Goal: Use online tool/utility: Utilize a website feature to perform a specific function

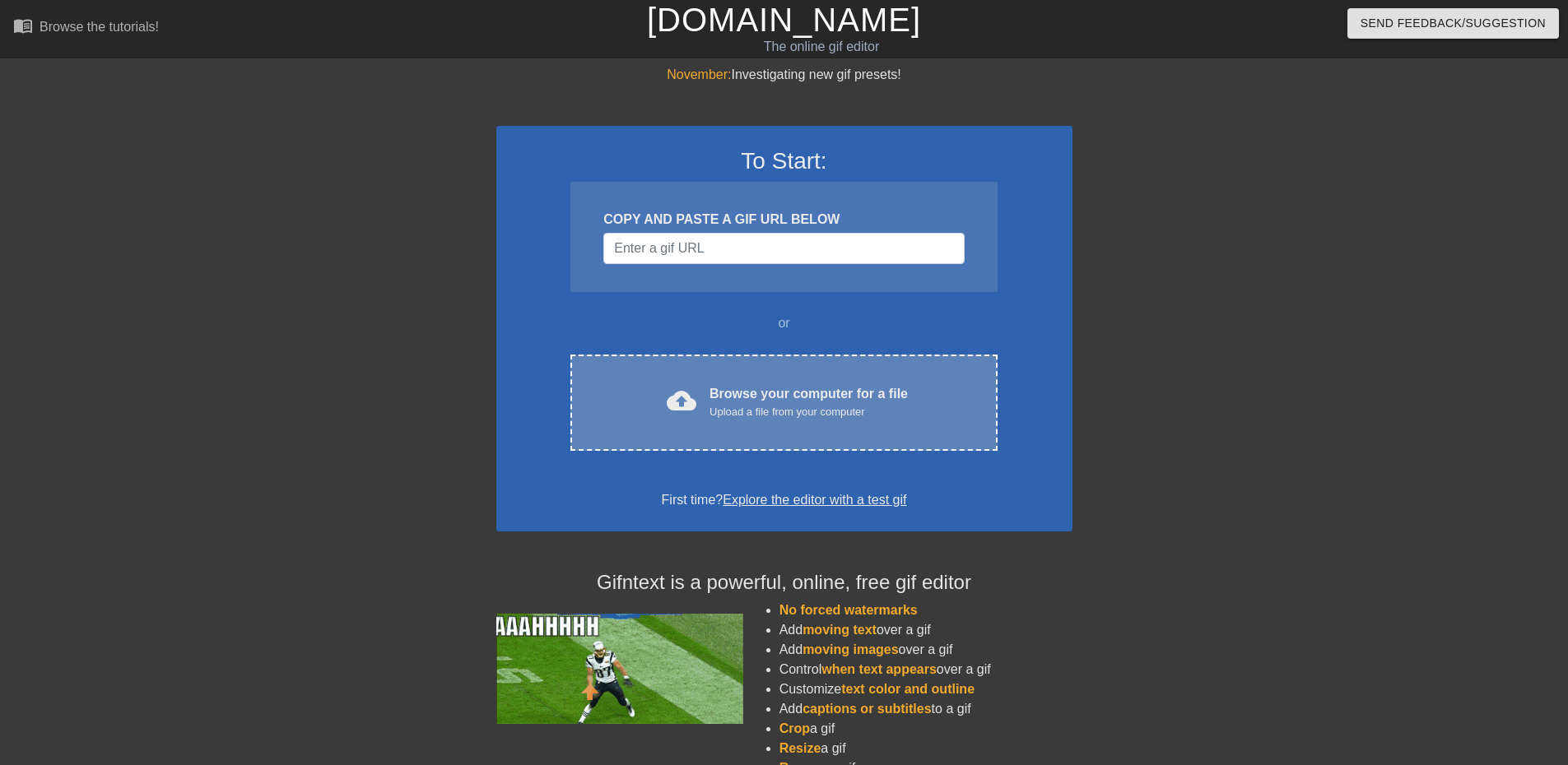
click at [760, 424] on div "cloud_upload Browse your computer for a file Upload a file from your computer C…" at bounding box center [783, 402] width 426 height 96
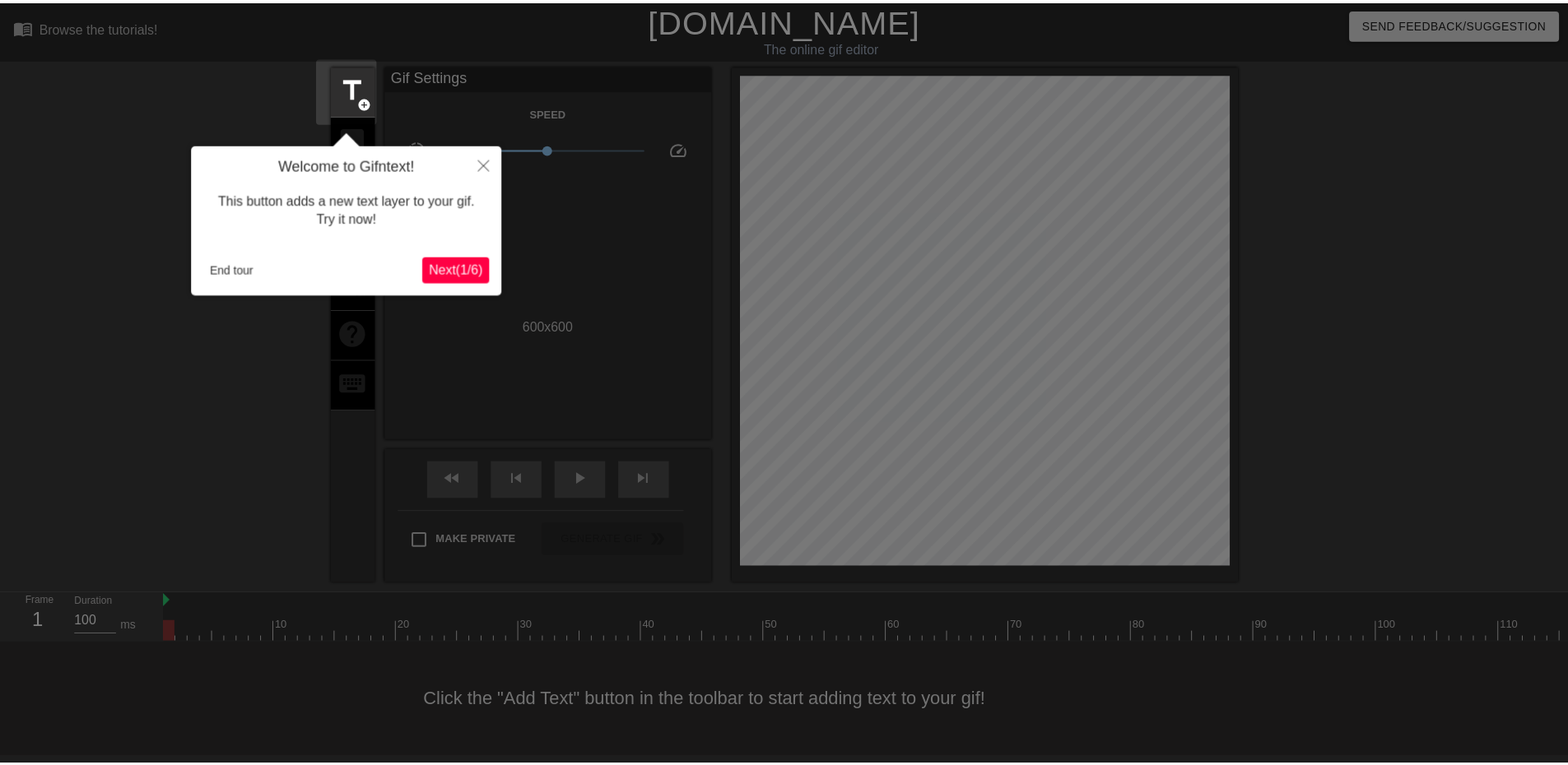
scroll to position [5, 0]
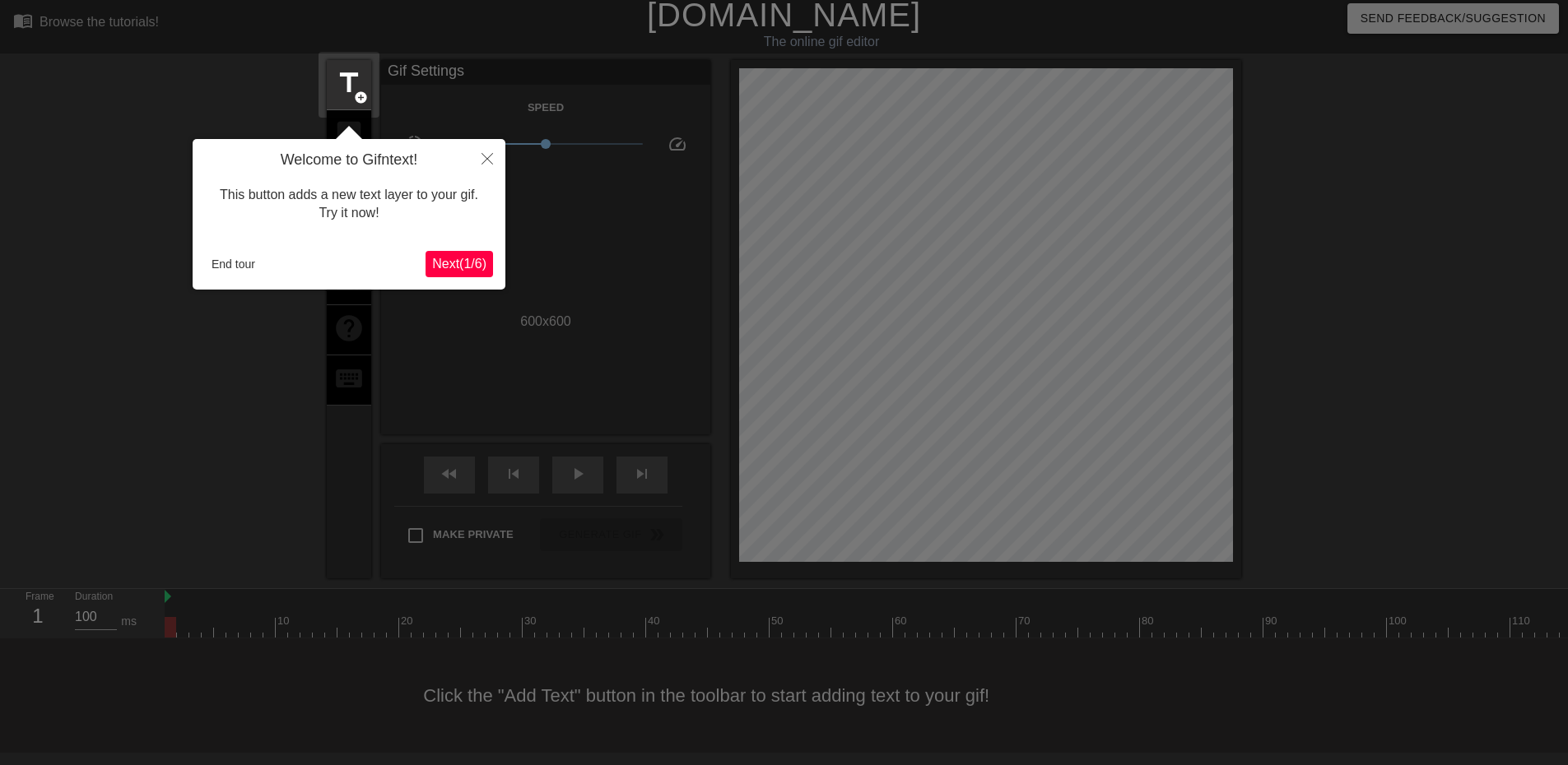
click at [466, 264] on span "Next ( 1 / 6 )" at bounding box center [459, 264] width 54 height 14
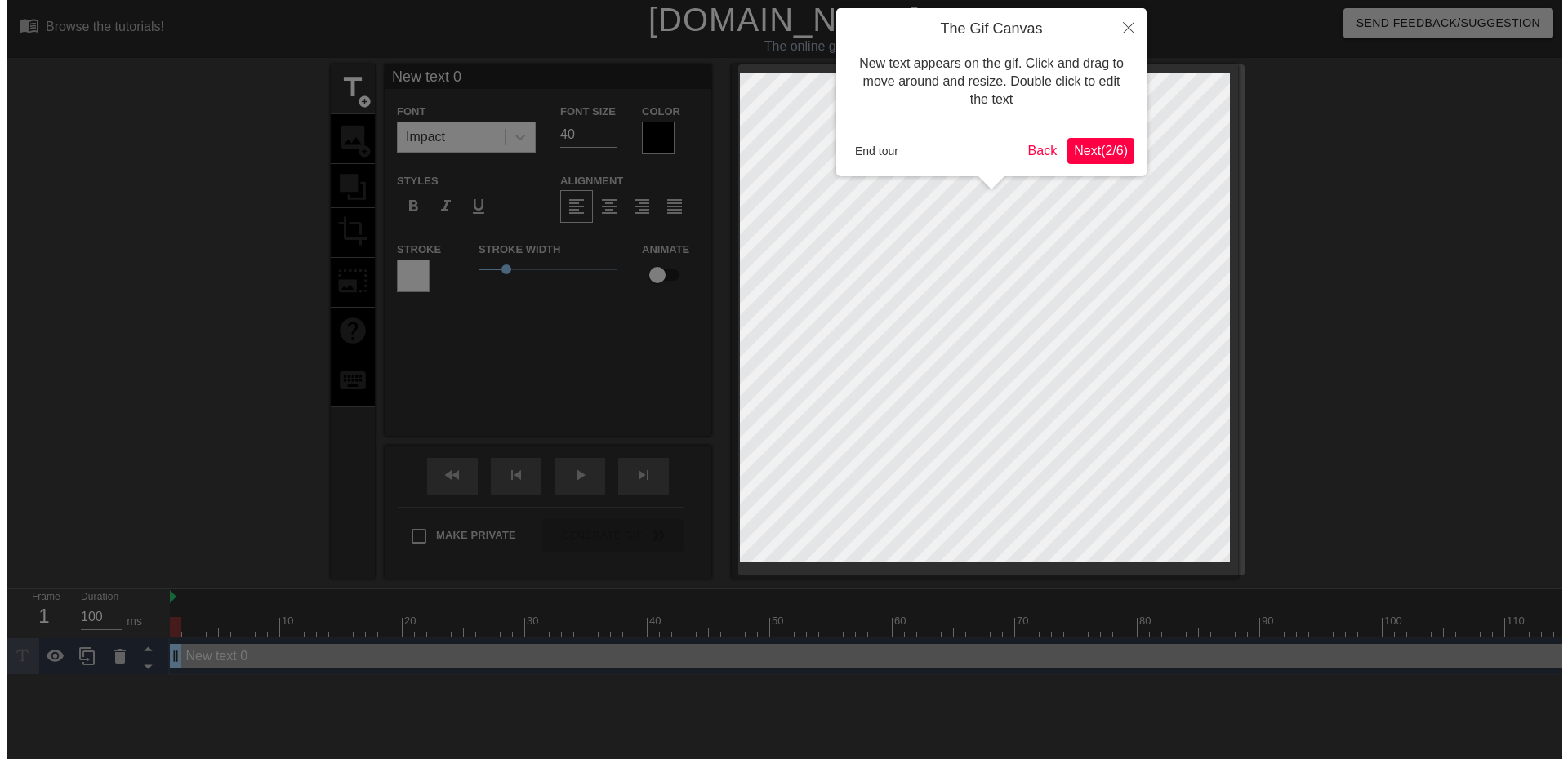
scroll to position [0, 0]
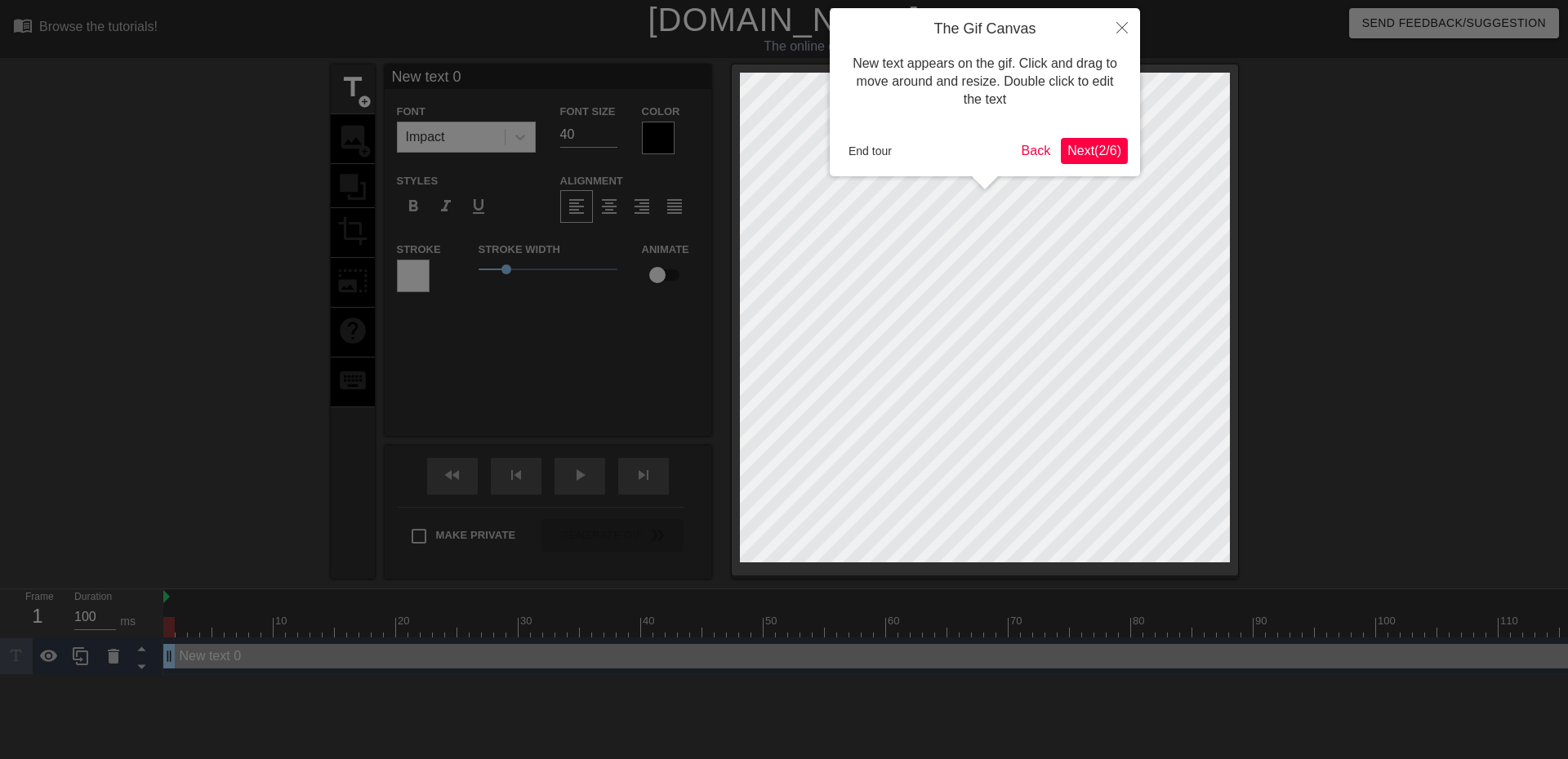
click at [1086, 153] on span "Next ( 2 / 6 )" at bounding box center [1094, 151] width 54 height 14
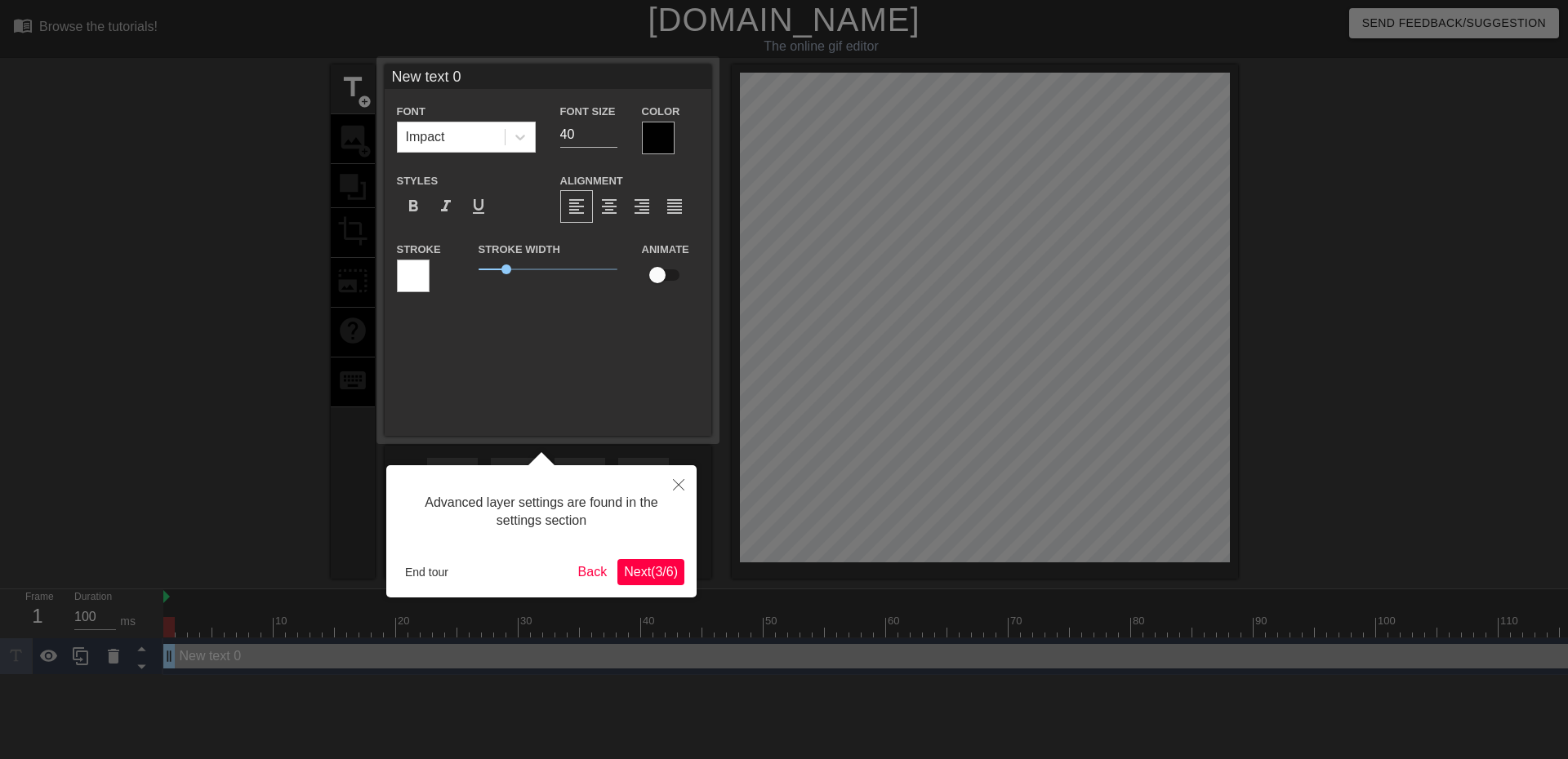
click at [670, 573] on span "Next ( 3 / 6 )" at bounding box center [651, 572] width 54 height 14
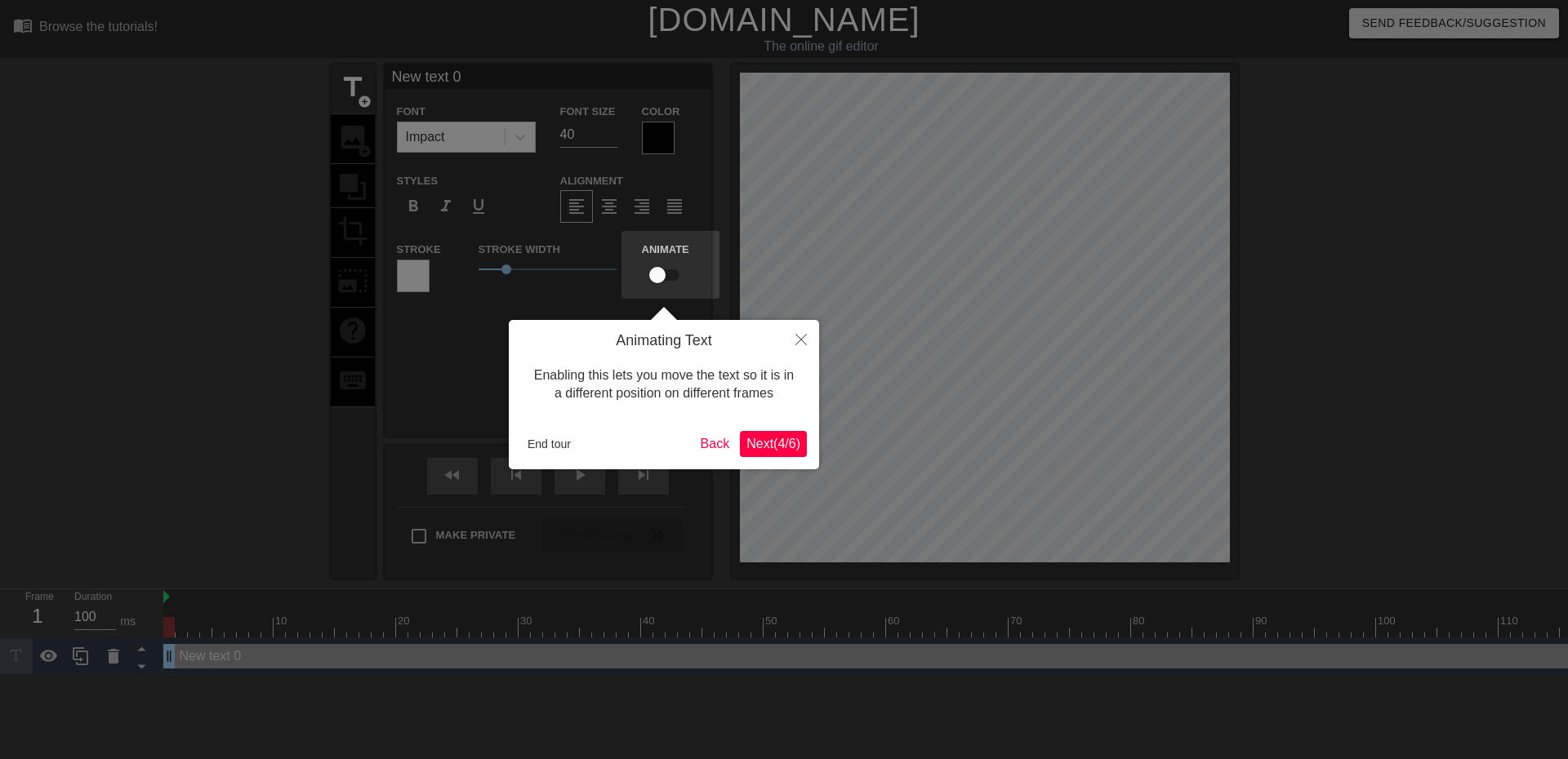
click at [791, 446] on span "Next ( 4 / 6 )" at bounding box center [773, 444] width 54 height 14
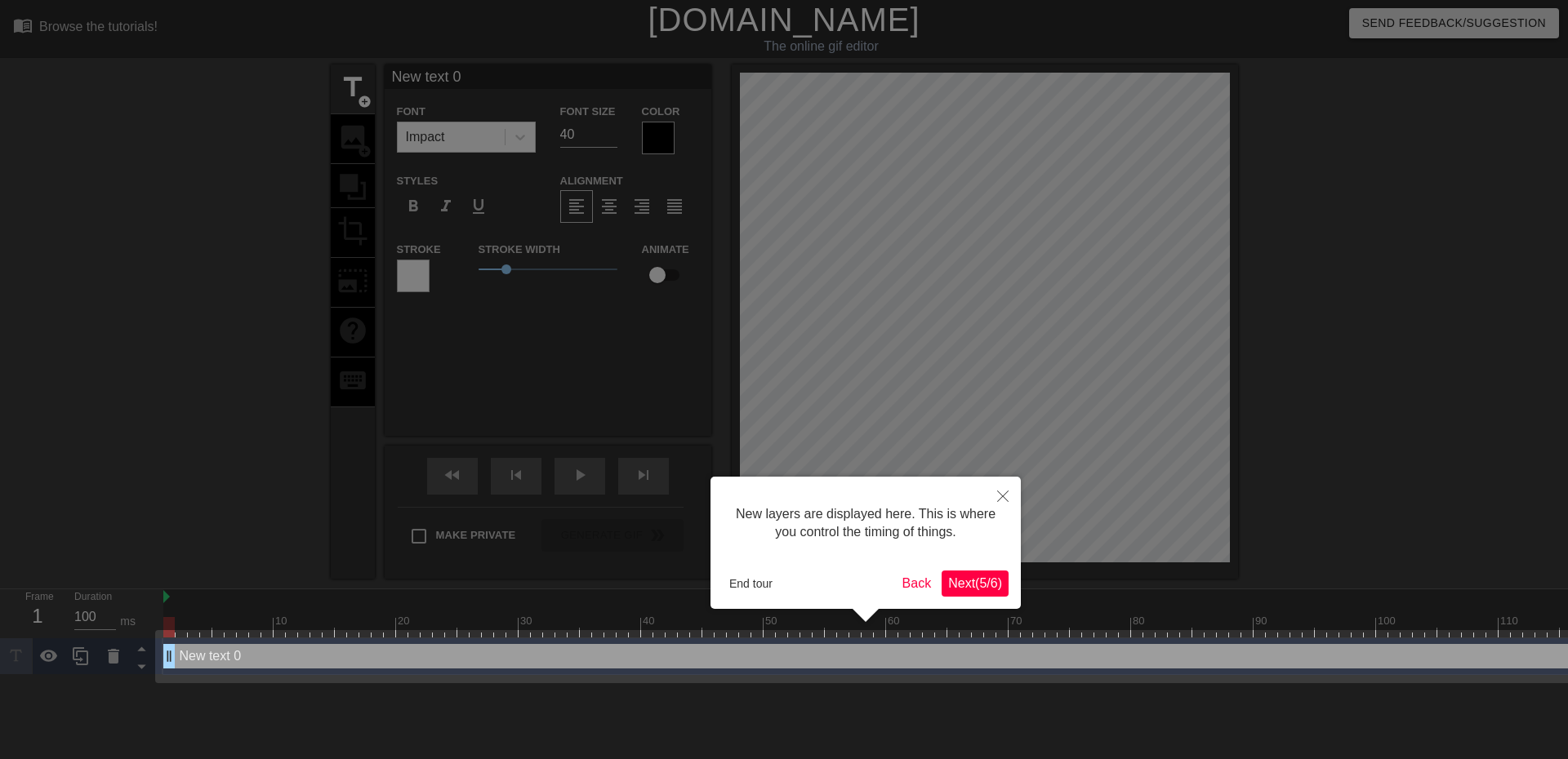
click at [982, 591] on span "Next ( 5 / 6 )" at bounding box center [975, 584] width 54 height 14
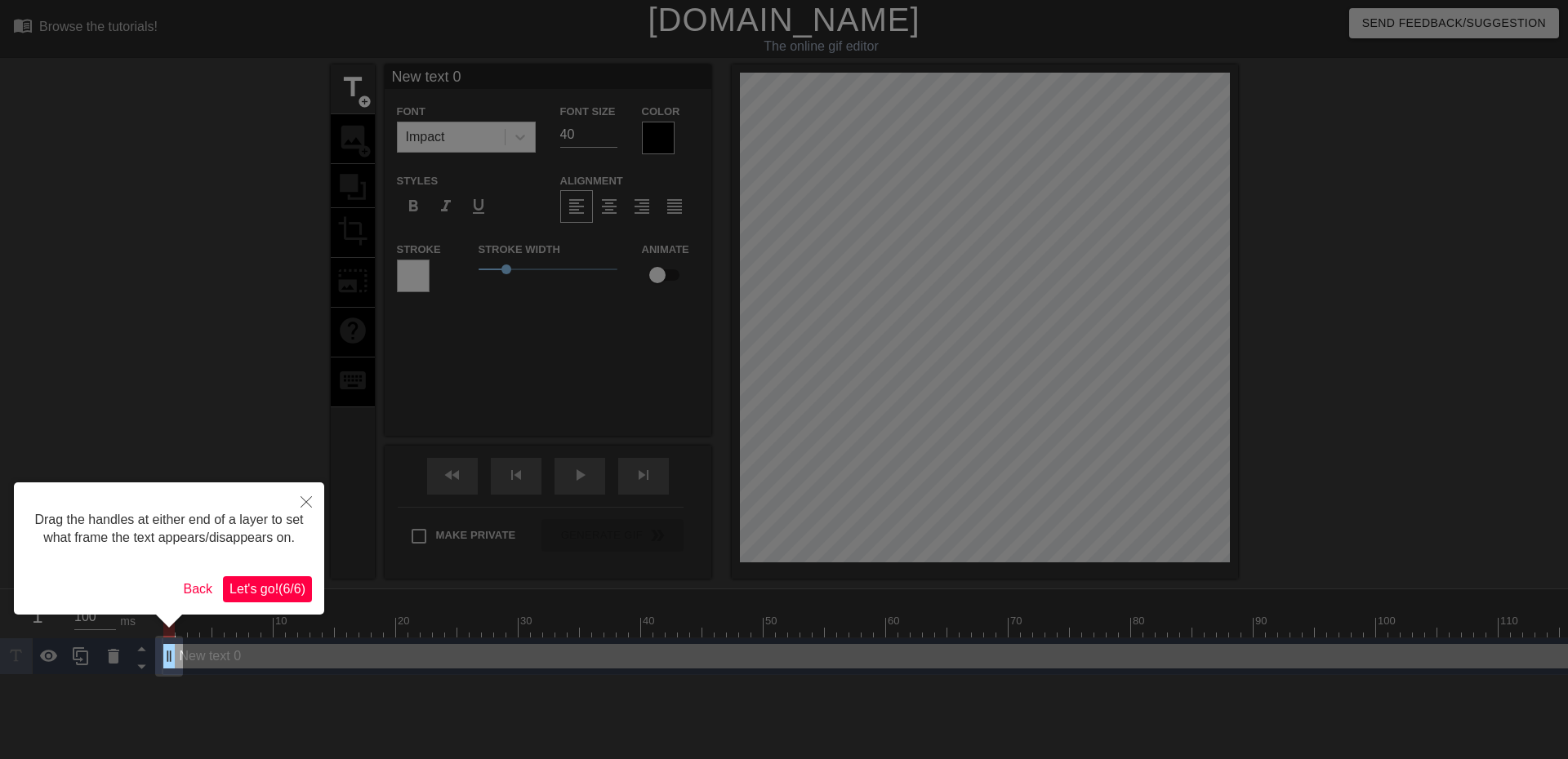
click at [280, 590] on span "Let's go! ( 6 / 6 )" at bounding box center [268, 590] width 76 height 14
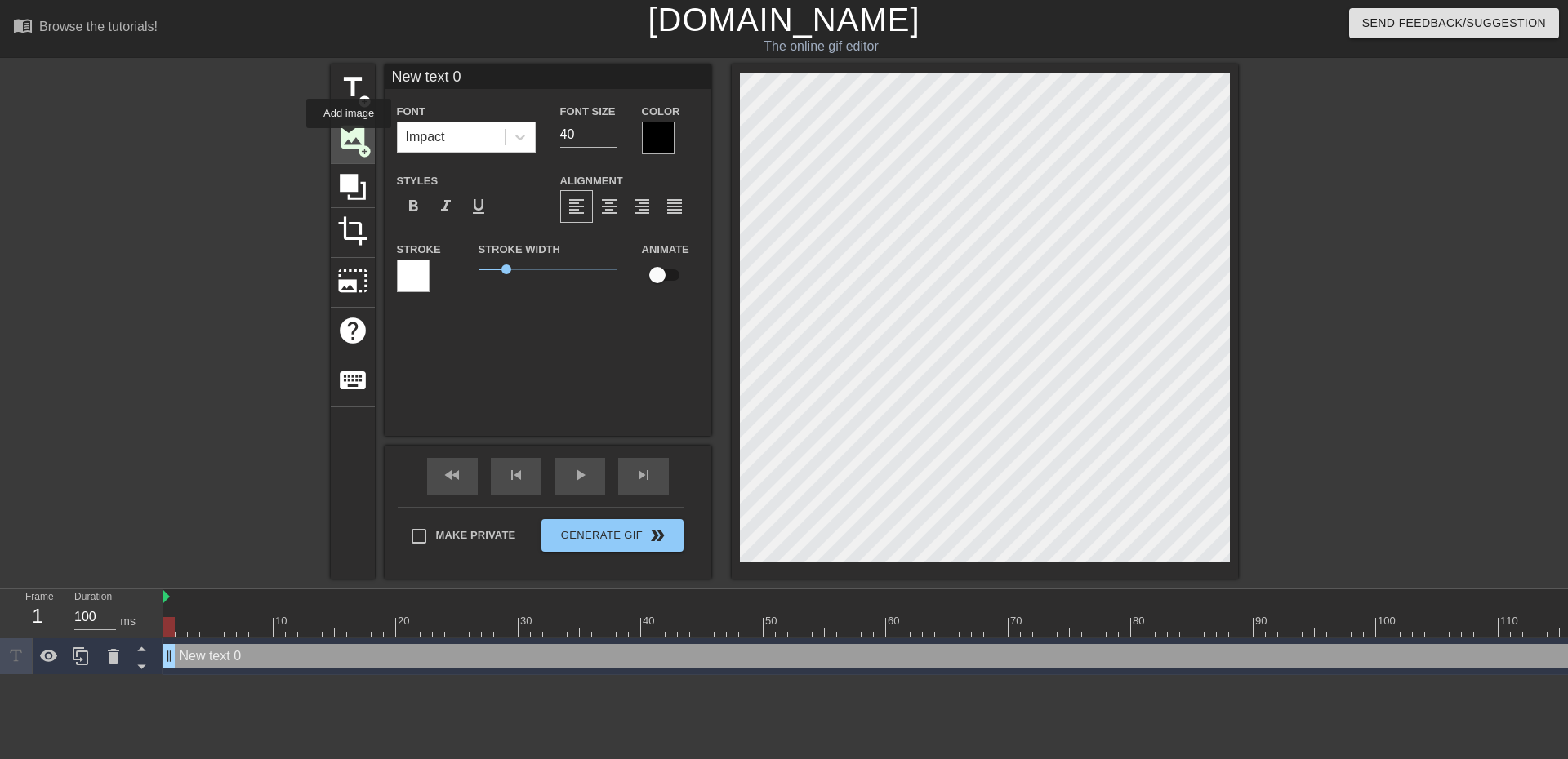
click at [349, 140] on span "image" at bounding box center [352, 137] width 31 height 31
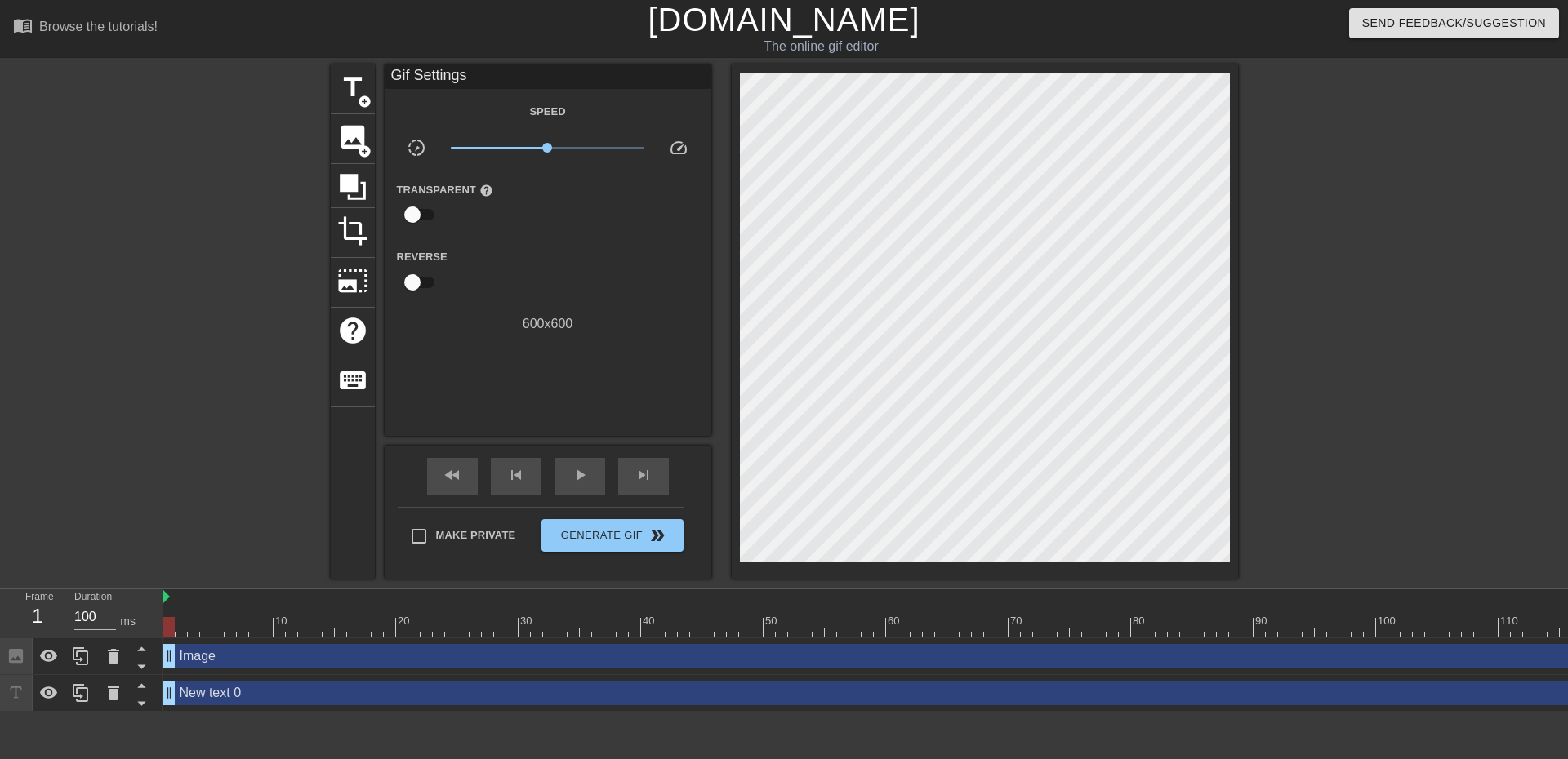
click at [169, 485] on div at bounding box center [188, 309] width 245 height 489
click at [198, 659] on div "Image drag_handle drag_handle" at bounding box center [917, 656] width 1507 height 25
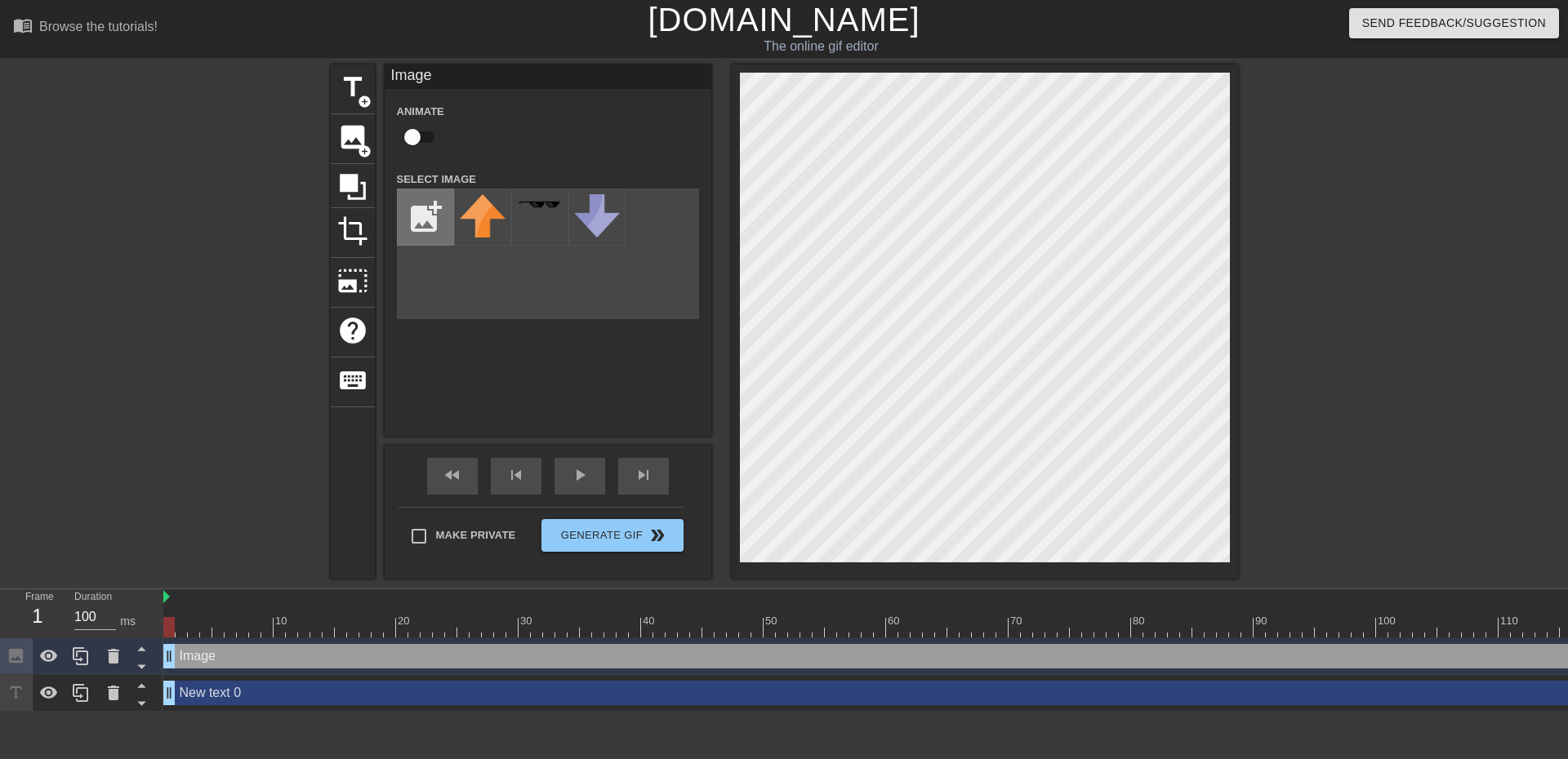
click at [419, 212] on input "file" at bounding box center [425, 217] width 56 height 55
click at [414, 229] on input "file" at bounding box center [425, 217] width 56 height 55
type input "C:\fakepath\freeloot.png"
click at [474, 220] on img at bounding box center [483, 224] width 46 height 59
click at [249, 684] on div "New text 0 drag_handle drag_handle" at bounding box center [917, 693] width 1507 height 25
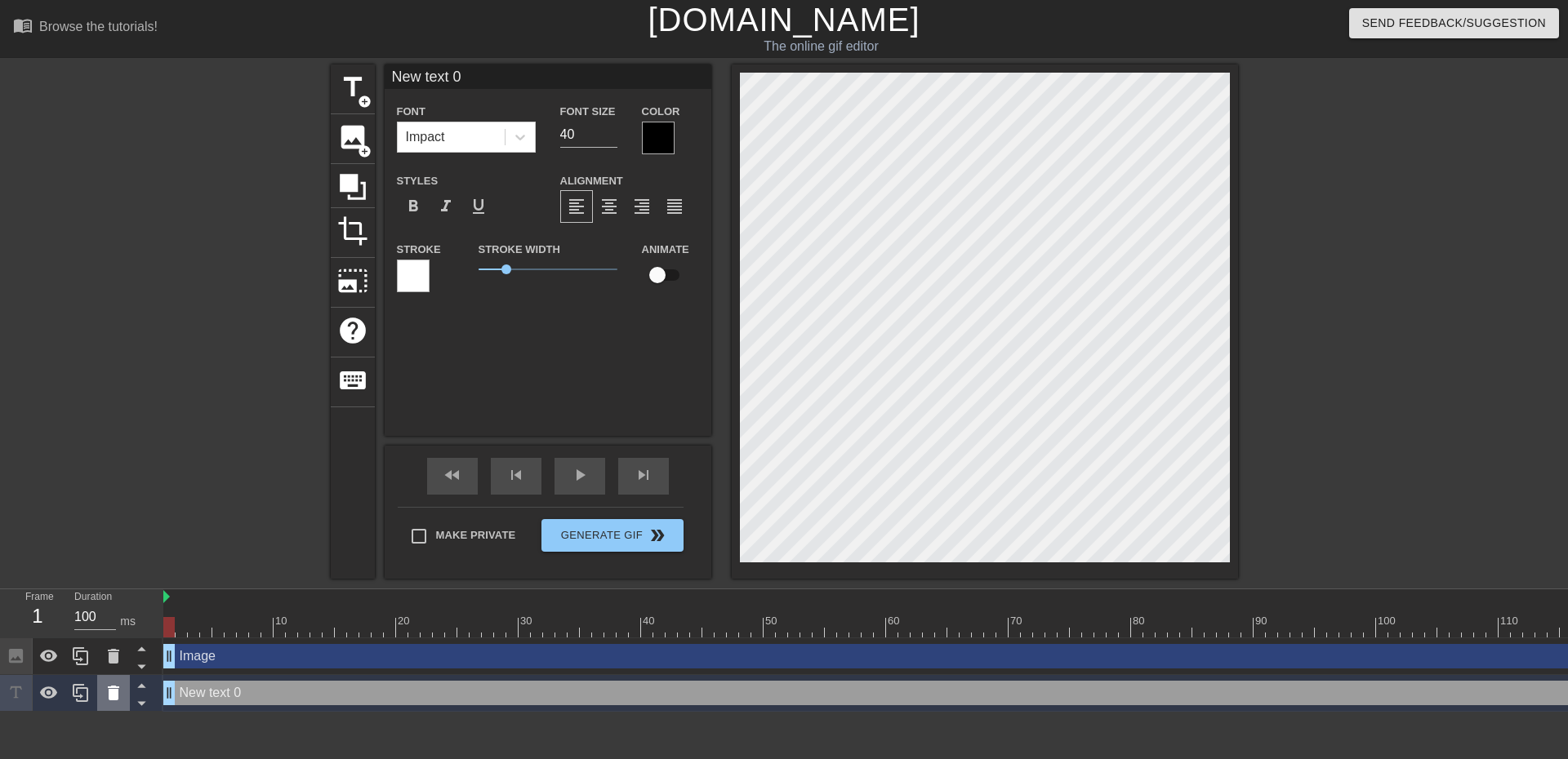
click at [112, 697] on icon at bounding box center [114, 693] width 12 height 15
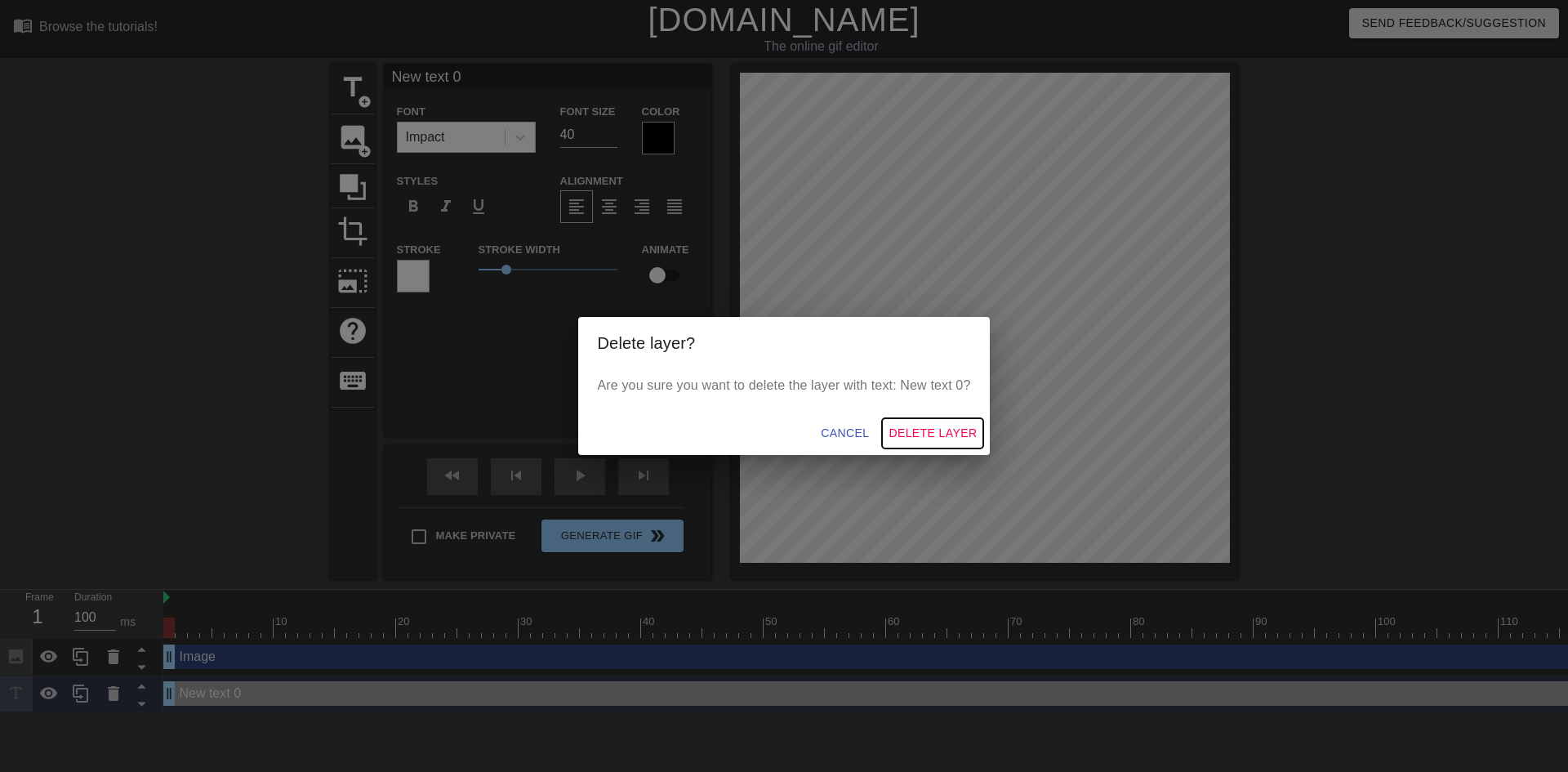
click at [929, 430] on span "Delete Layer" at bounding box center [933, 433] width 88 height 21
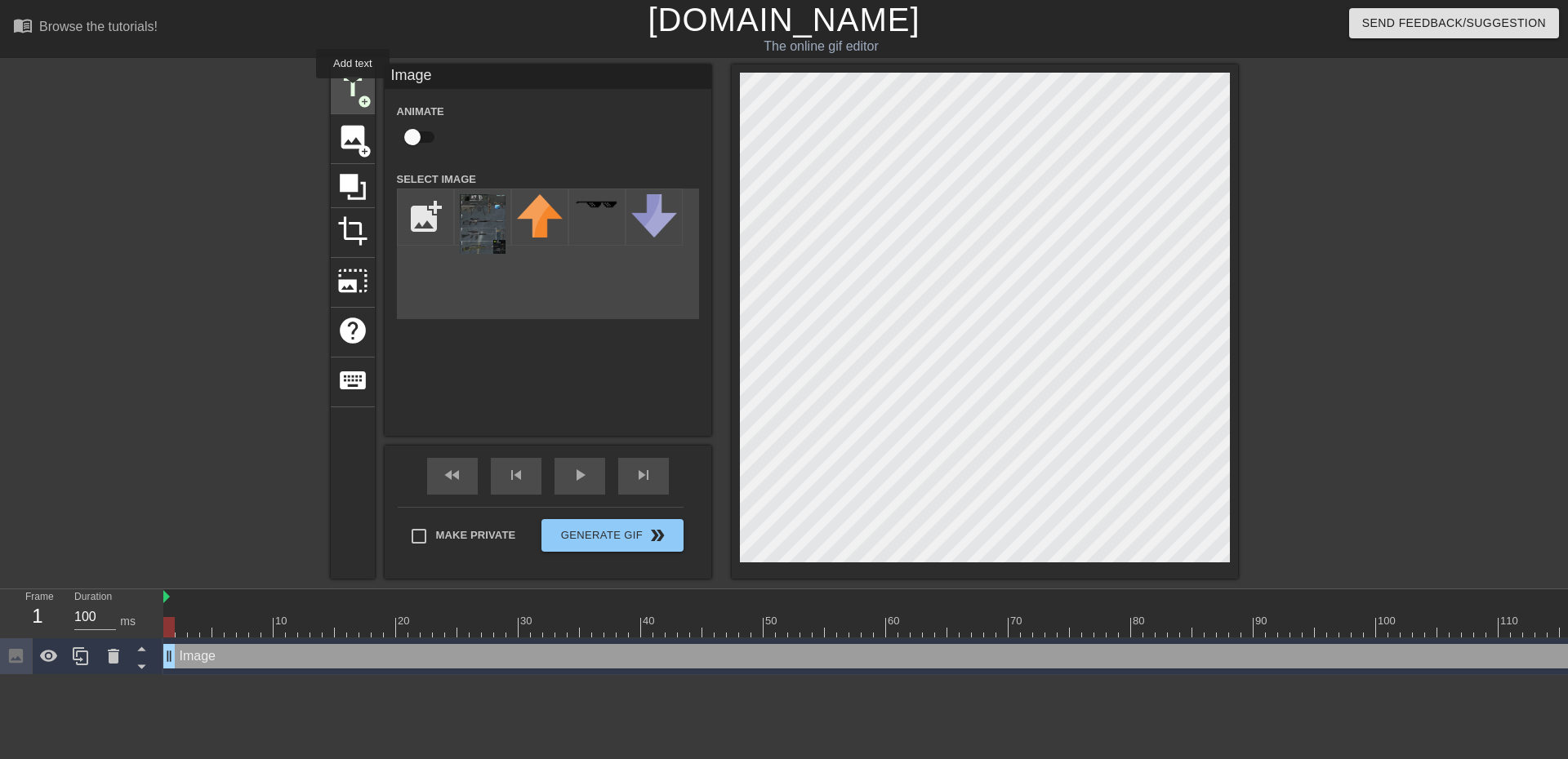
click at [353, 90] on span "title" at bounding box center [352, 87] width 31 height 31
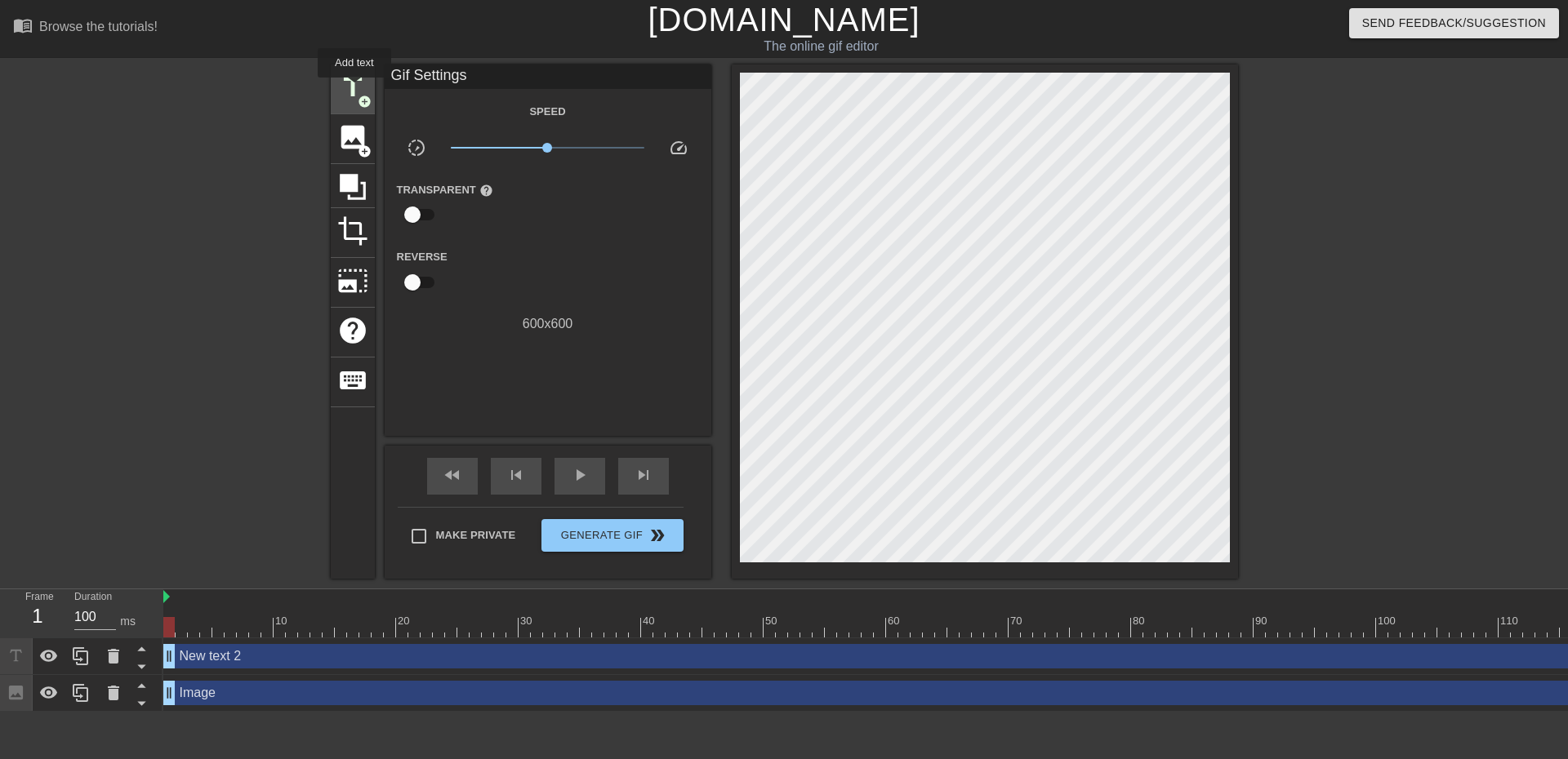
click at [355, 89] on span "title" at bounding box center [352, 87] width 31 height 31
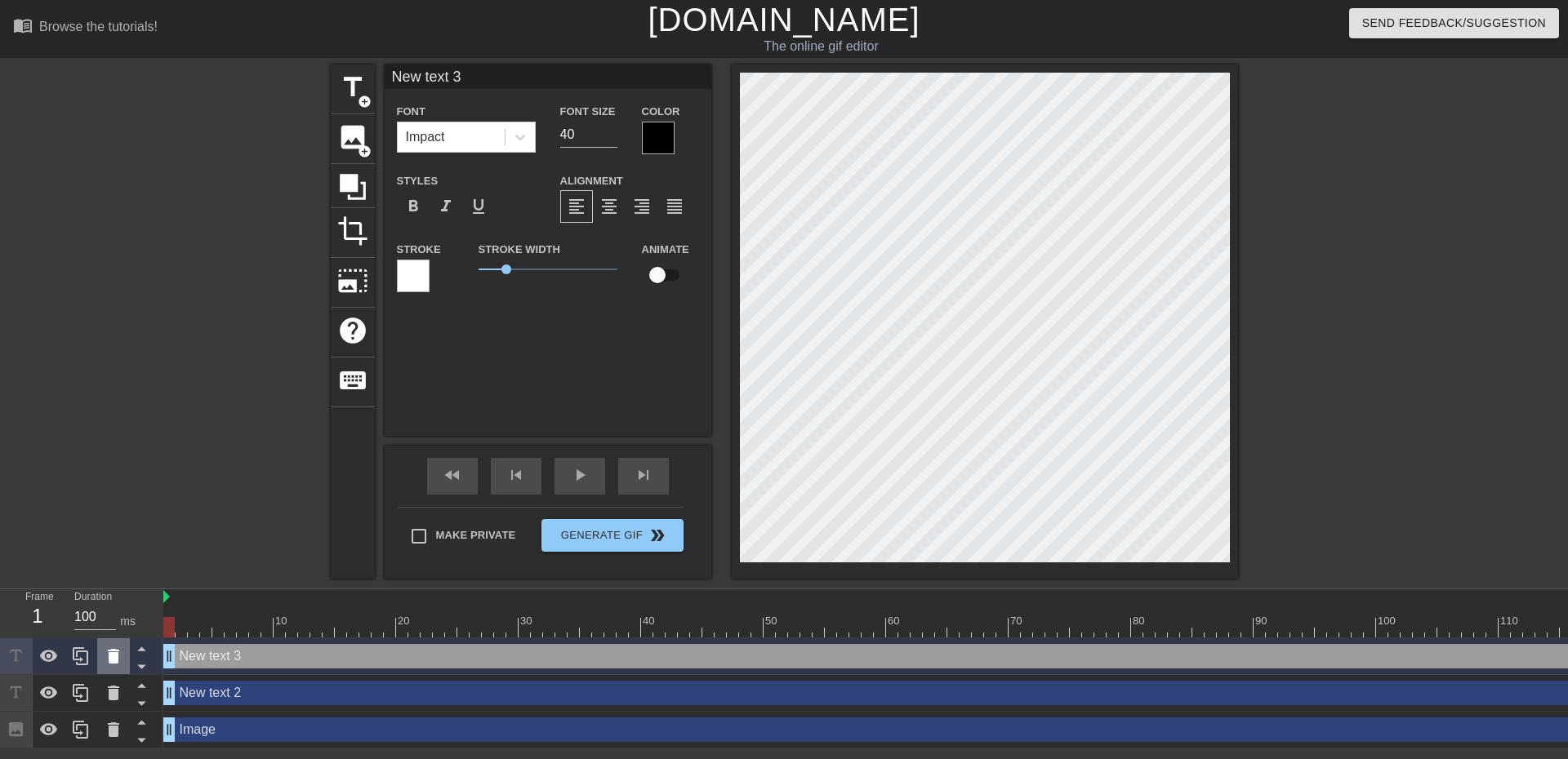
click at [119, 658] on icon at bounding box center [114, 657] width 20 height 20
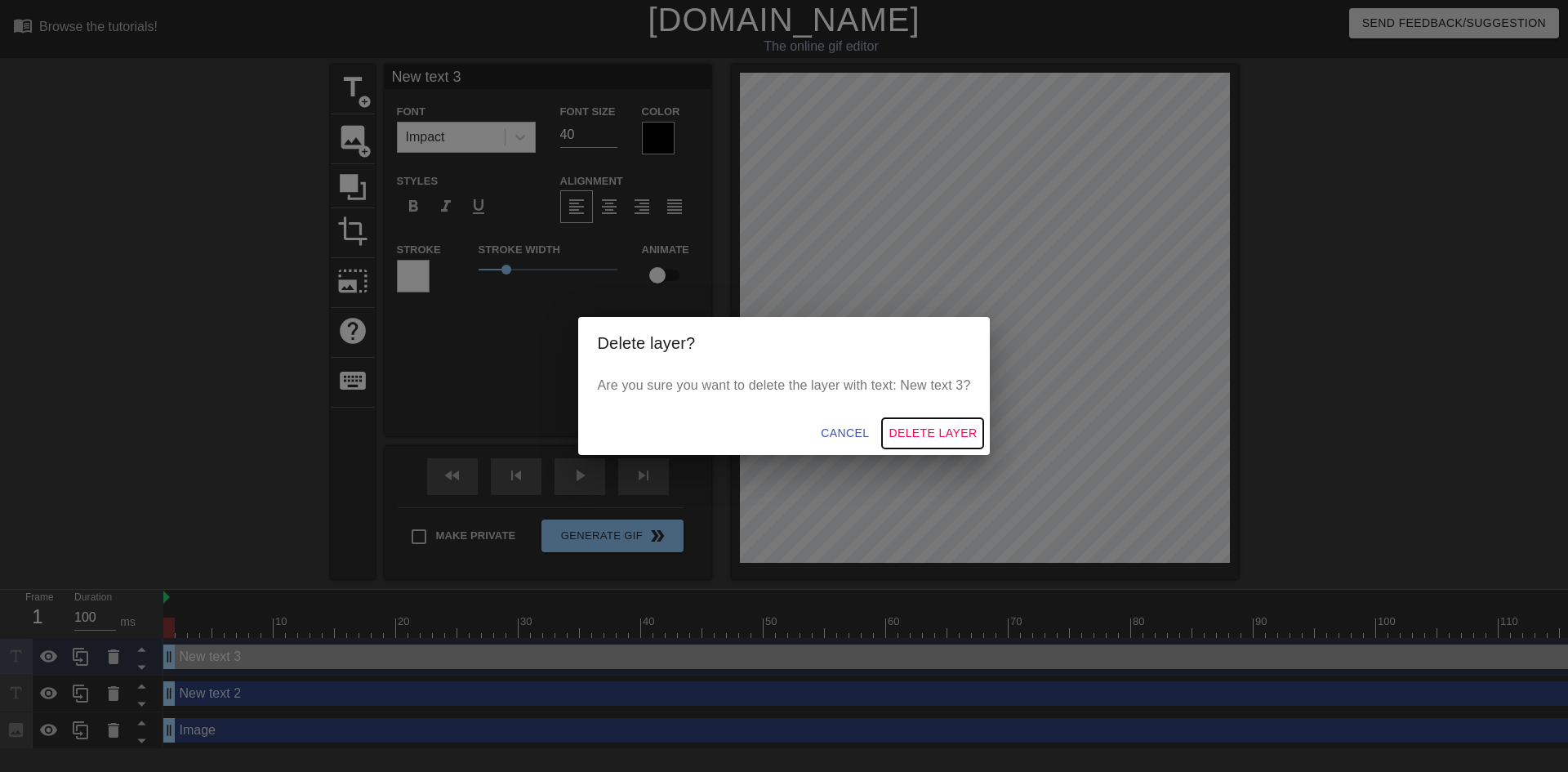
click at [937, 434] on span "Delete Layer" at bounding box center [933, 433] width 88 height 21
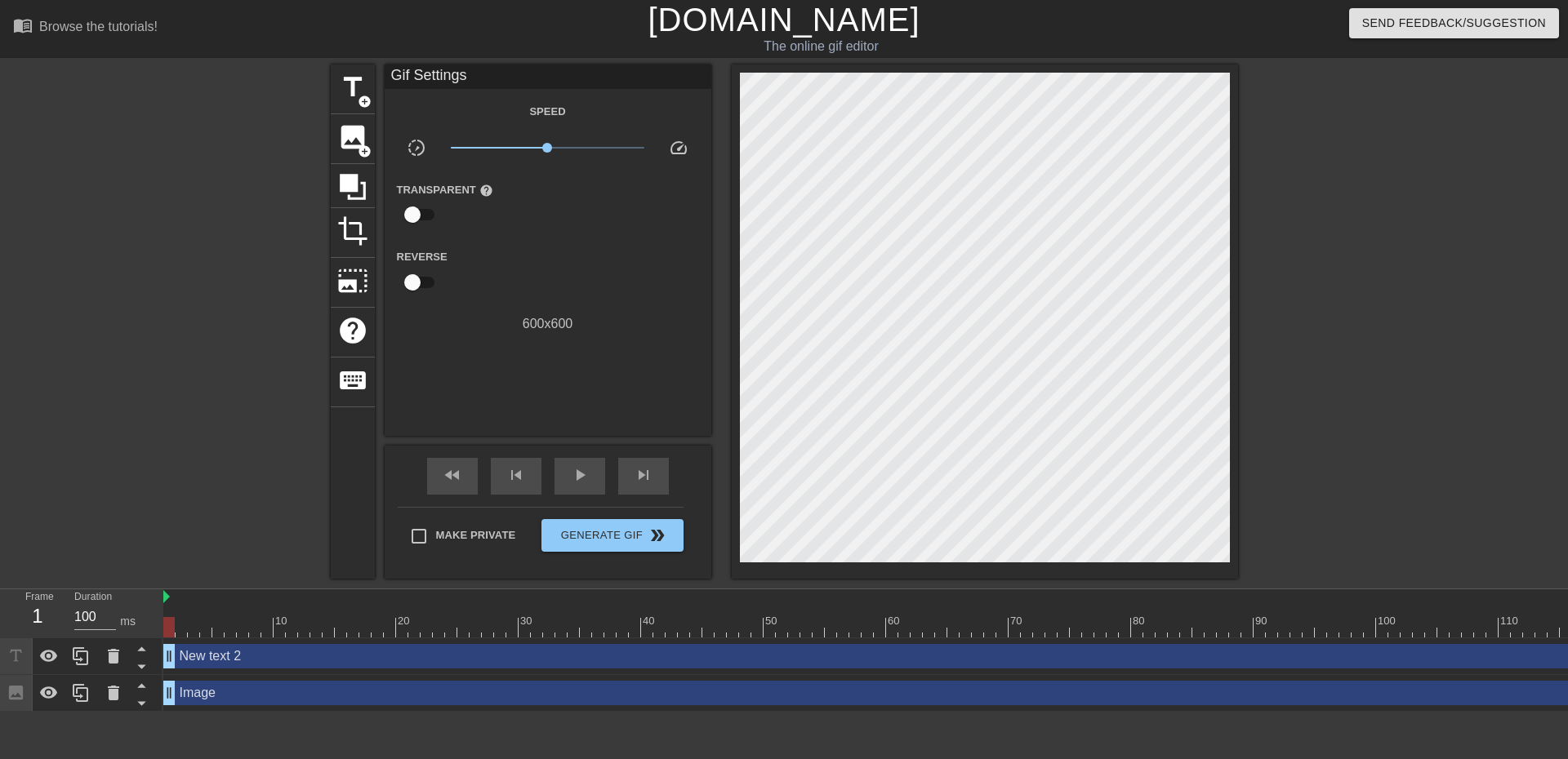
click at [235, 656] on div "New text 2 drag_handle drag_handle" at bounding box center [917, 656] width 1507 height 25
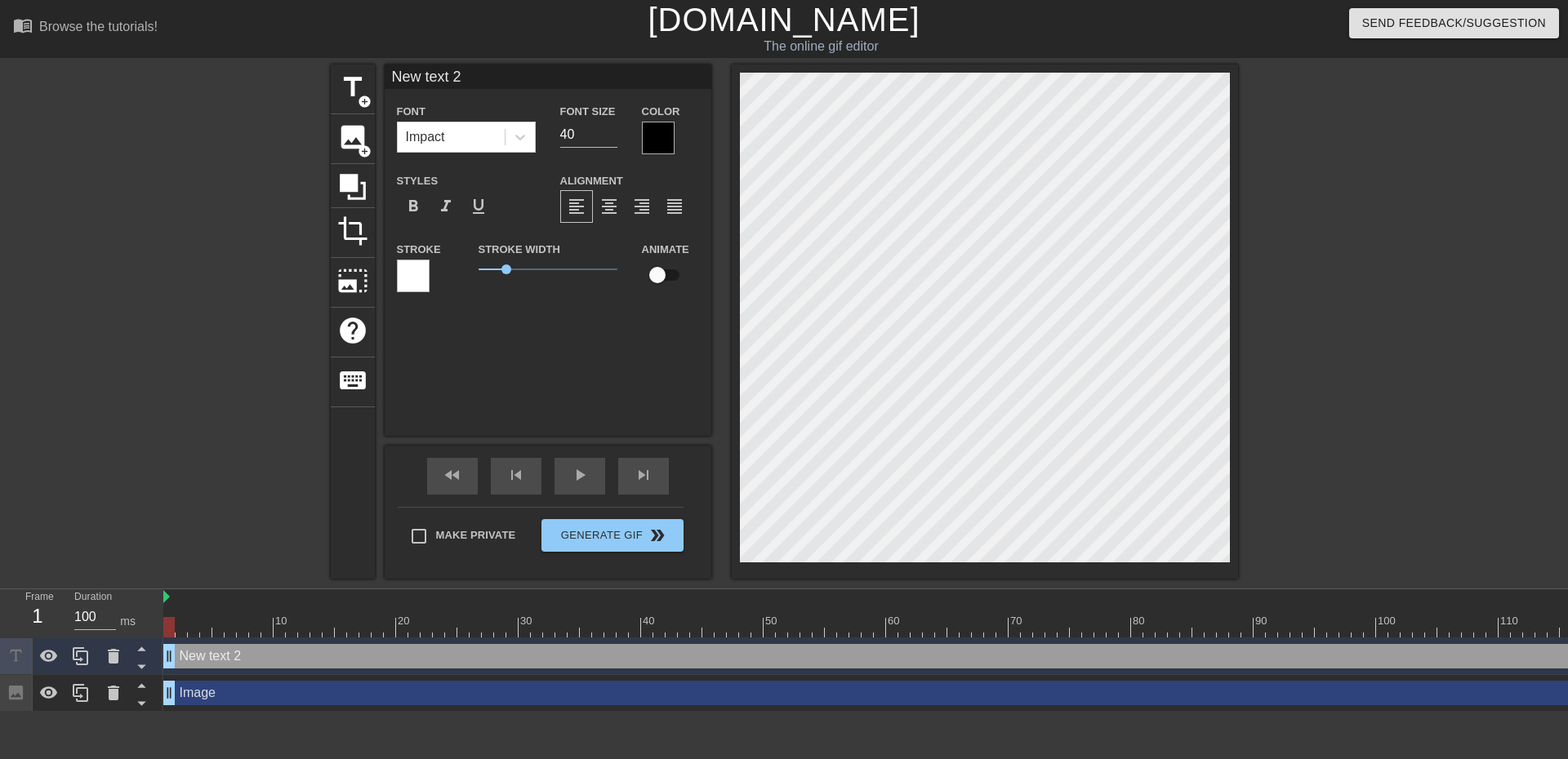
scroll to position [2, 3]
type input "N"
type textarea "N"
type input "Ne"
type textarea "Ne"
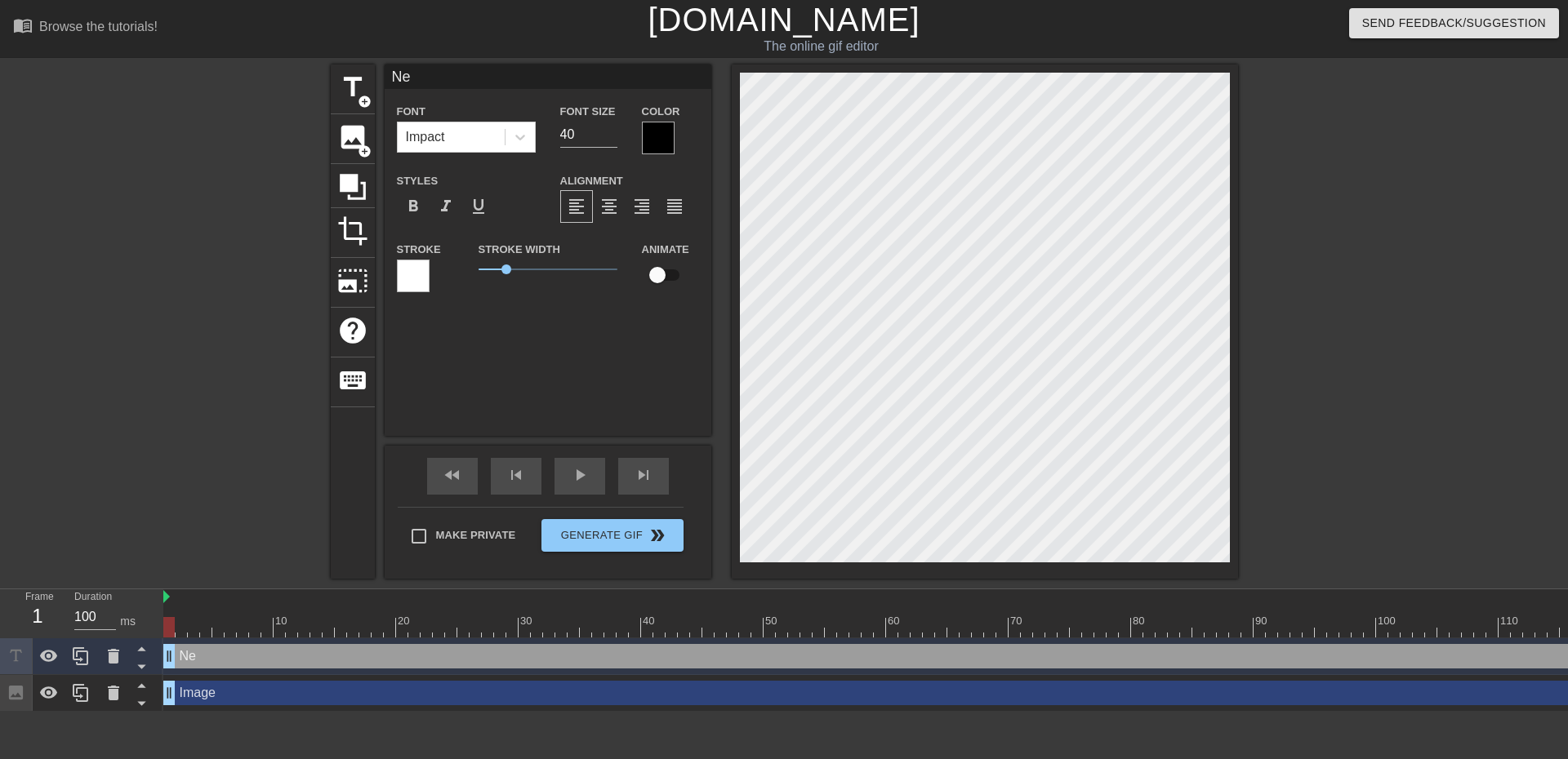
type input "Nev"
type textarea "Nev"
type input "Nevx"
type textarea "Nevx"
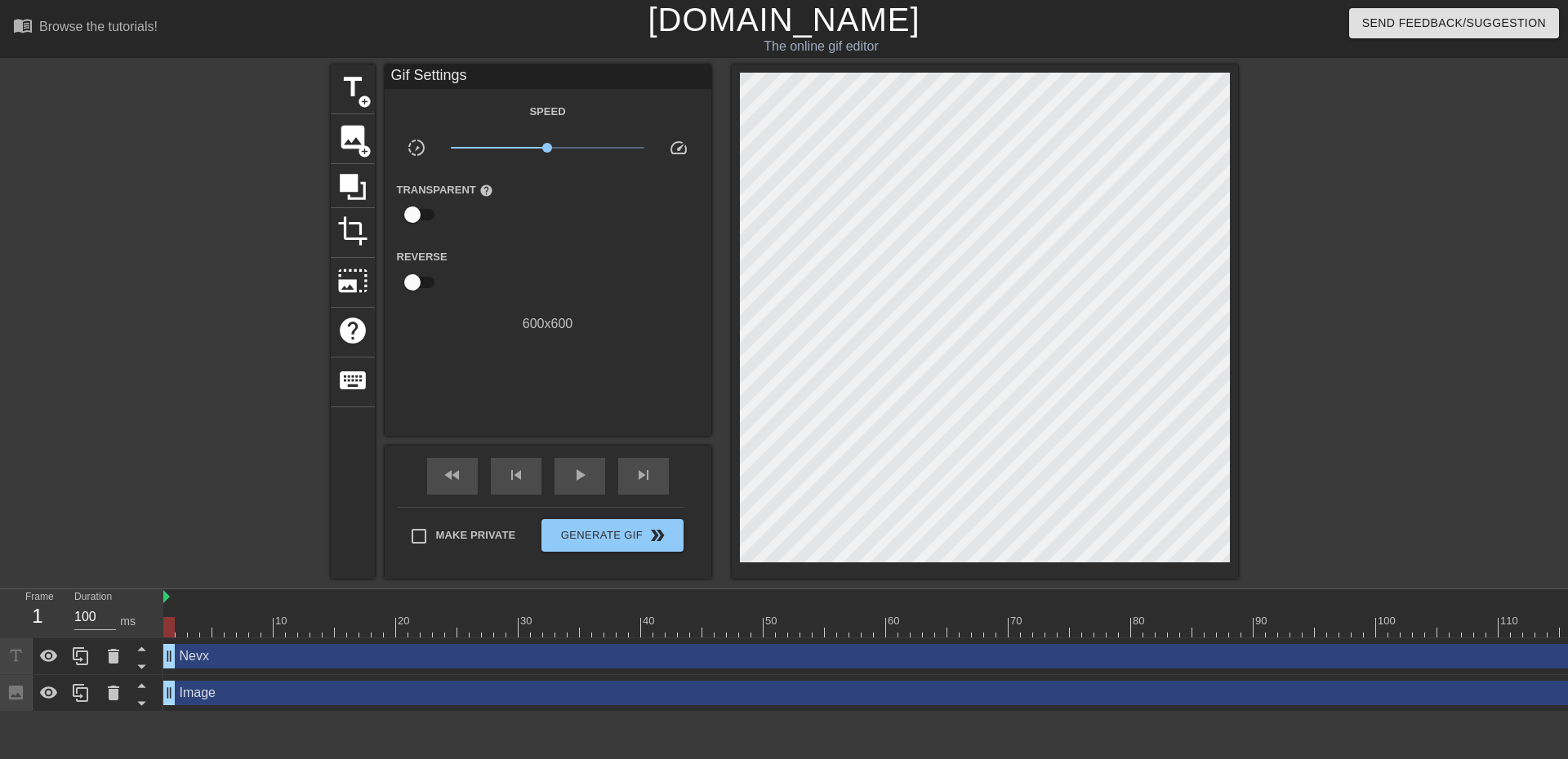
click at [1355, 456] on div at bounding box center [1380, 309] width 245 height 489
click at [629, 533] on span "Generate Gif double_arrow" at bounding box center [612, 536] width 128 height 20
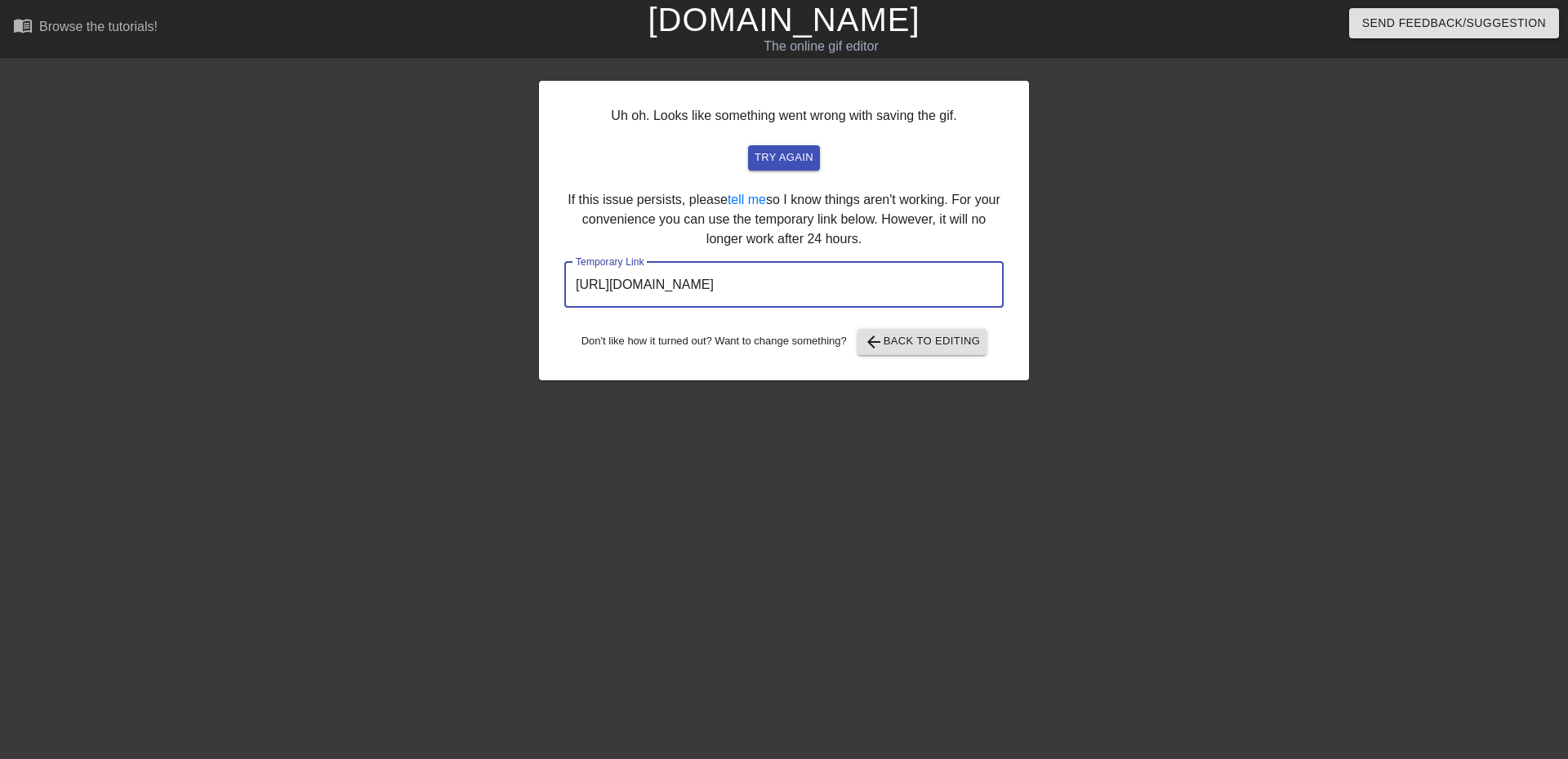
drag, startPoint x: 923, startPoint y: 285, endPoint x: 448, endPoint y: 271, distance: 475.2
click at [448, 271] on div "Uh oh. Looks like something went wrong with saving the gif. try again If this i…" at bounding box center [784, 309] width 1568 height 489
click at [785, 156] on span "try again" at bounding box center [783, 158] width 58 height 19
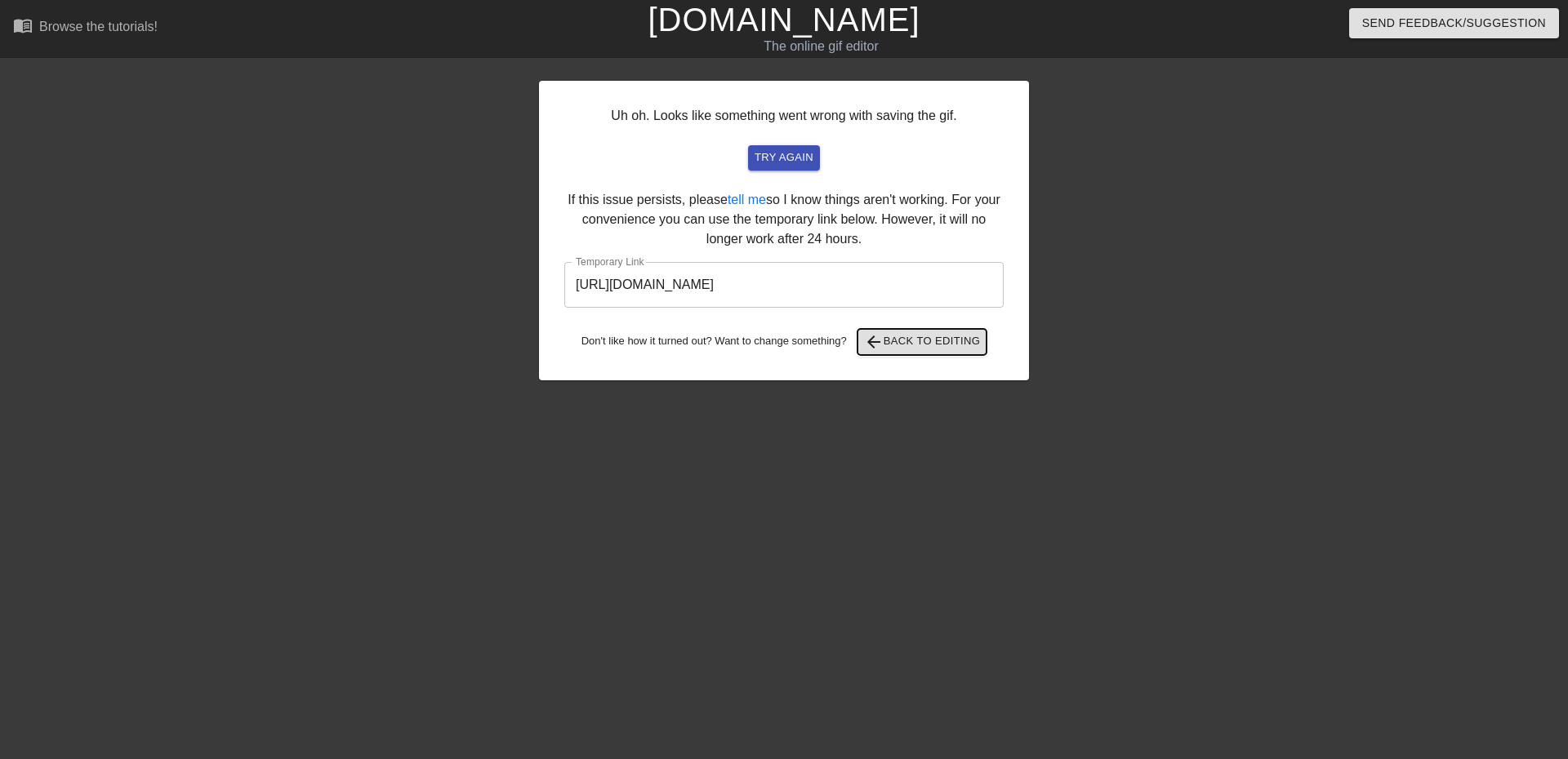
click at [946, 341] on span "arrow_back Back to Editing" at bounding box center [923, 342] width 117 height 20
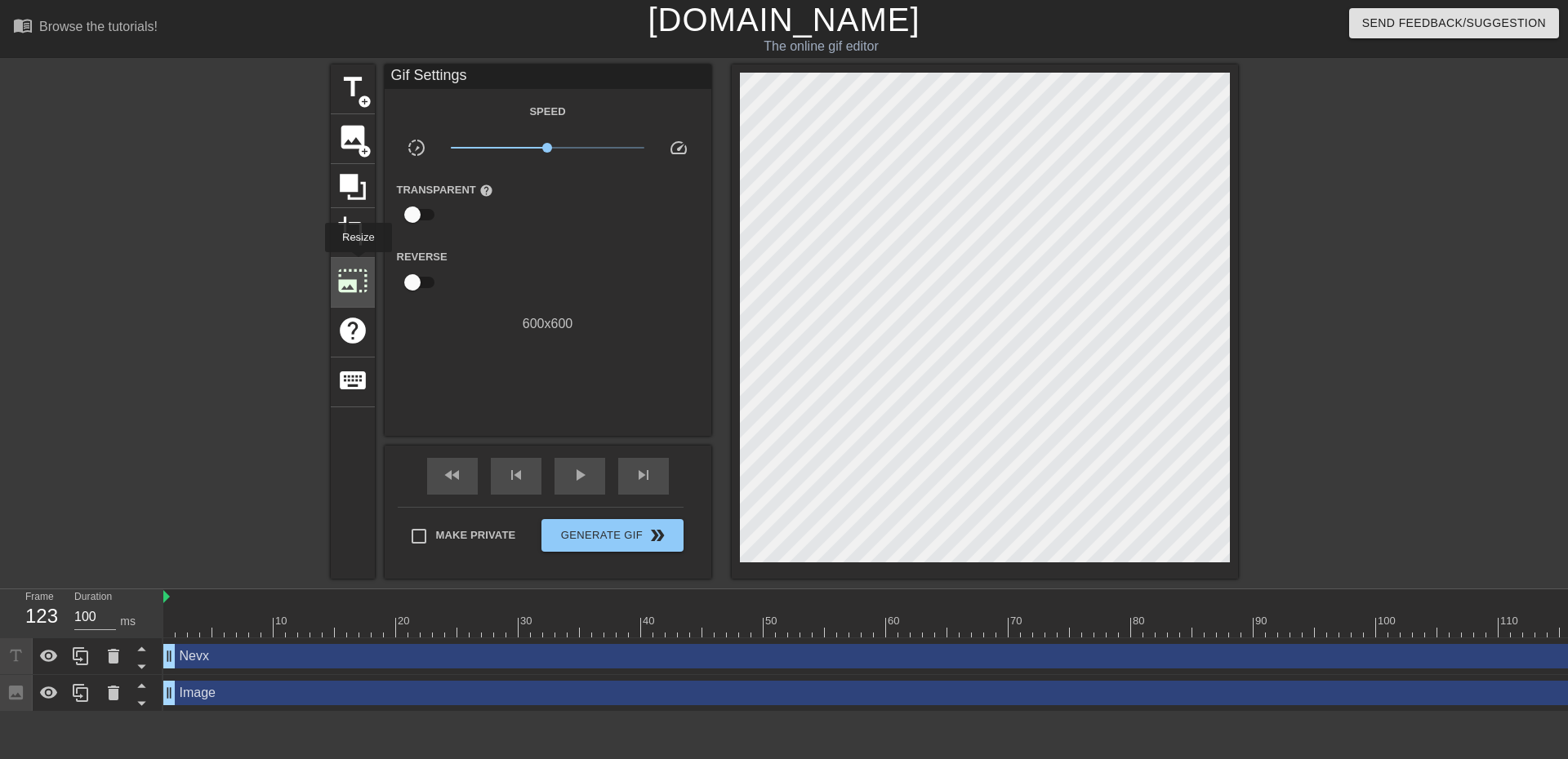
click at [357, 266] on span "photo_size_select_large" at bounding box center [352, 280] width 31 height 31
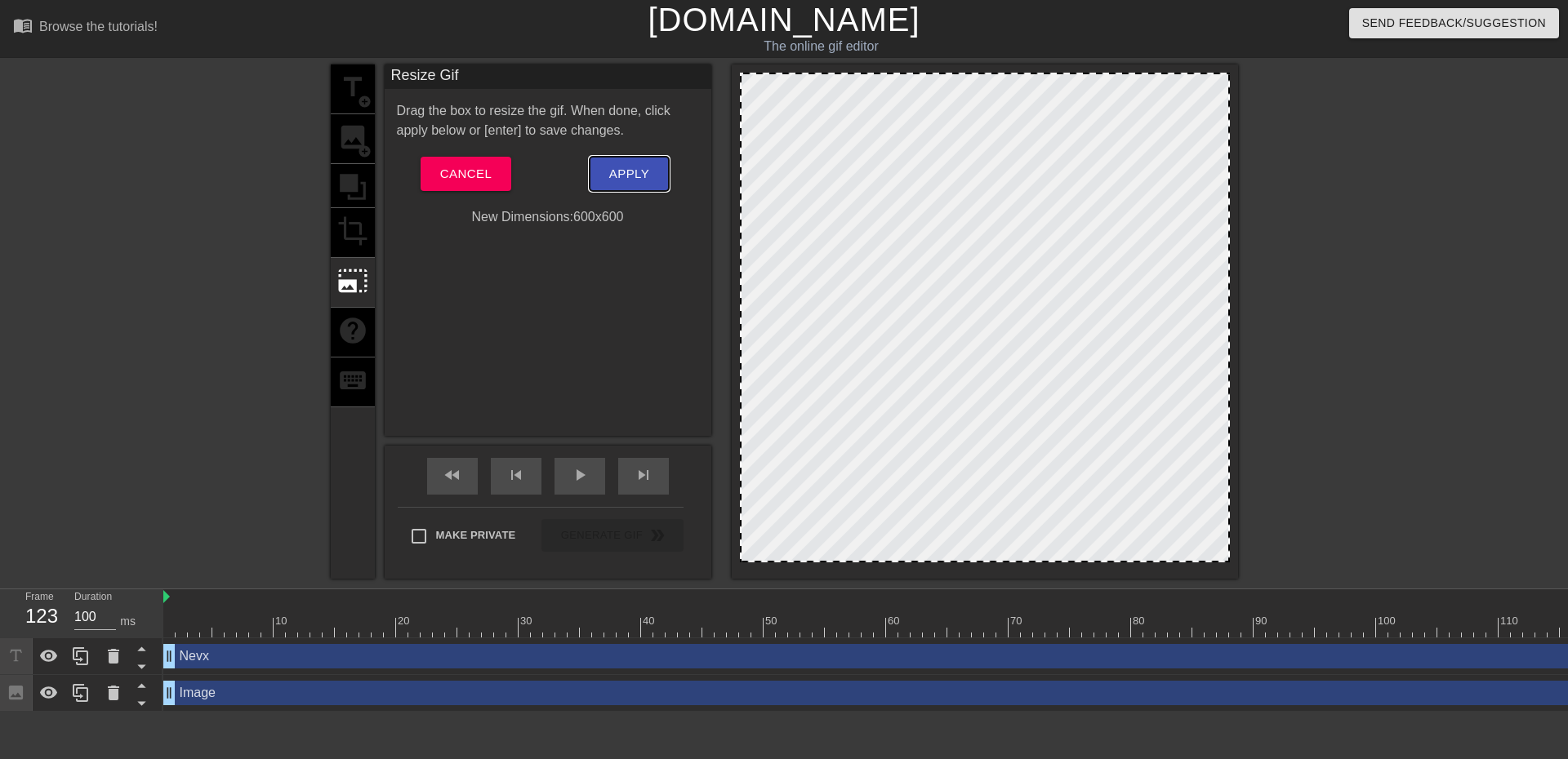
click at [634, 174] on span "Apply" at bounding box center [629, 173] width 40 height 21
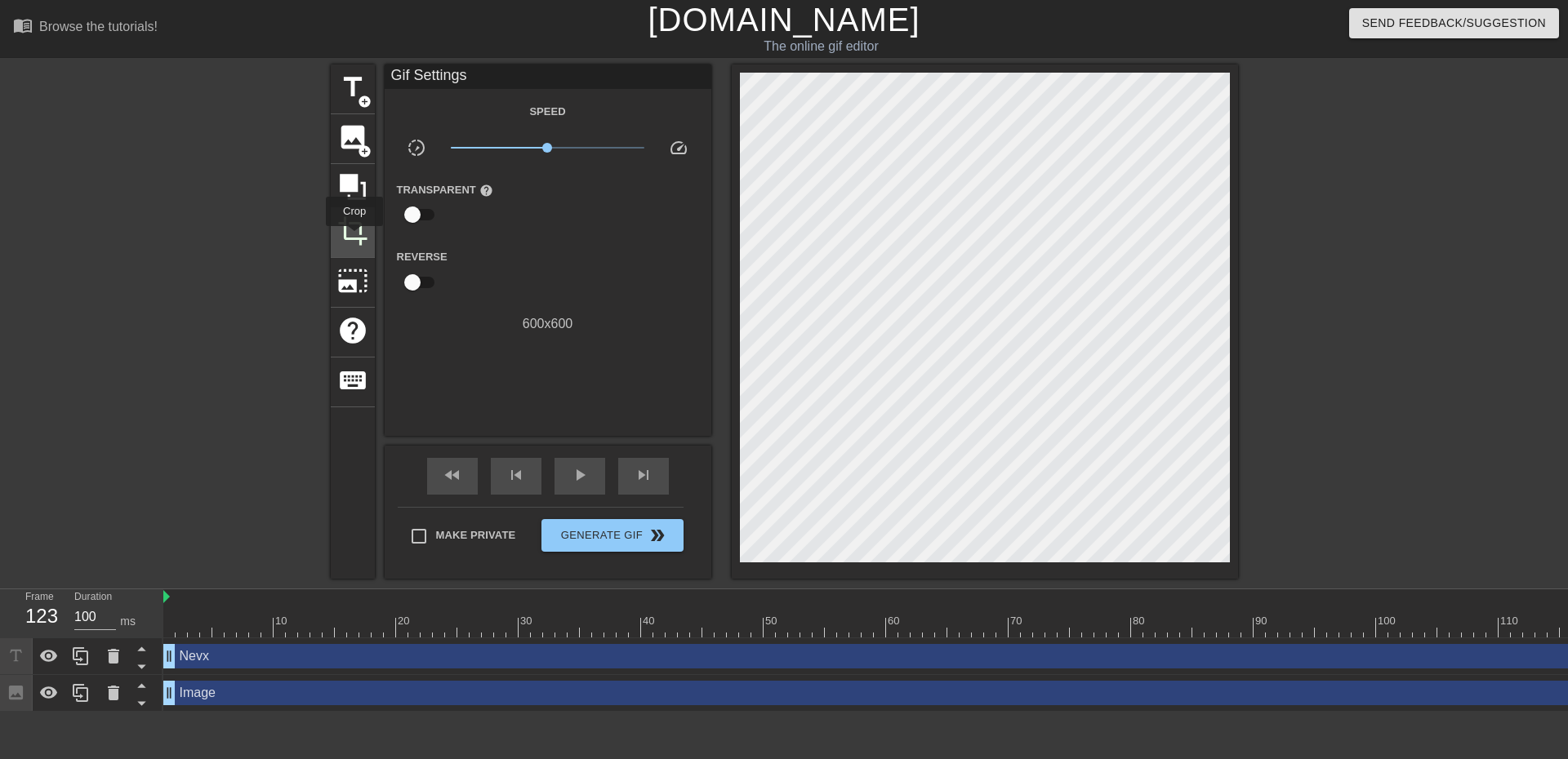
click at [355, 238] on span "crop" at bounding box center [352, 231] width 31 height 31
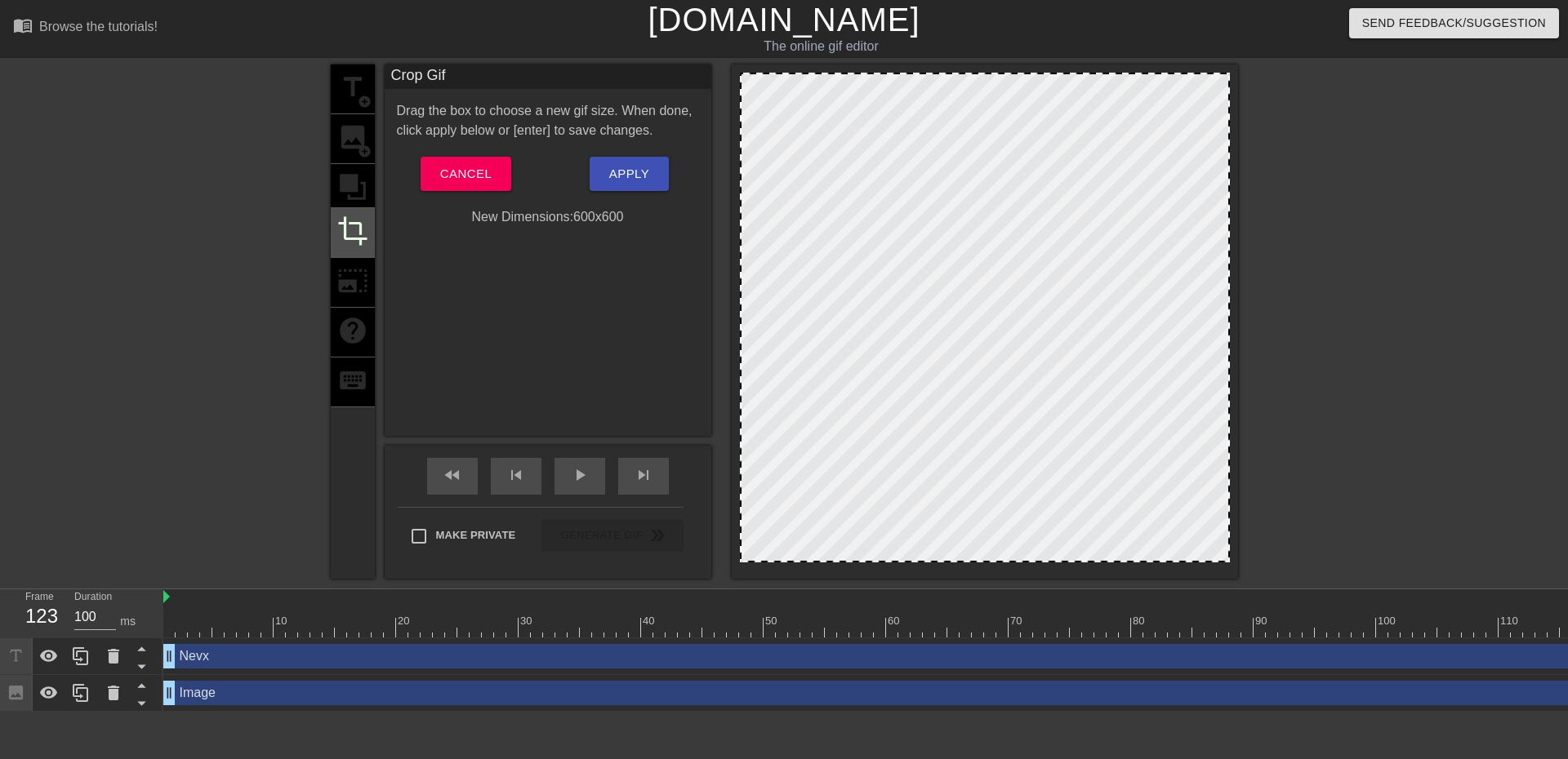
click at [347, 219] on span "crop" at bounding box center [352, 231] width 31 height 31
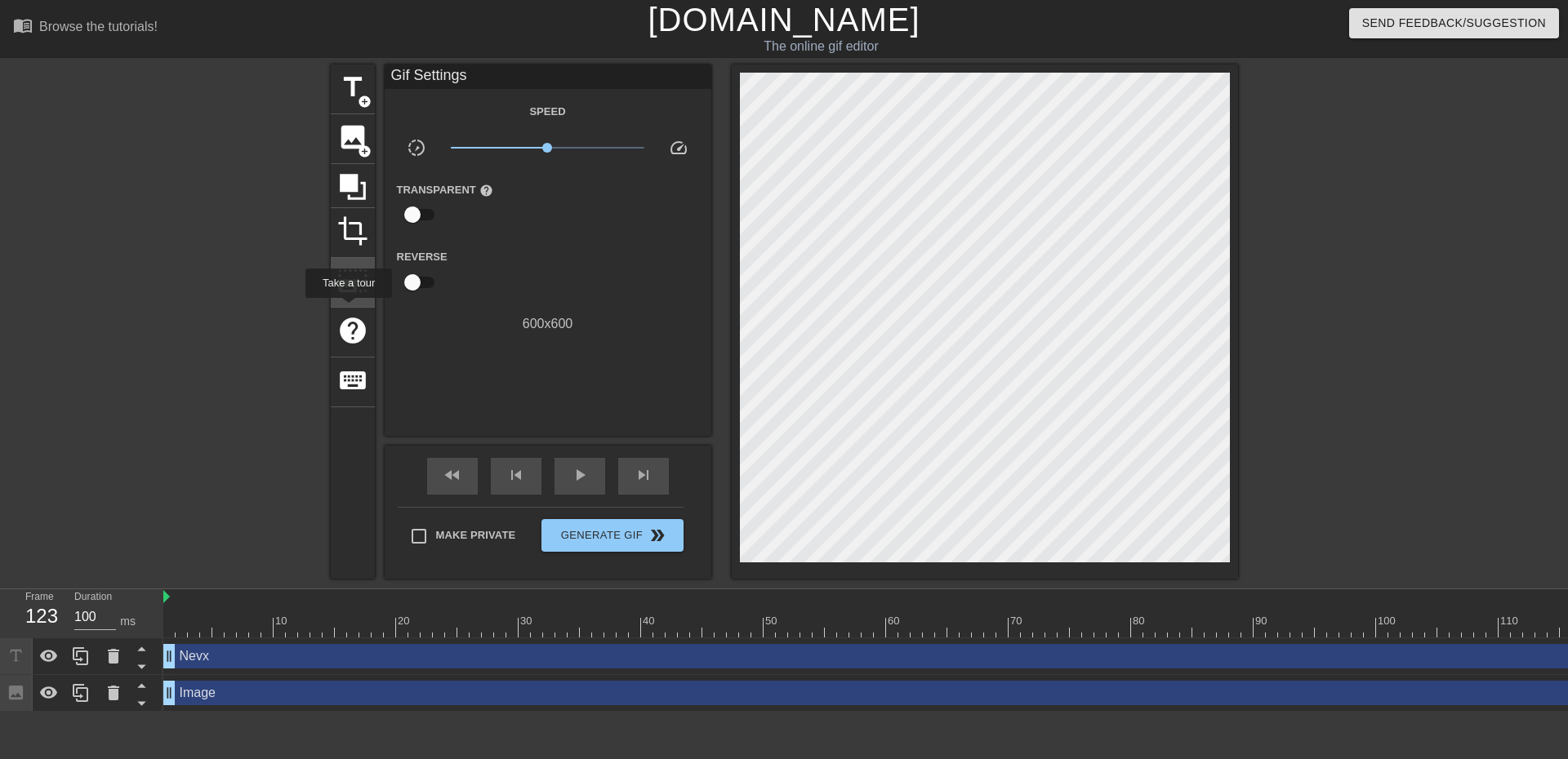
click at [349, 282] on span "photo_size_select_large" at bounding box center [352, 280] width 31 height 31
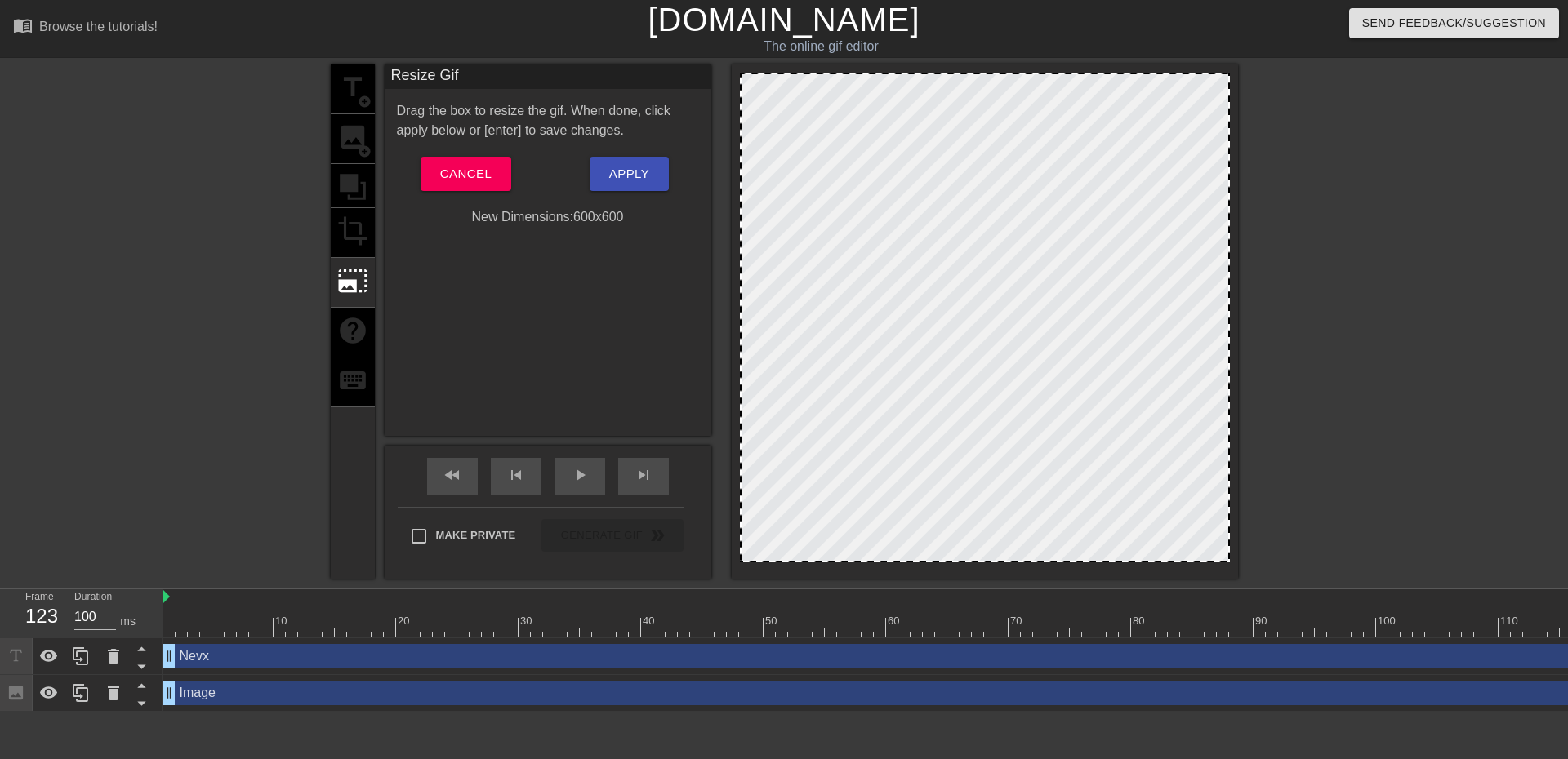
drag, startPoint x: 741, startPoint y: 75, endPoint x: 759, endPoint y: 95, distance: 26.9
click at [751, 89] on div at bounding box center [985, 317] width 490 height 489
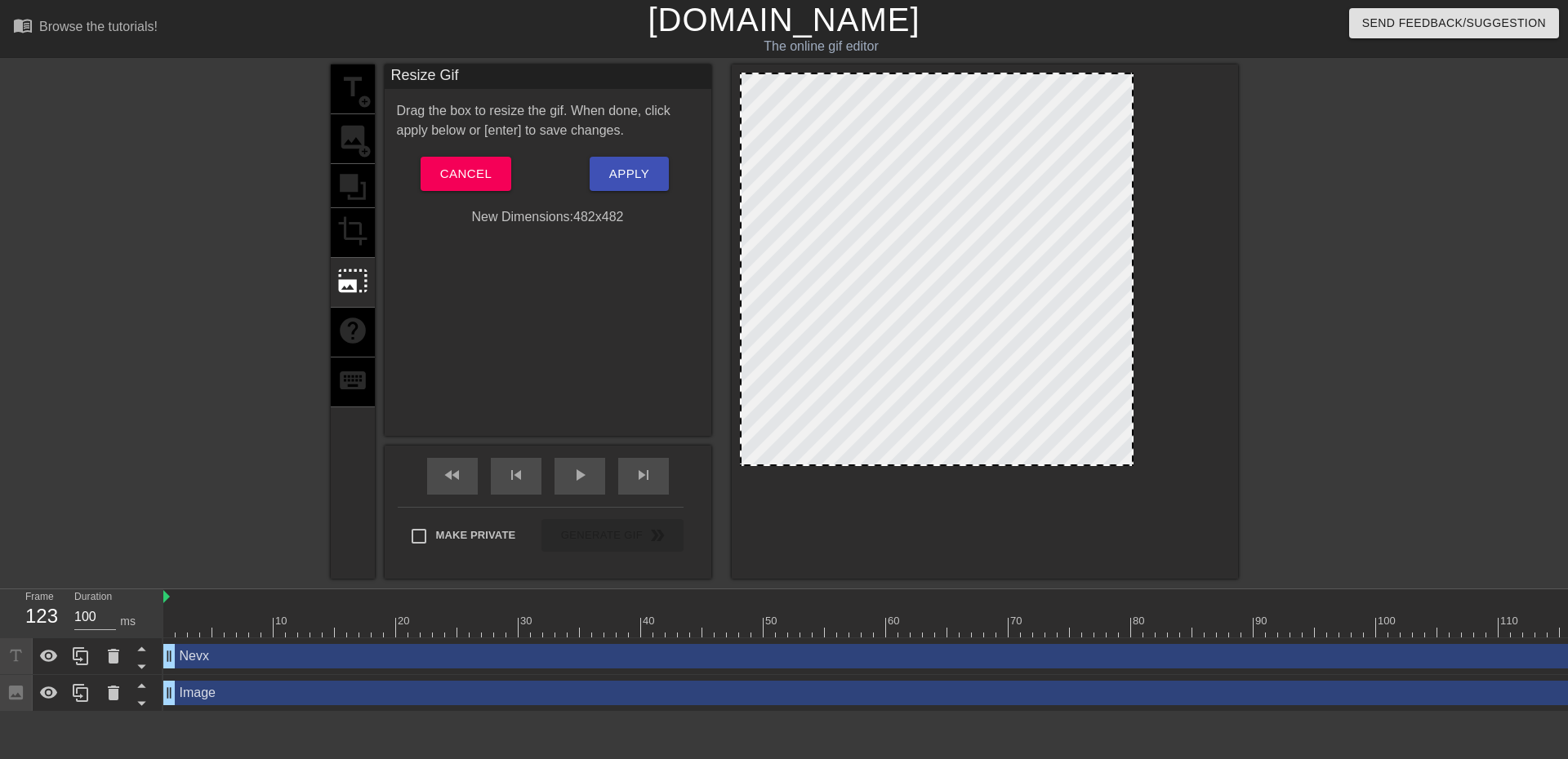
drag, startPoint x: 1223, startPoint y: 556, endPoint x: 1114, endPoint y: 450, distance: 152.0
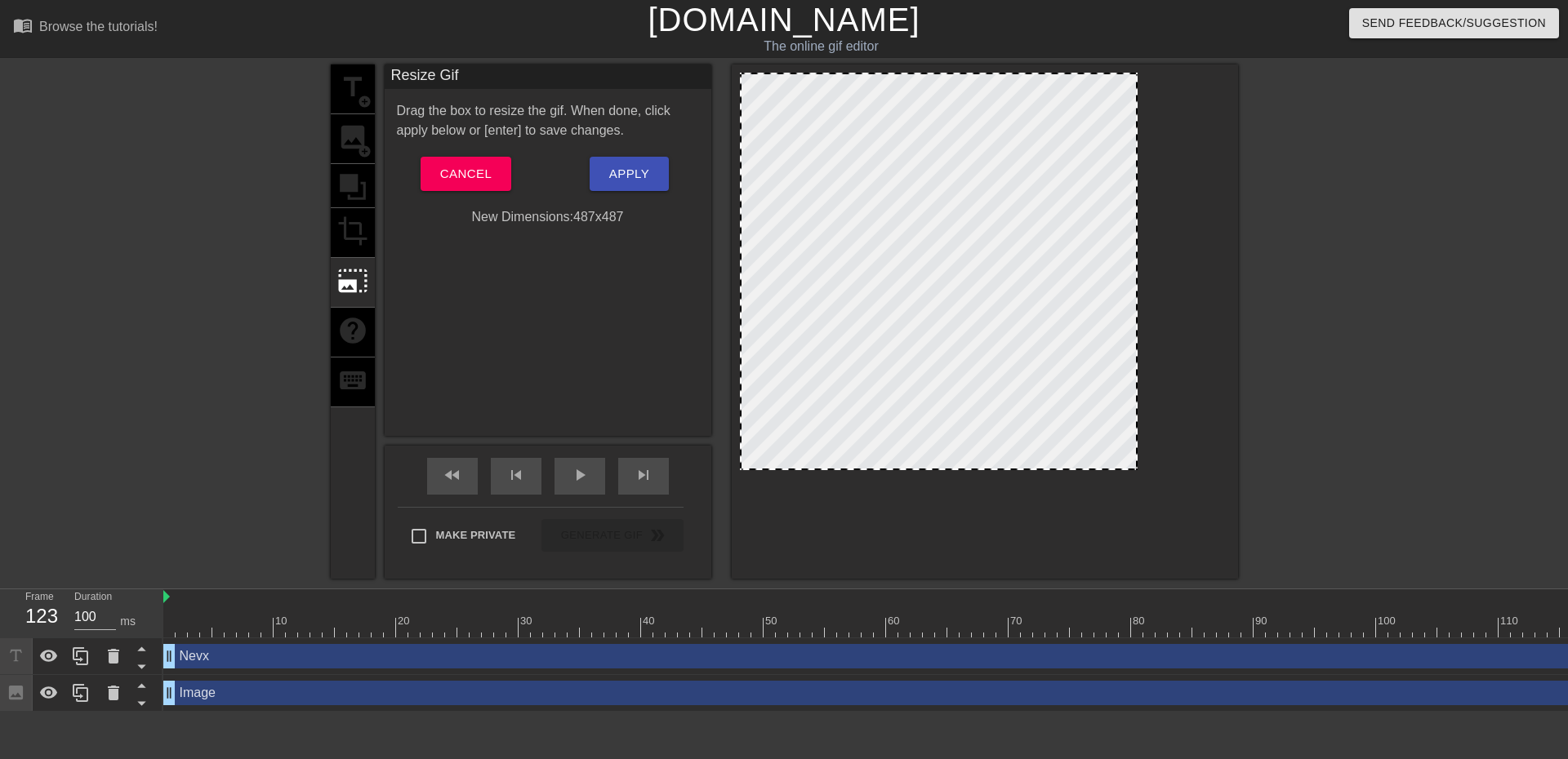
drag, startPoint x: 1123, startPoint y: 459, endPoint x: 1137, endPoint y: 472, distance: 19.1
click at [1137, 472] on div at bounding box center [1136, 469] width 16 height 16
click at [647, 174] on span "Apply" at bounding box center [629, 173] width 40 height 21
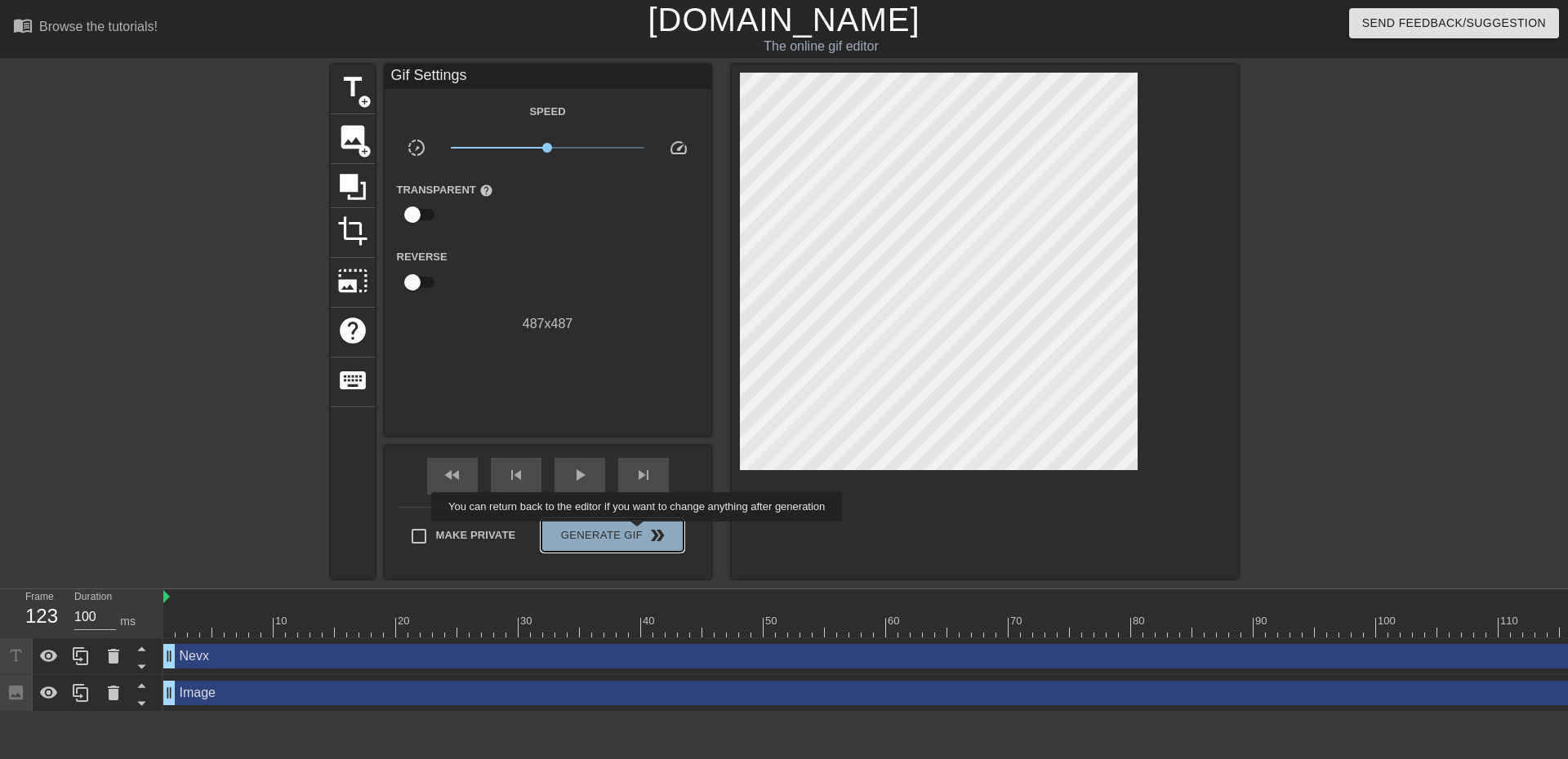
click at [638, 533] on span "Generate Gif double_arrow" at bounding box center [612, 536] width 128 height 20
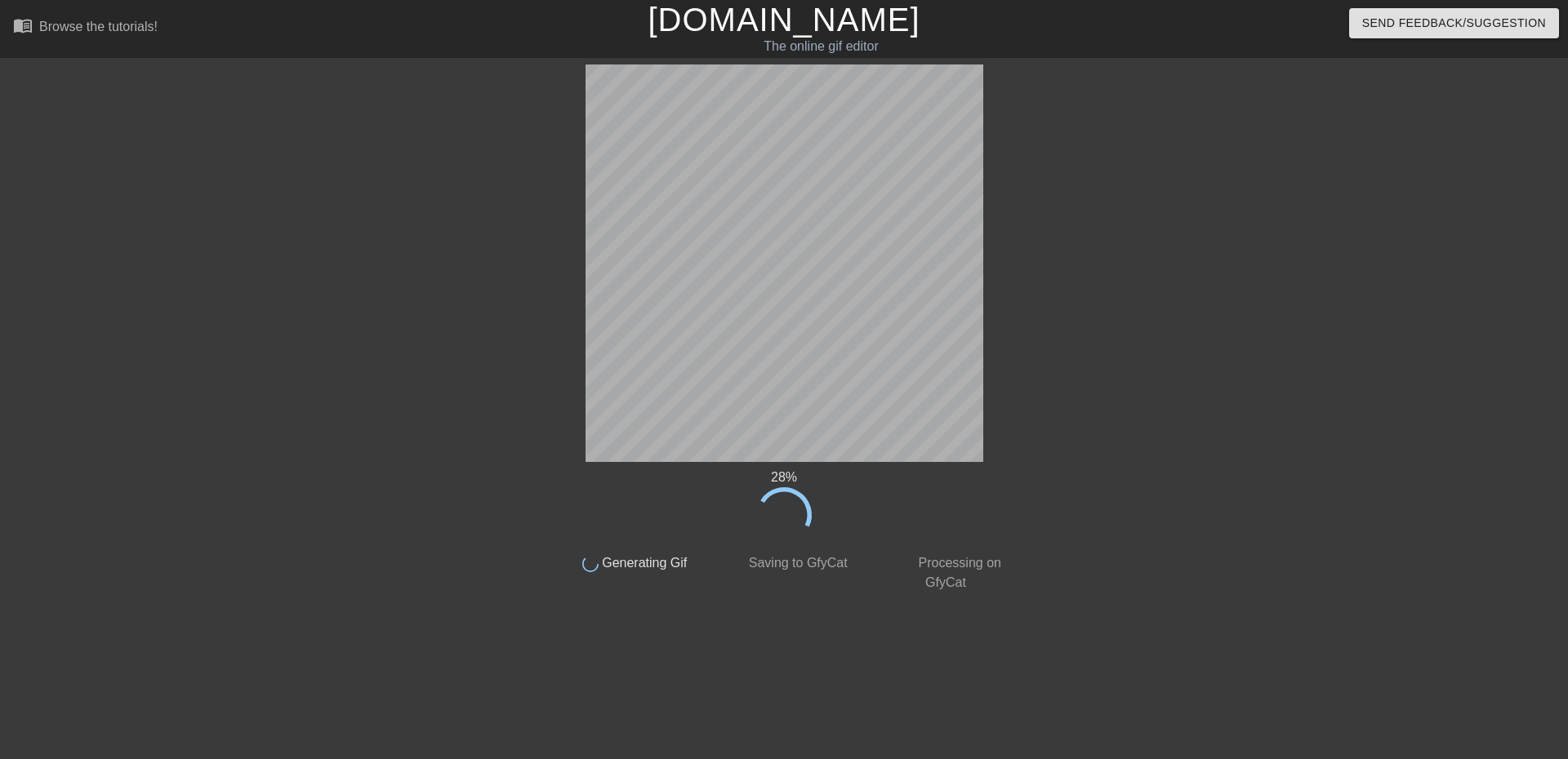
click at [803, 21] on link "[DOMAIN_NAME]" at bounding box center [783, 20] width 272 height 36
click at [804, 22] on link "[DOMAIN_NAME]" at bounding box center [783, 20] width 272 height 36
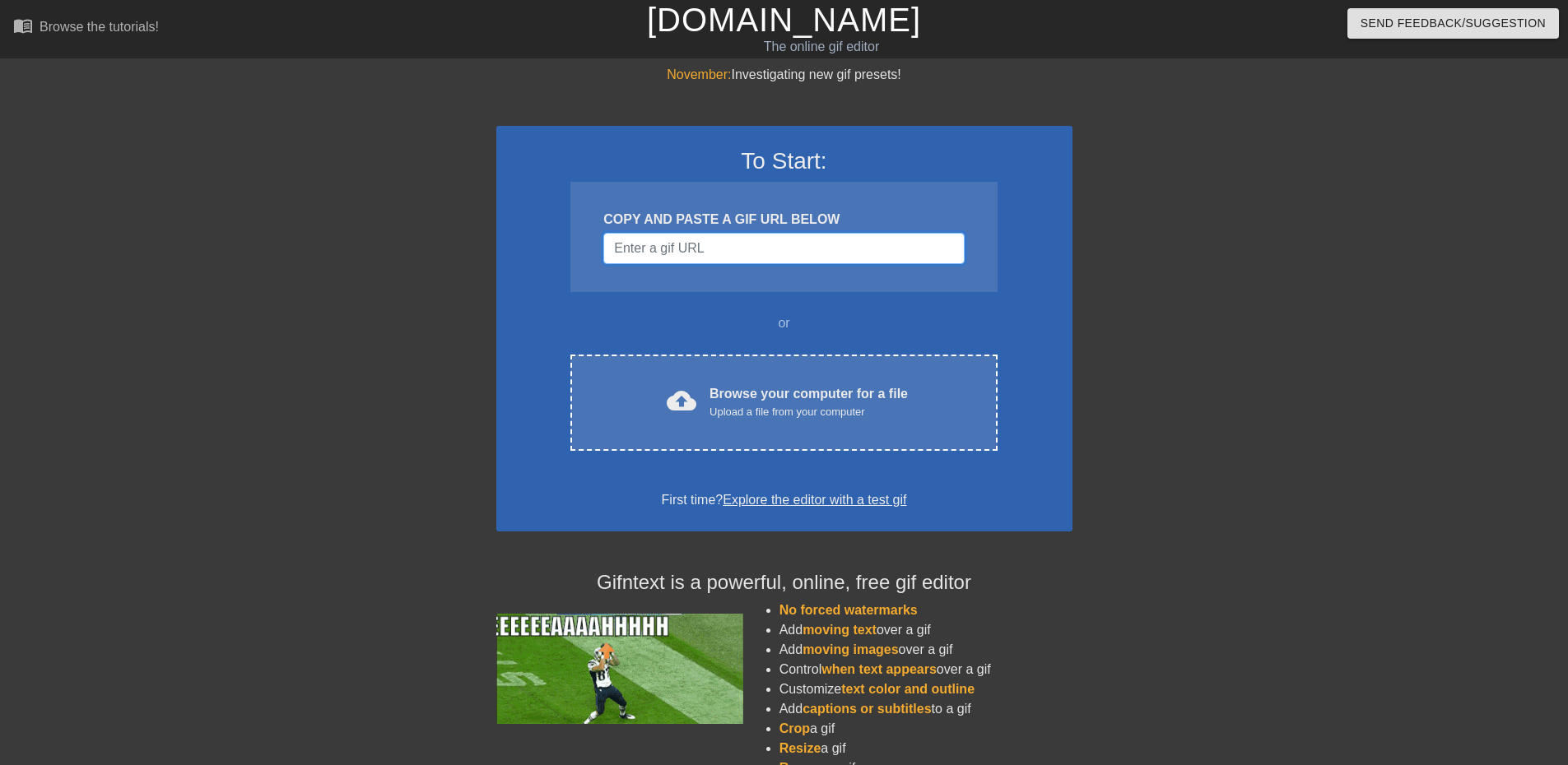
click at [727, 251] on input "Username" at bounding box center [783, 248] width 361 height 31
click at [756, 463] on div "To Start: COPY AND PASTE A GIF URL BELOW or cloud_upload Browse your computer f…" at bounding box center [784, 329] width 576 height 405
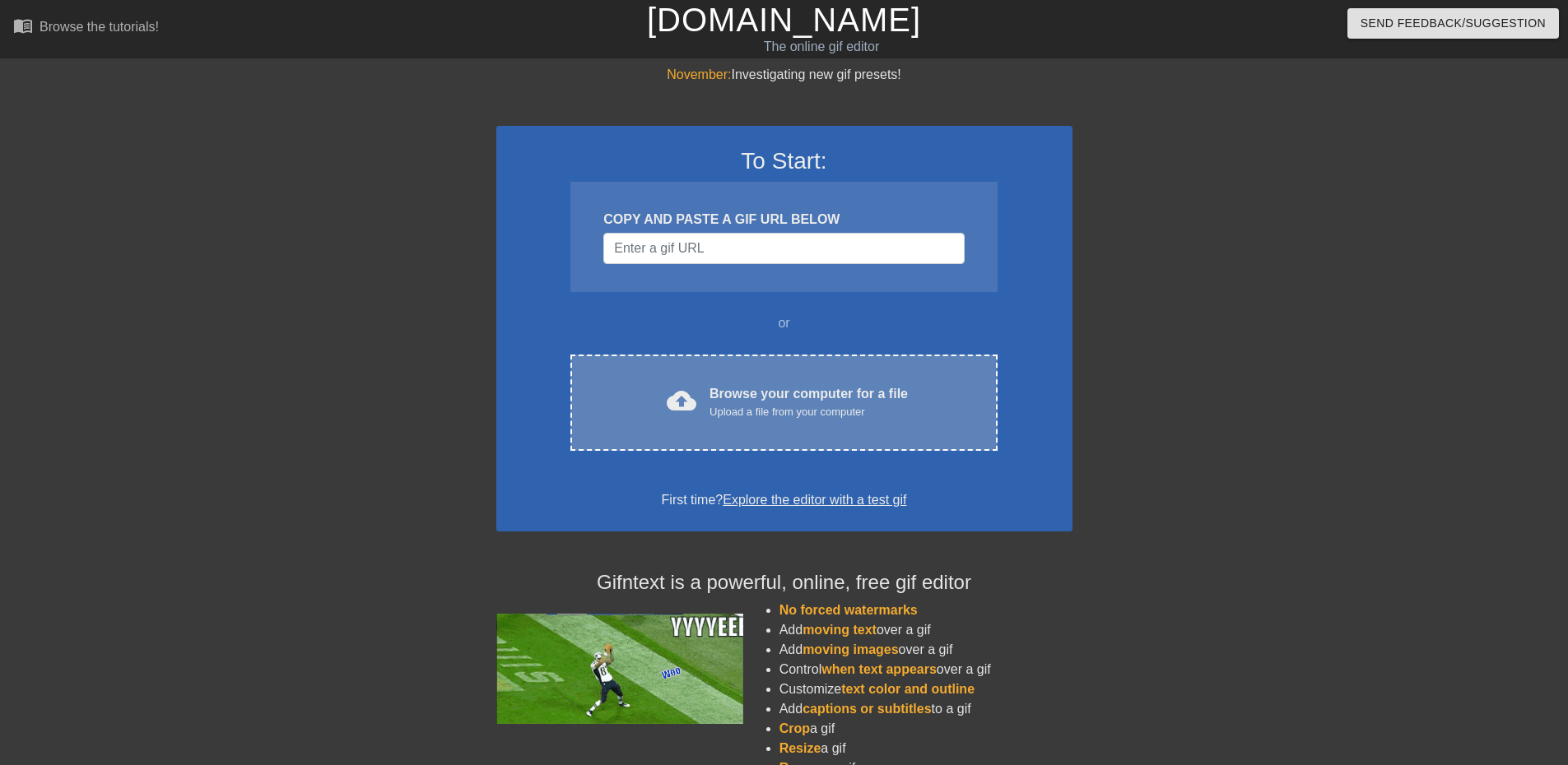
click at [748, 419] on div "Upload a file from your computer" at bounding box center [808, 412] width 199 height 16
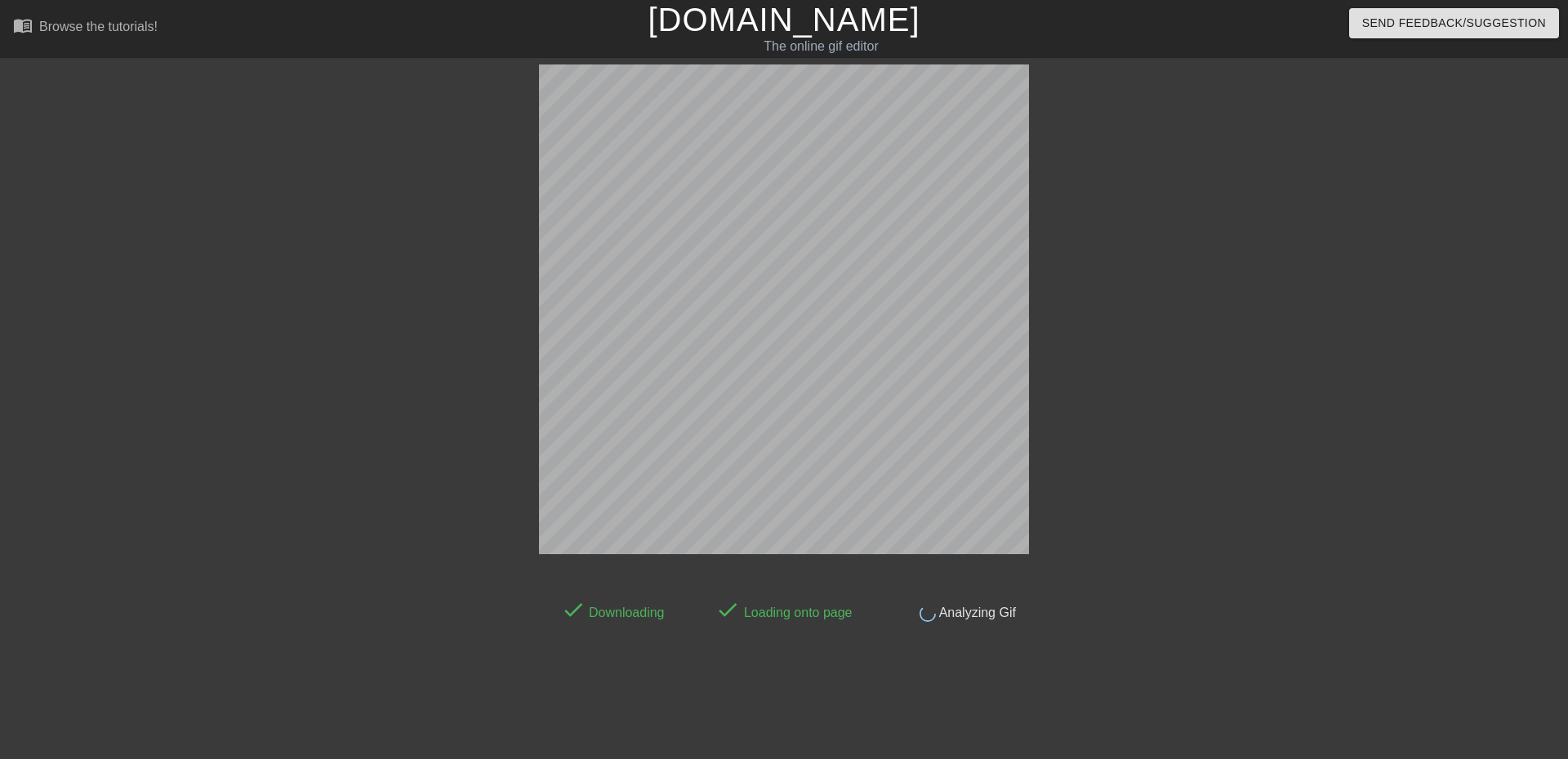
click at [726, 11] on link "[DOMAIN_NAME]" at bounding box center [783, 20] width 272 height 36
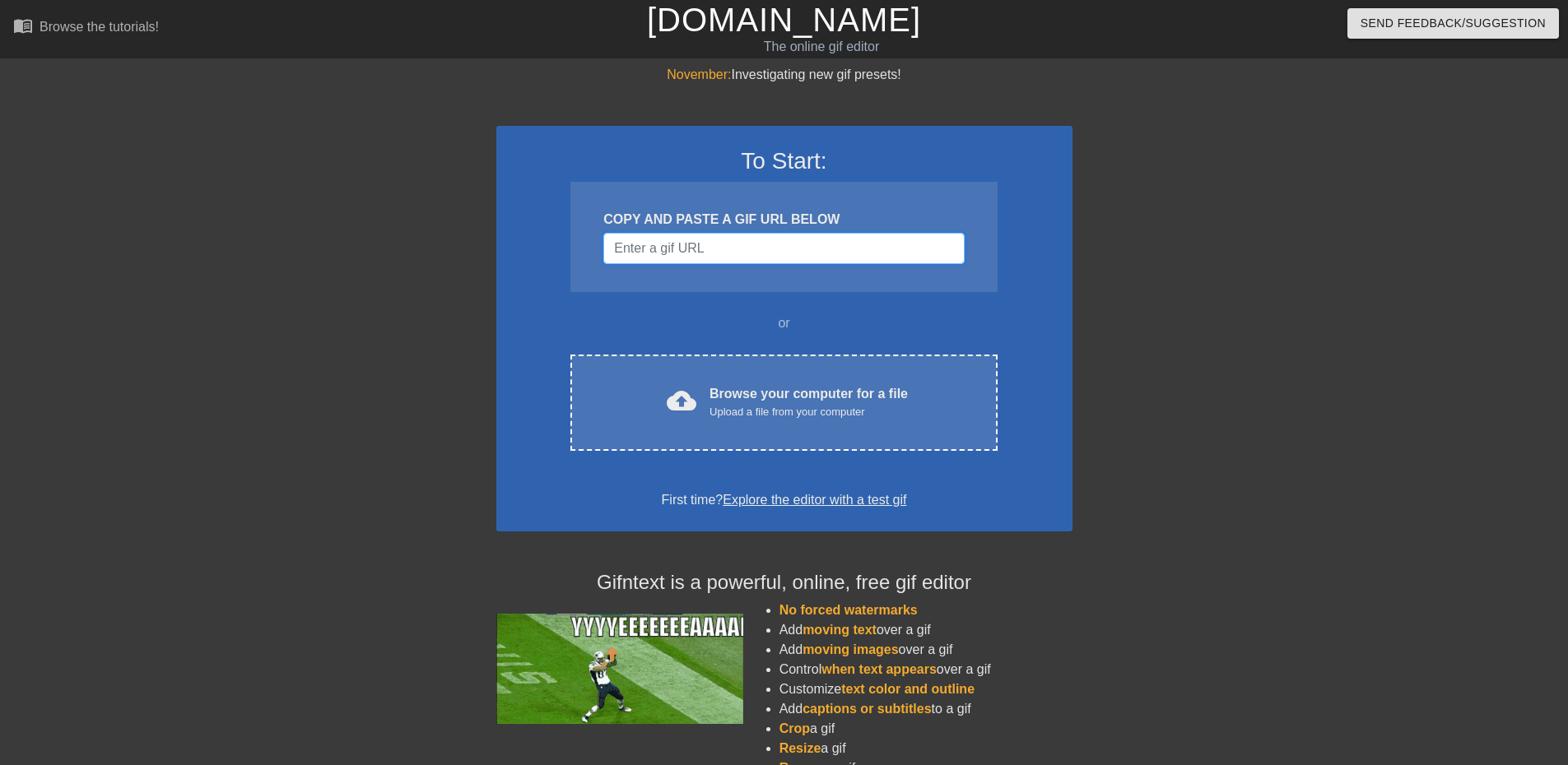
click at [766, 250] on input "Username" at bounding box center [783, 248] width 361 height 31
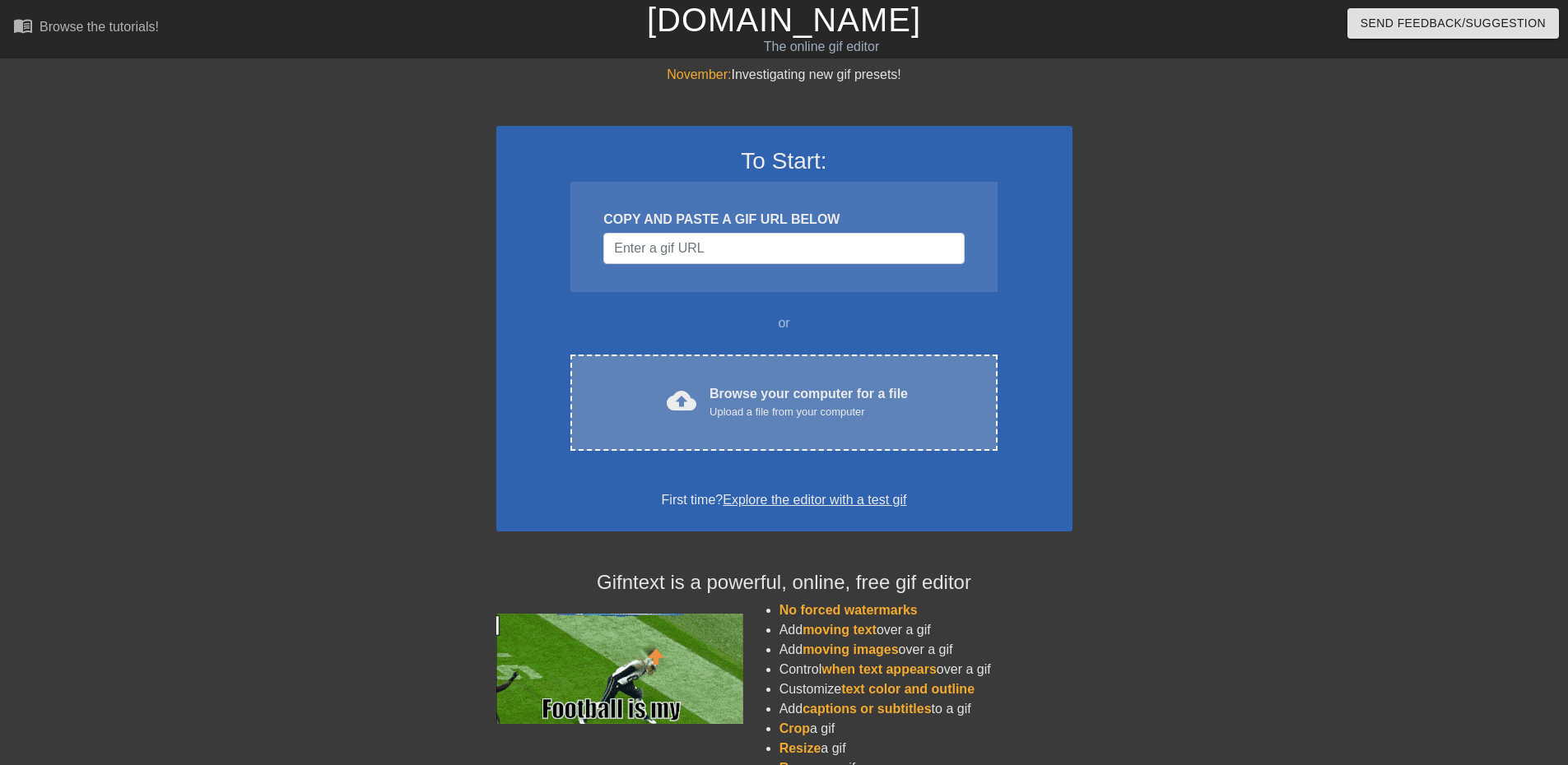
click at [754, 407] on div "Upload a file from your computer" at bounding box center [808, 412] width 199 height 16
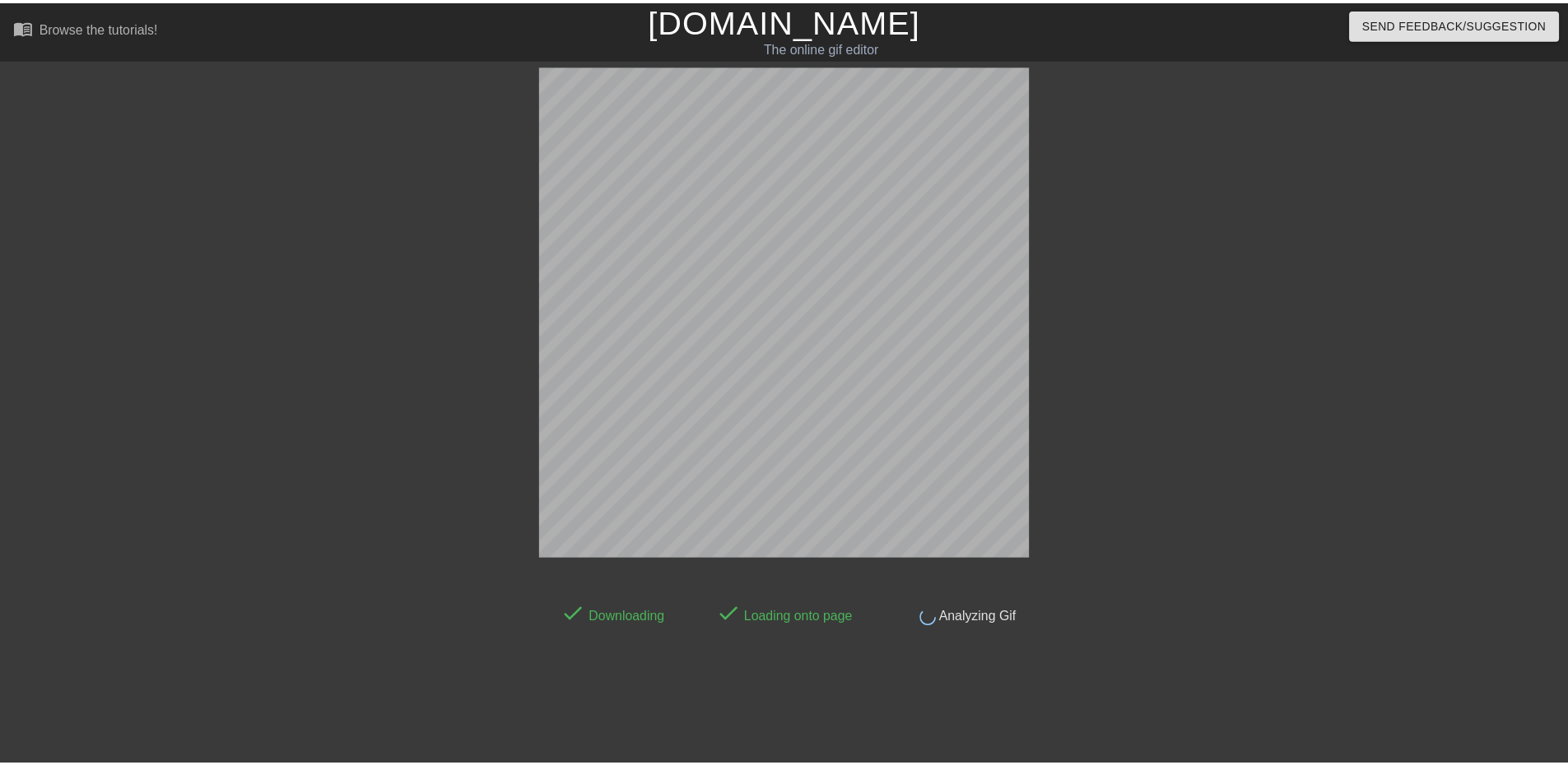
scroll to position [5, 0]
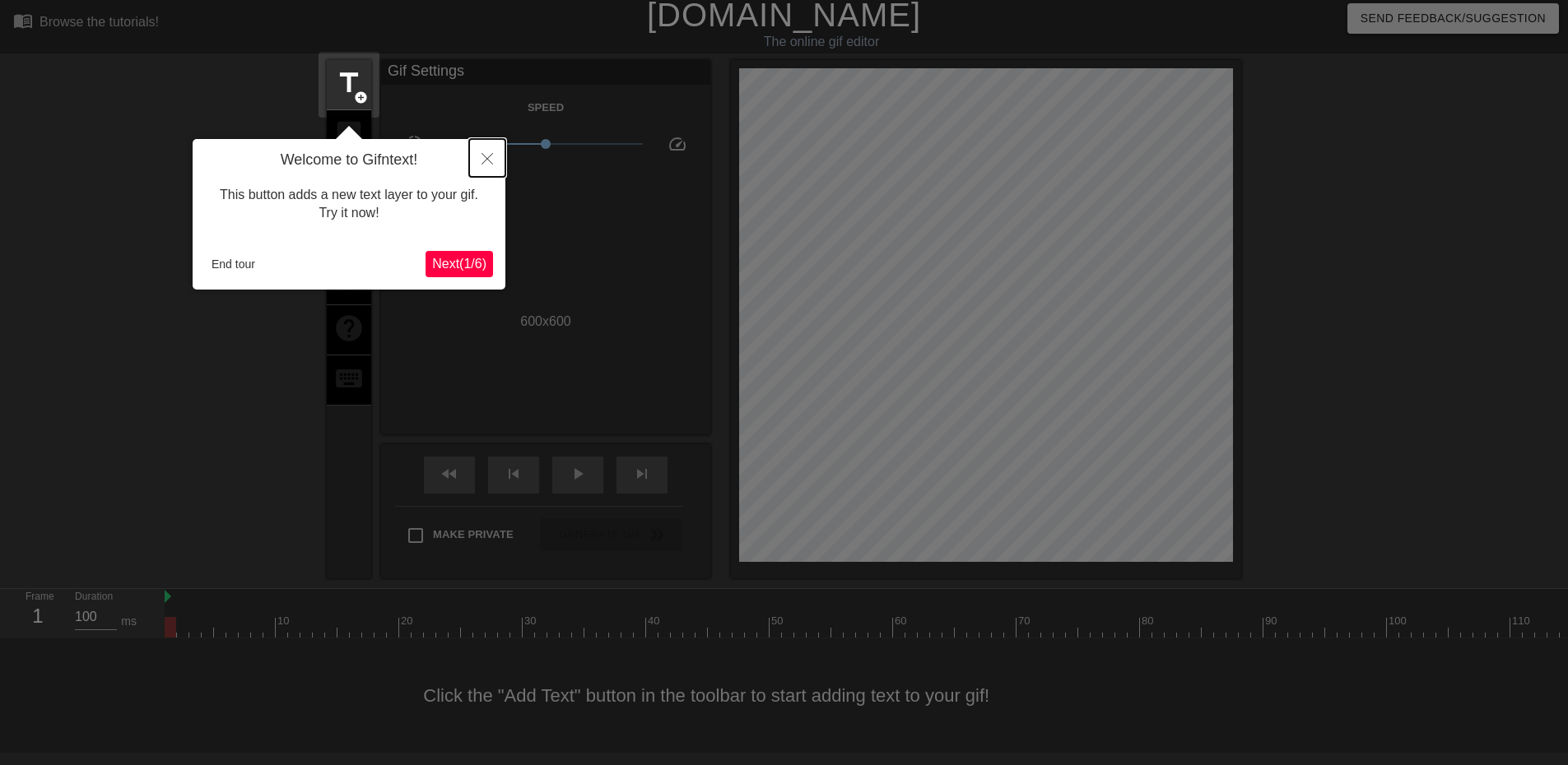
click at [488, 158] on icon "Close" at bounding box center [487, 159] width 12 height 12
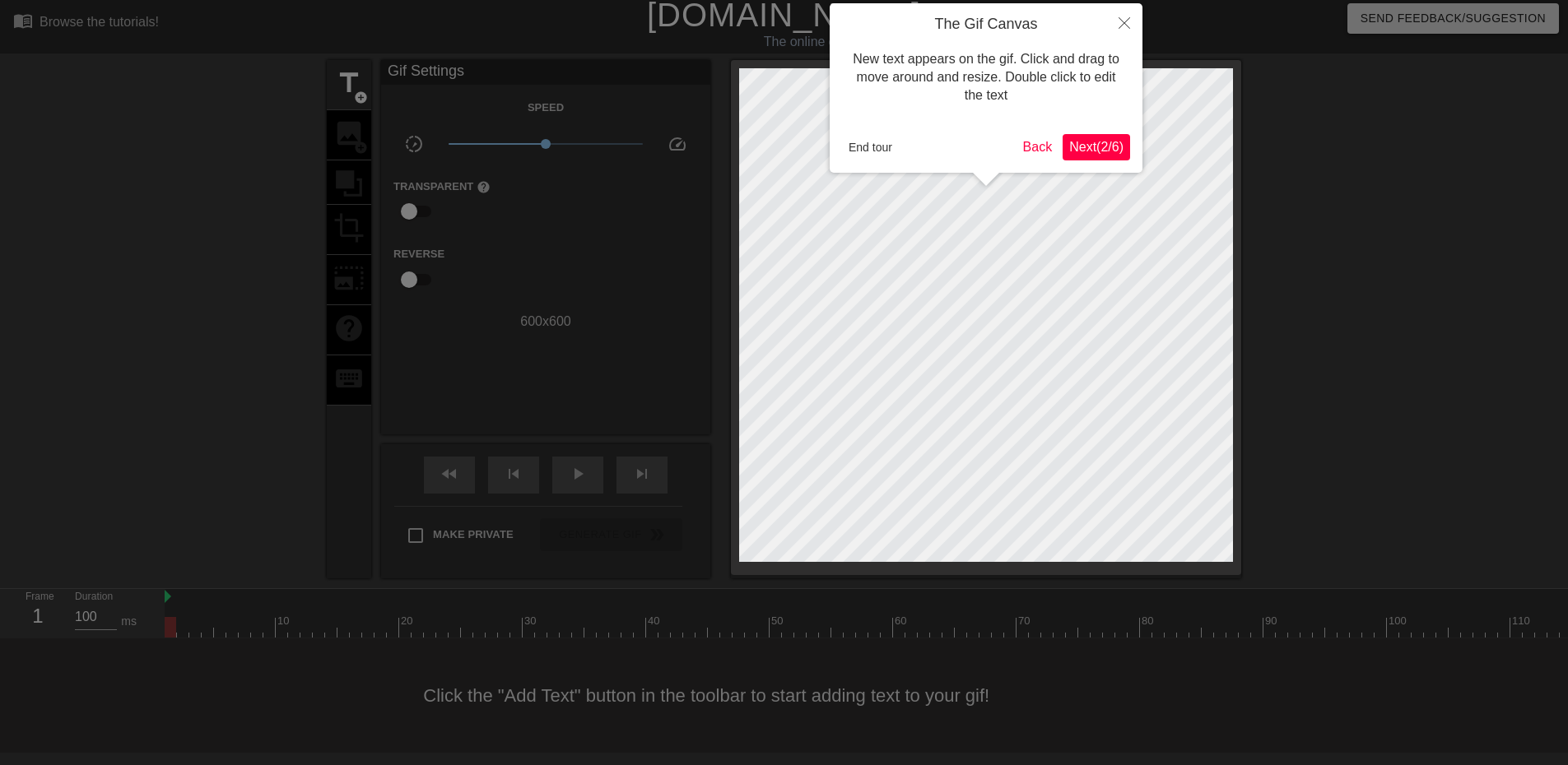
scroll to position [0, 0]
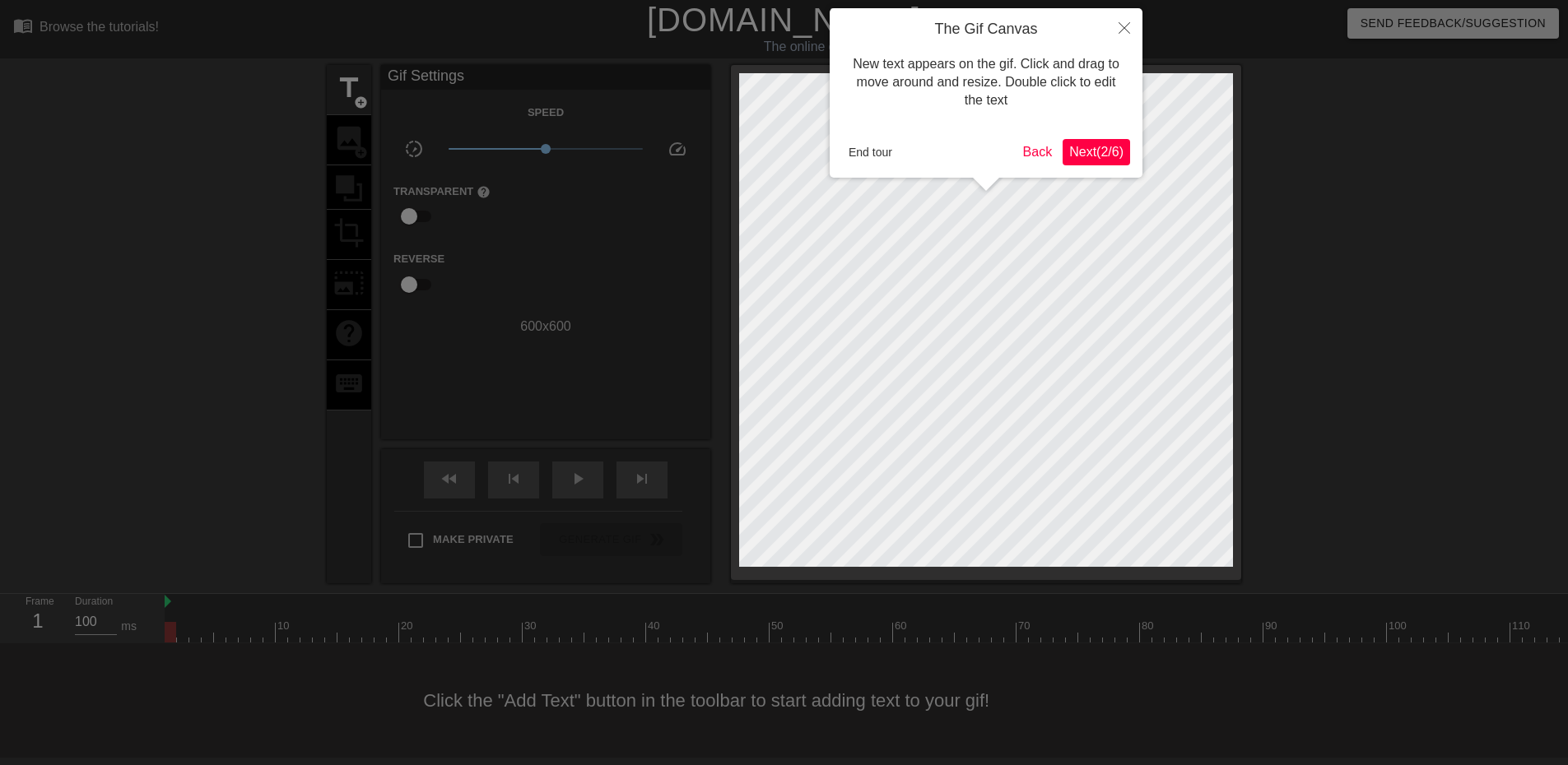
click at [1075, 152] on span "Next ( 2 / 6 )" at bounding box center [1096, 152] width 54 height 14
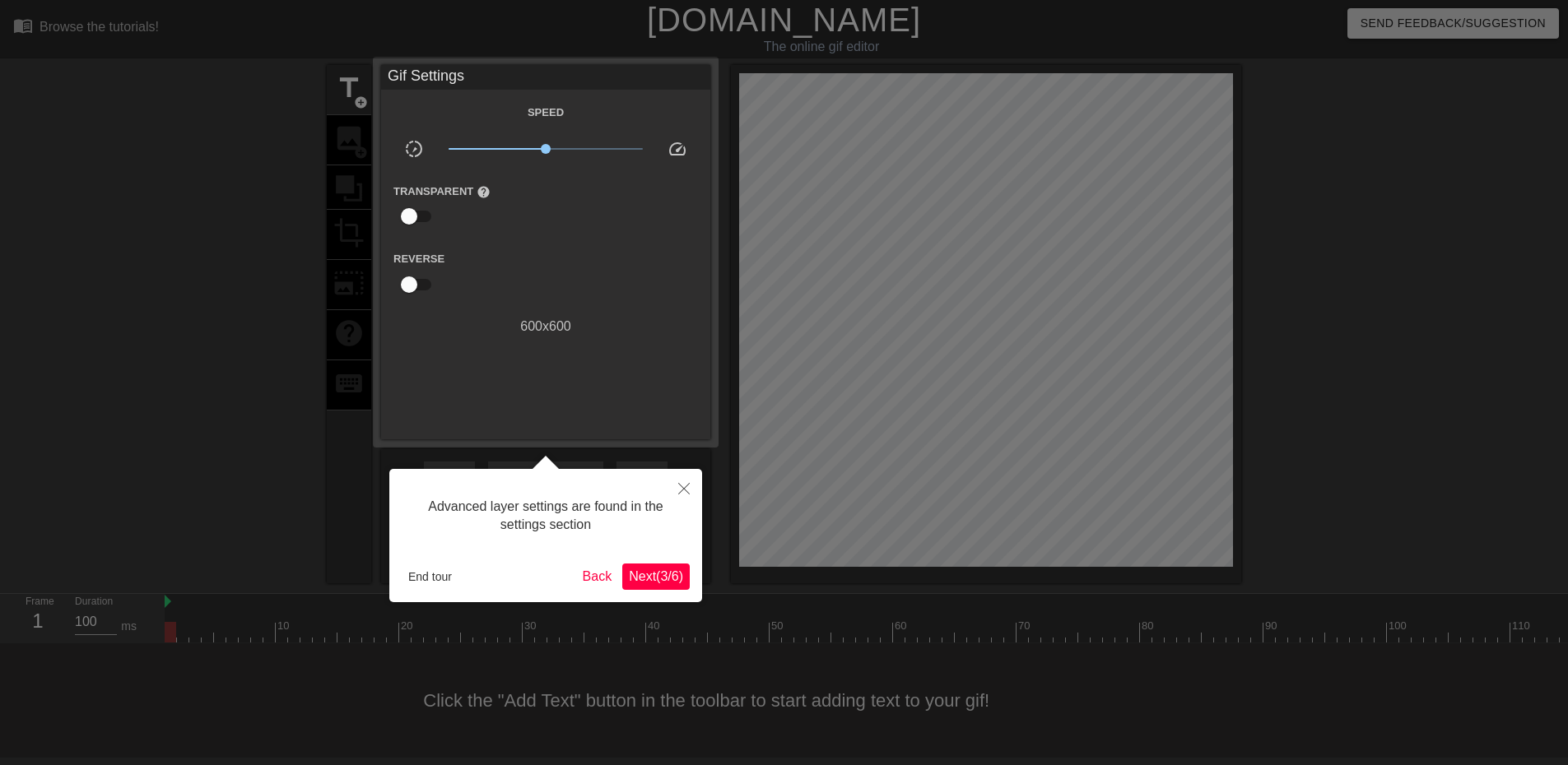
scroll to position [5, 0]
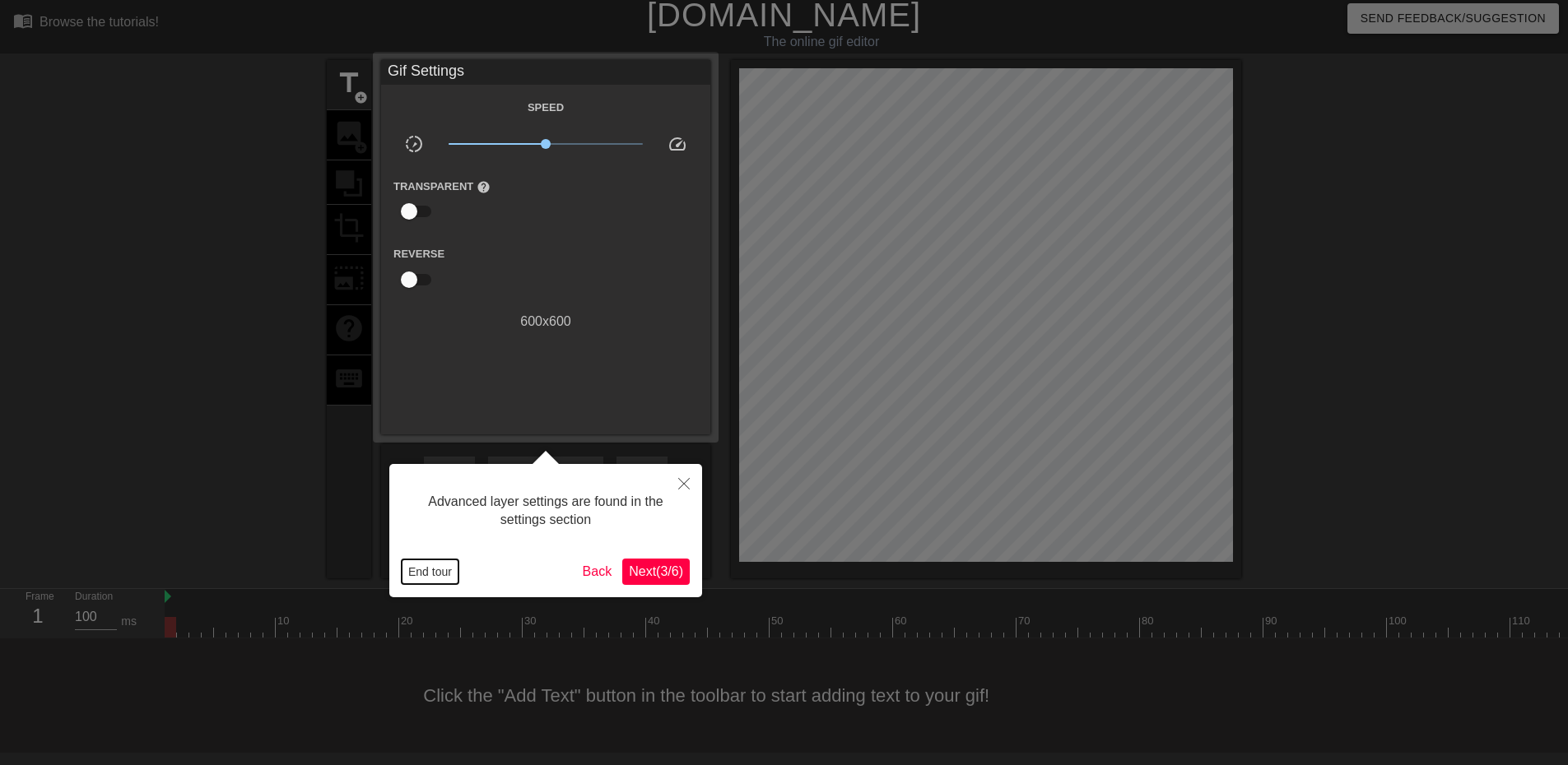
click at [428, 566] on button "End tour" at bounding box center [429, 571] width 57 height 25
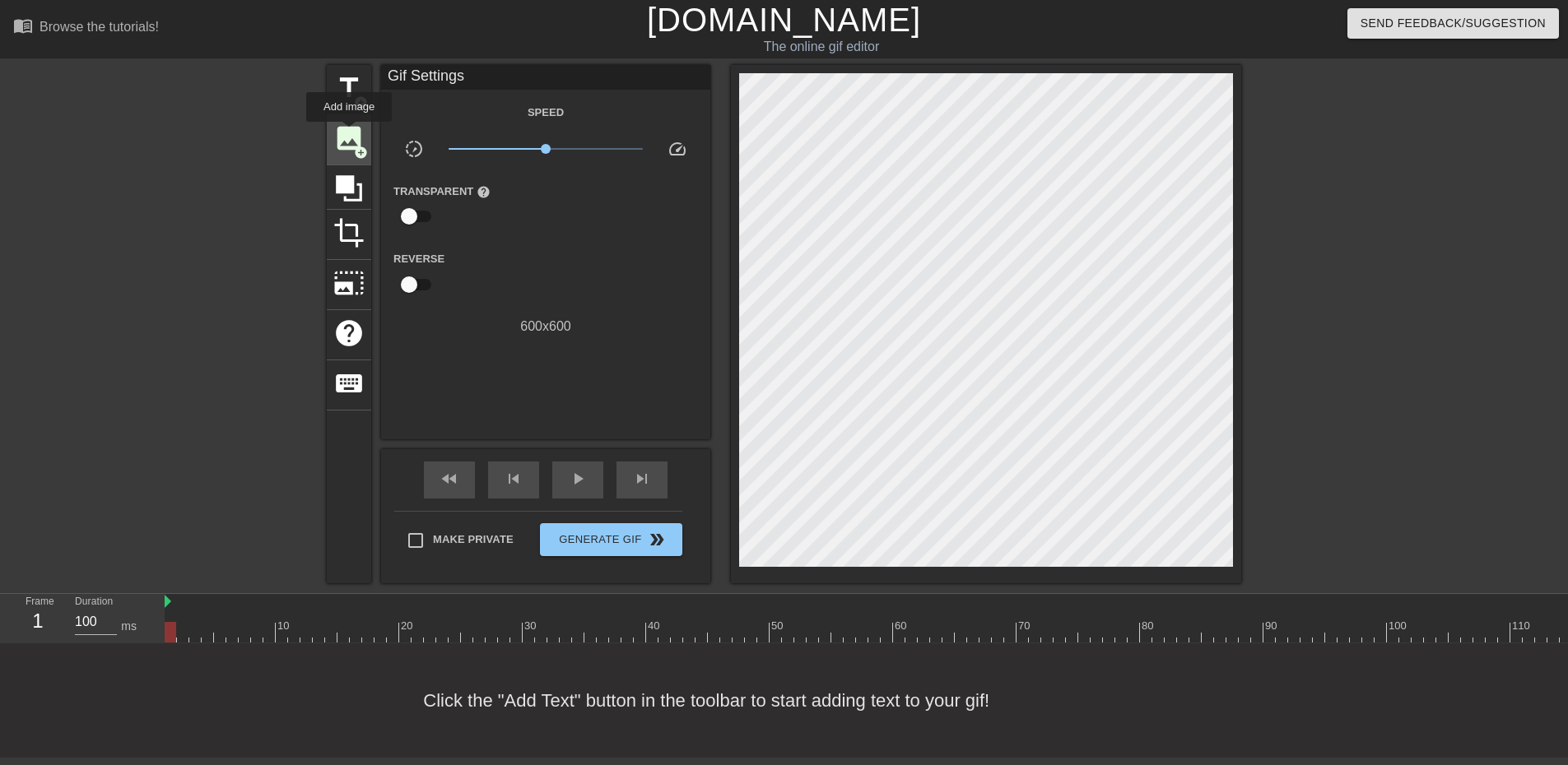
click at [349, 133] on span "image" at bounding box center [349, 138] width 31 height 31
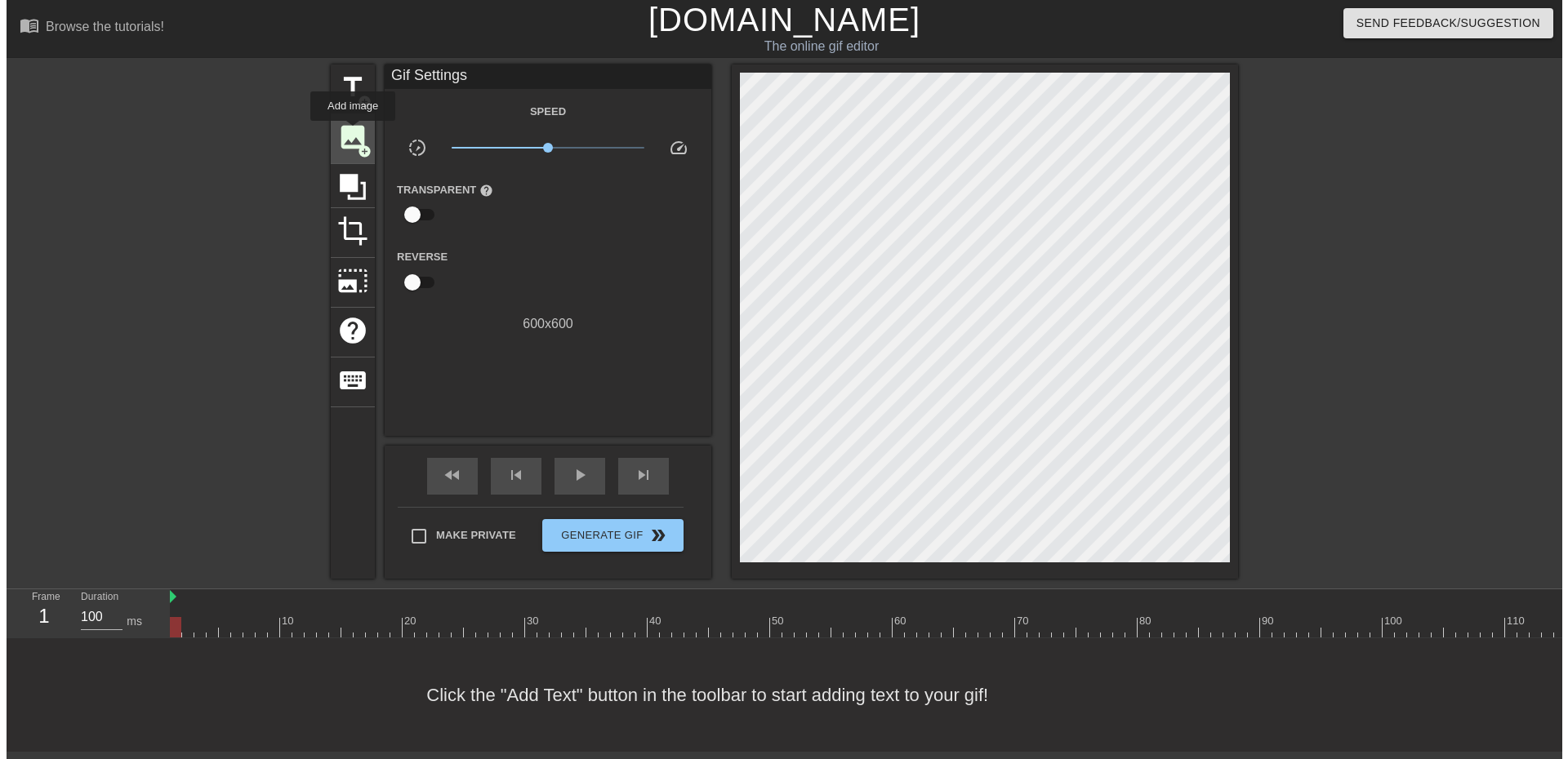
scroll to position [0, 0]
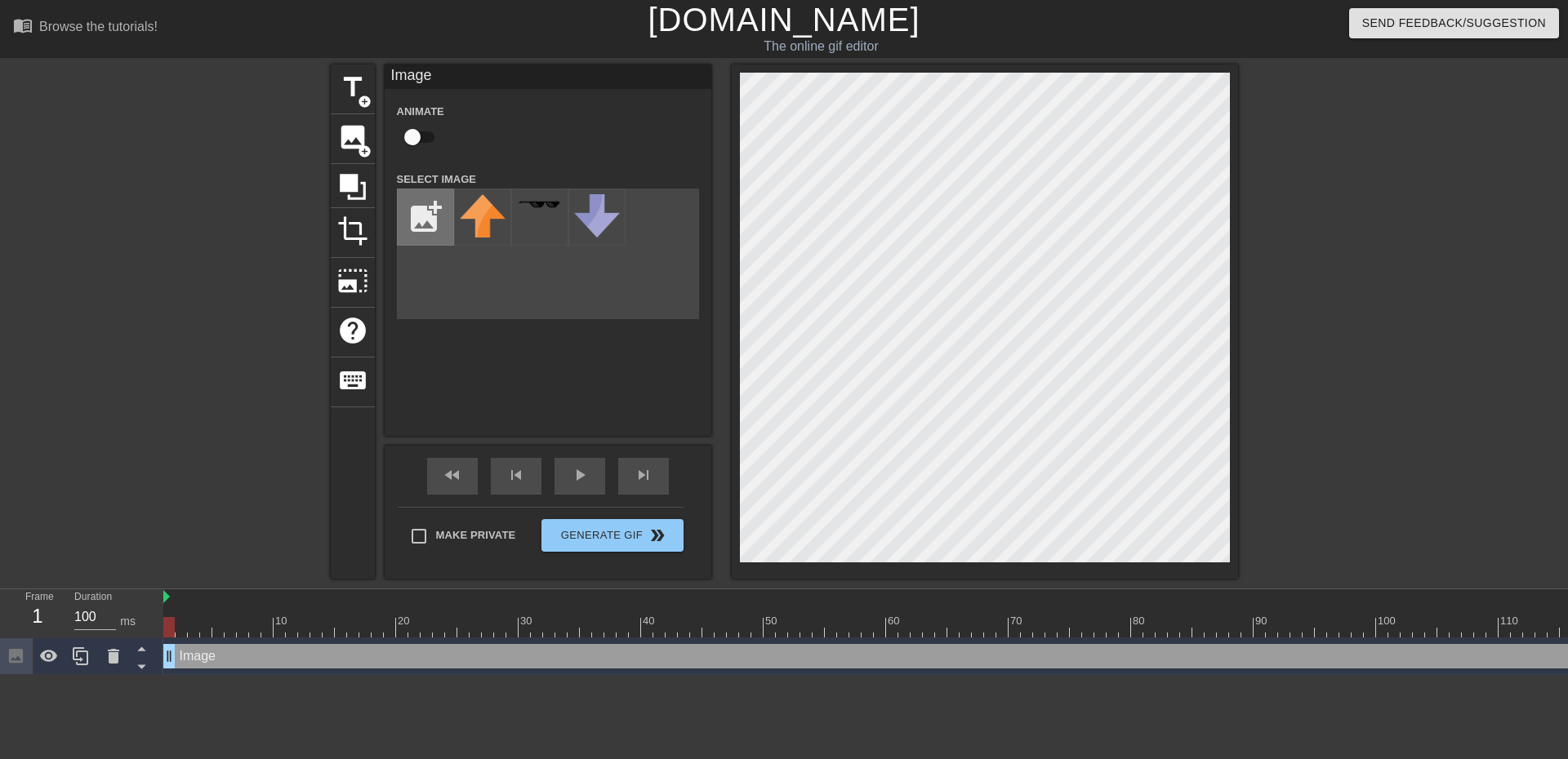
click at [427, 219] on input "file" at bounding box center [425, 217] width 56 height 55
type input "C:\fakepath\freeloot.png"
click at [487, 216] on img at bounding box center [483, 224] width 46 height 59
click at [1380, 295] on div at bounding box center [1380, 309] width 245 height 489
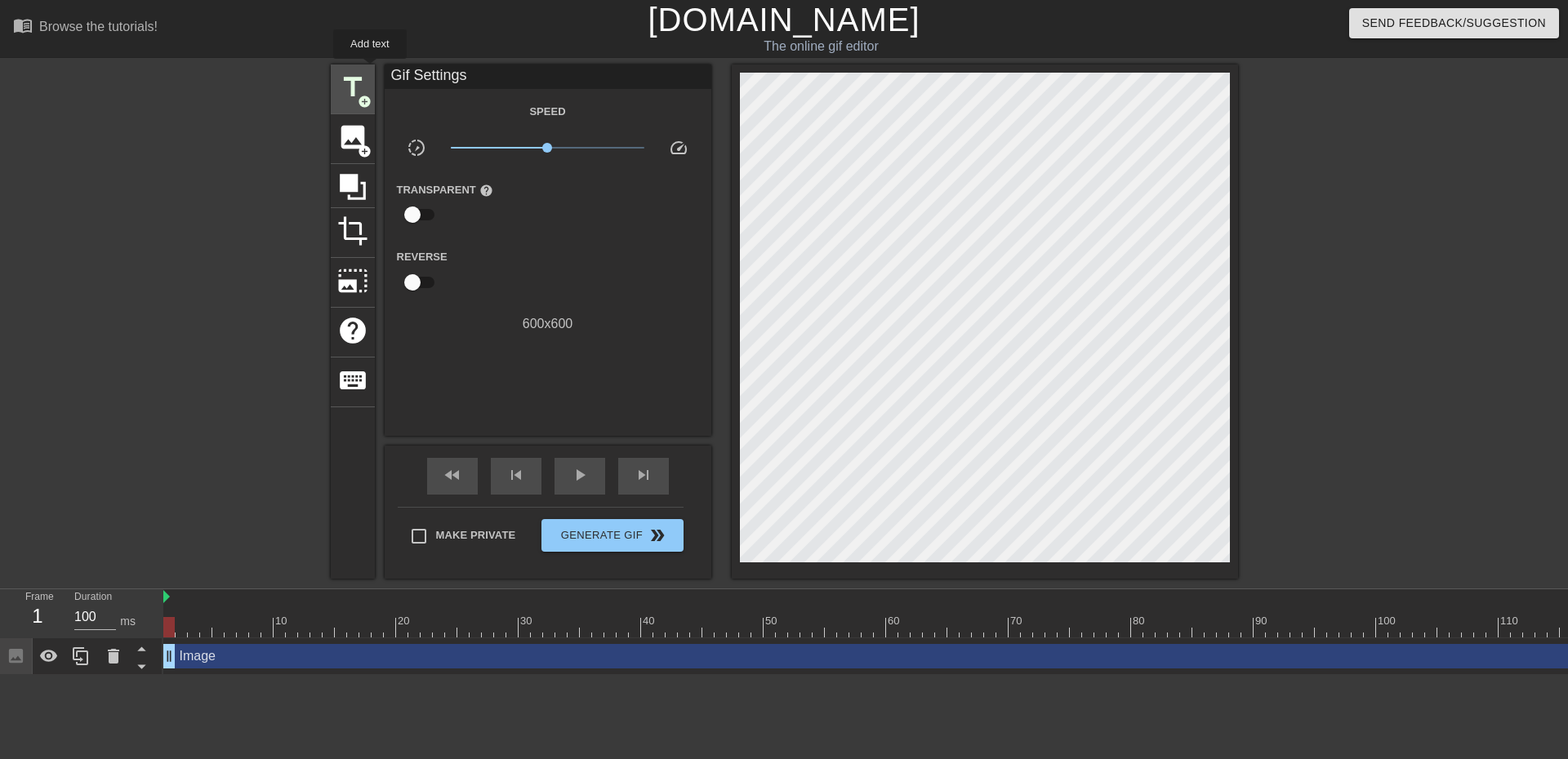
click at [370, 70] on div "title add_circle" at bounding box center [353, 89] width 44 height 50
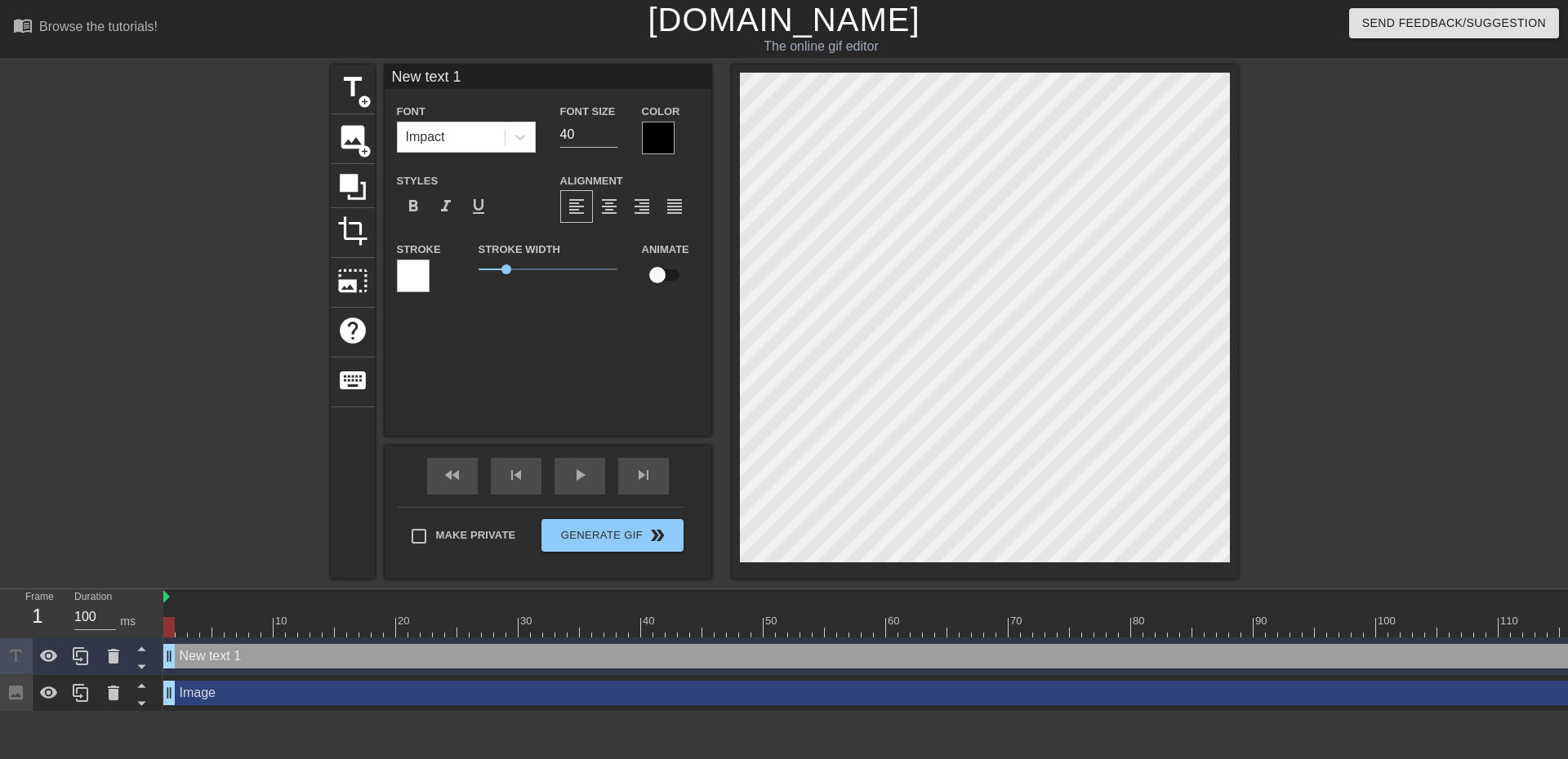
scroll to position [2, 3]
type input "N"
type textarea "N"
type input "Ne"
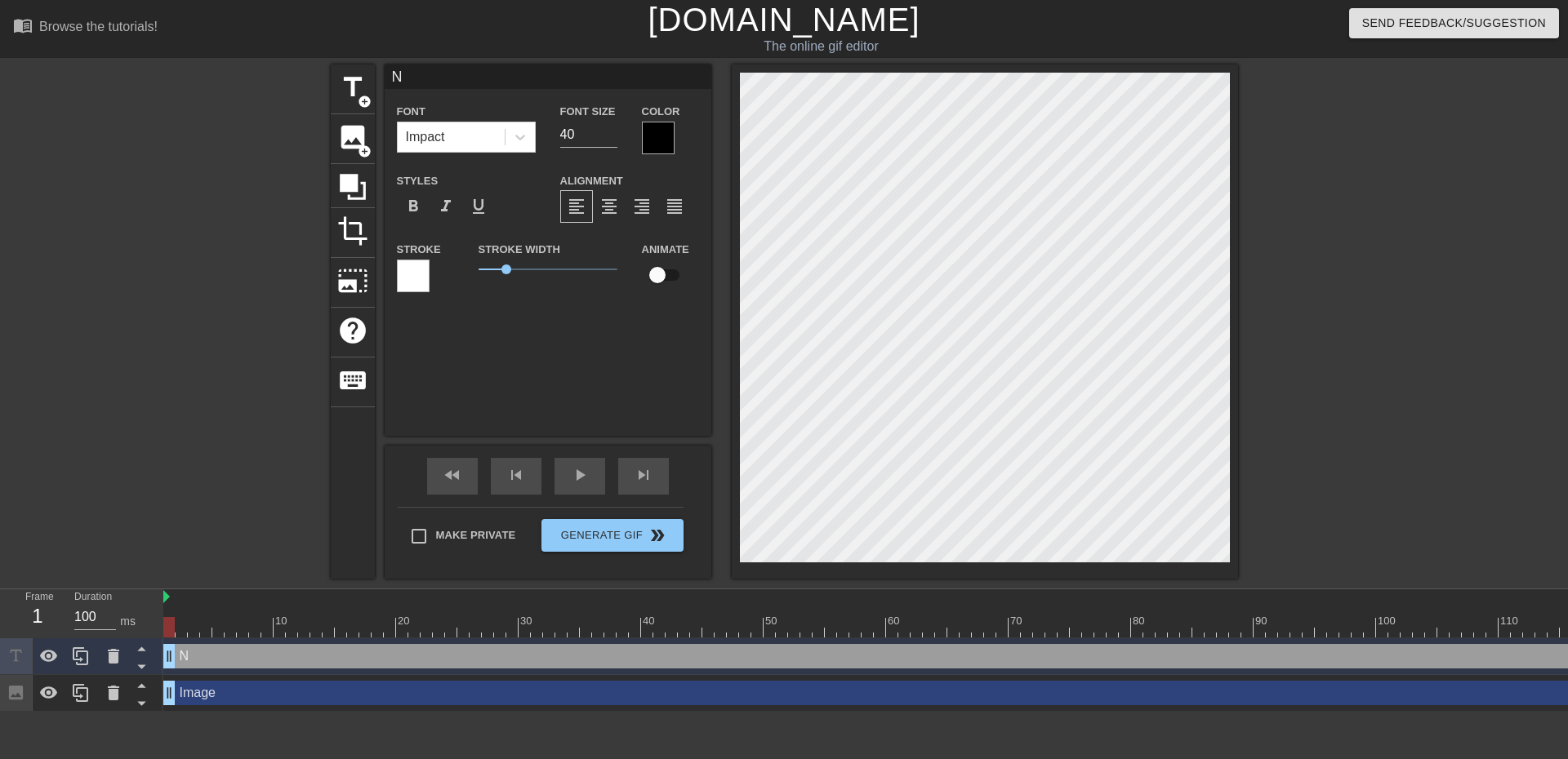
type textarea "Ne"
type input "Nev"
type textarea "Nev"
type input "Nevx"
type textarea "Nevx"
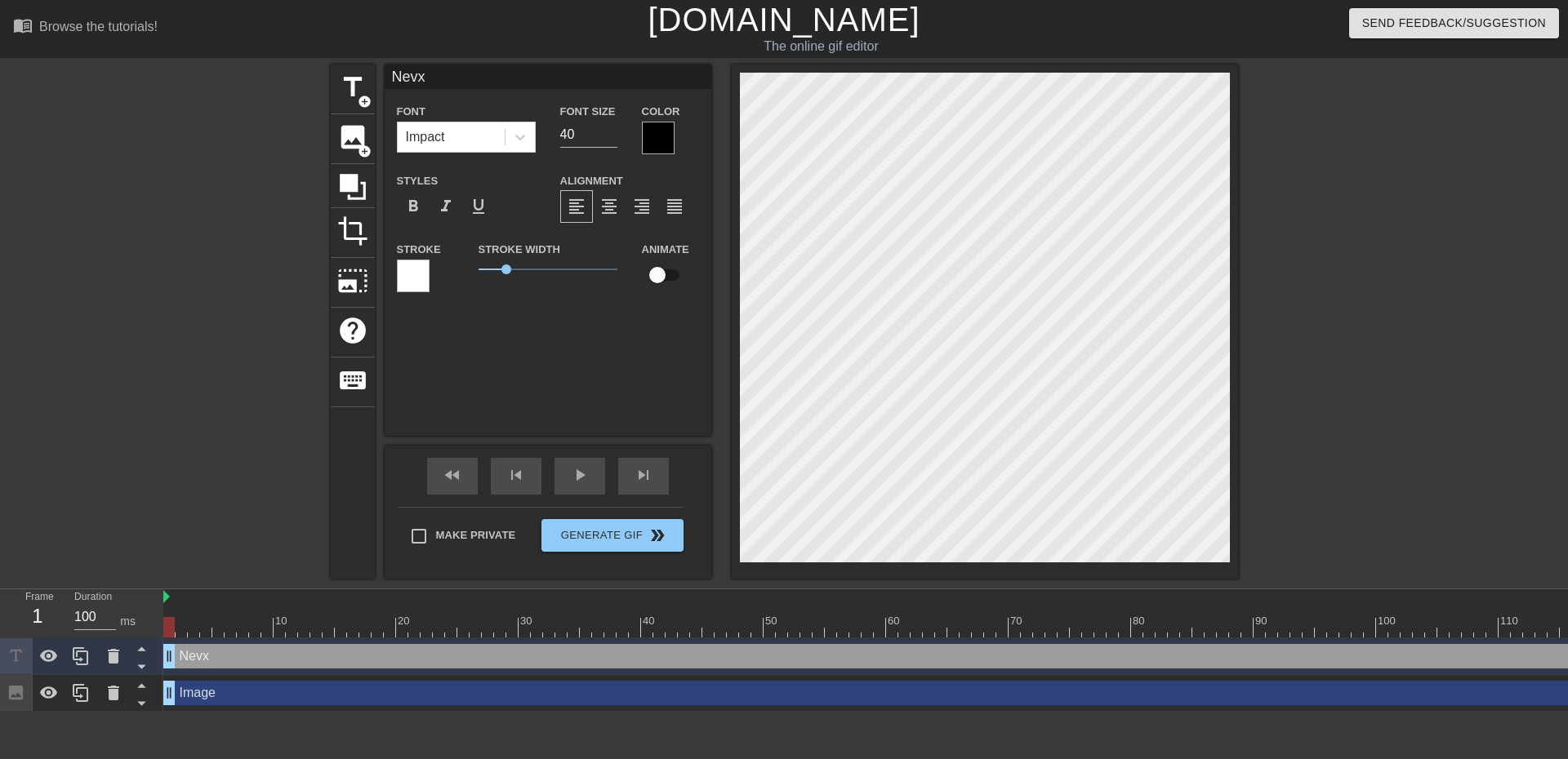
click at [1300, 426] on div at bounding box center [1380, 309] width 245 height 489
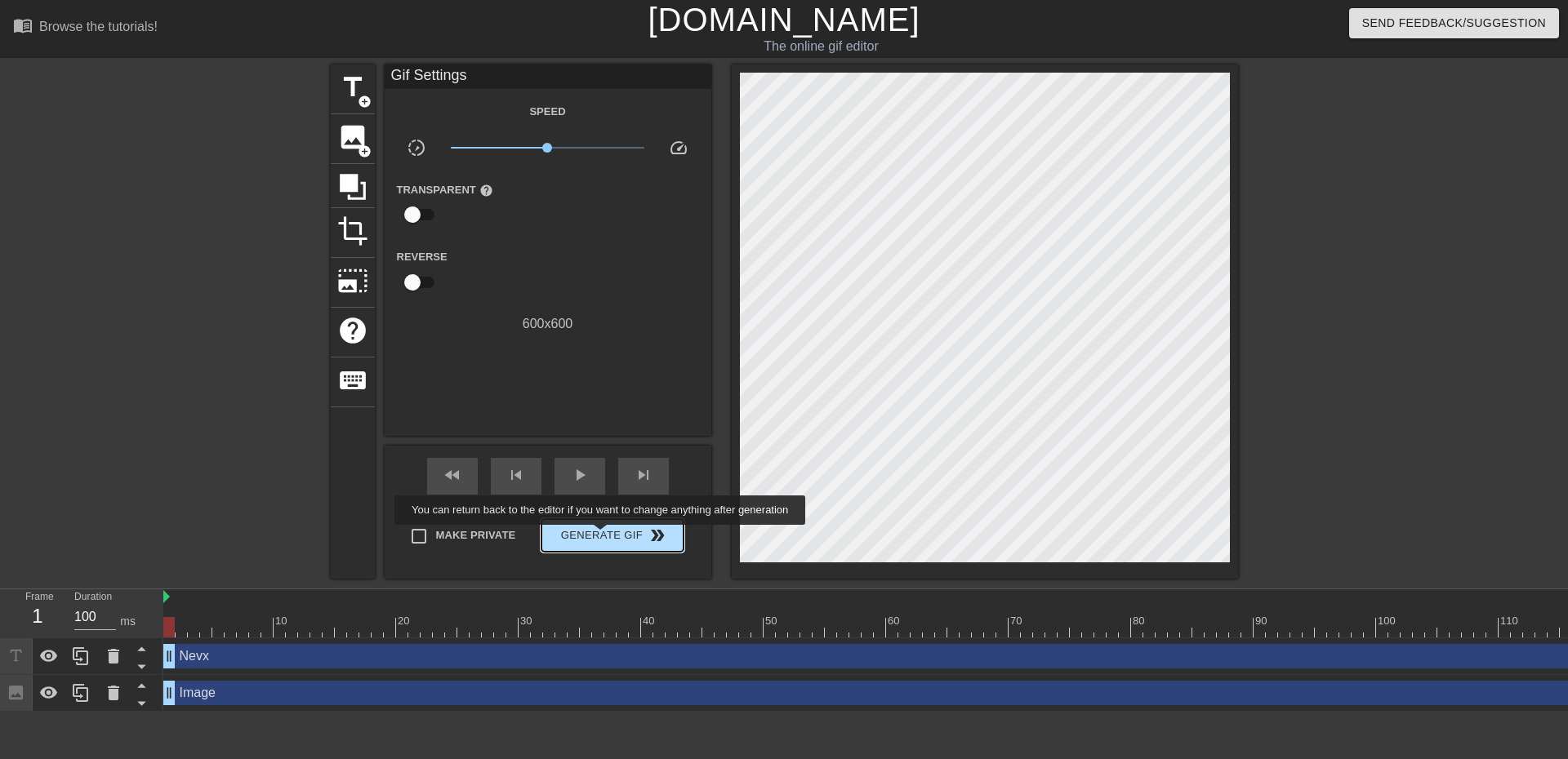
click at [602, 536] on span "Generate Gif double_arrow" at bounding box center [612, 536] width 128 height 20
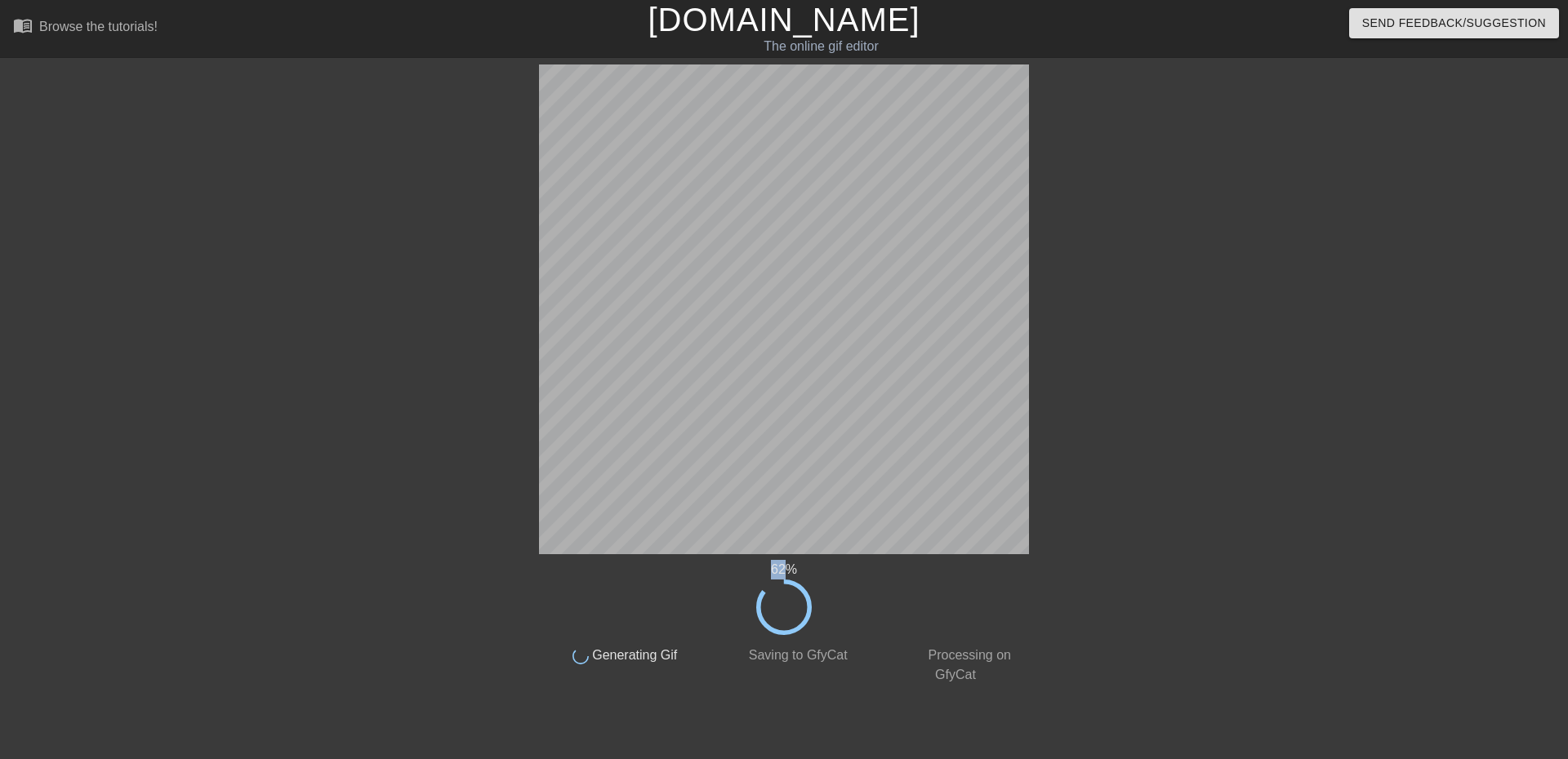
drag, startPoint x: 790, startPoint y: 569, endPoint x: 773, endPoint y: 569, distance: 17.0
click at [763, 569] on div "62 %" at bounding box center [784, 570] width 490 height 20
click at [849, 572] on div "63 %" at bounding box center [784, 570] width 490 height 20
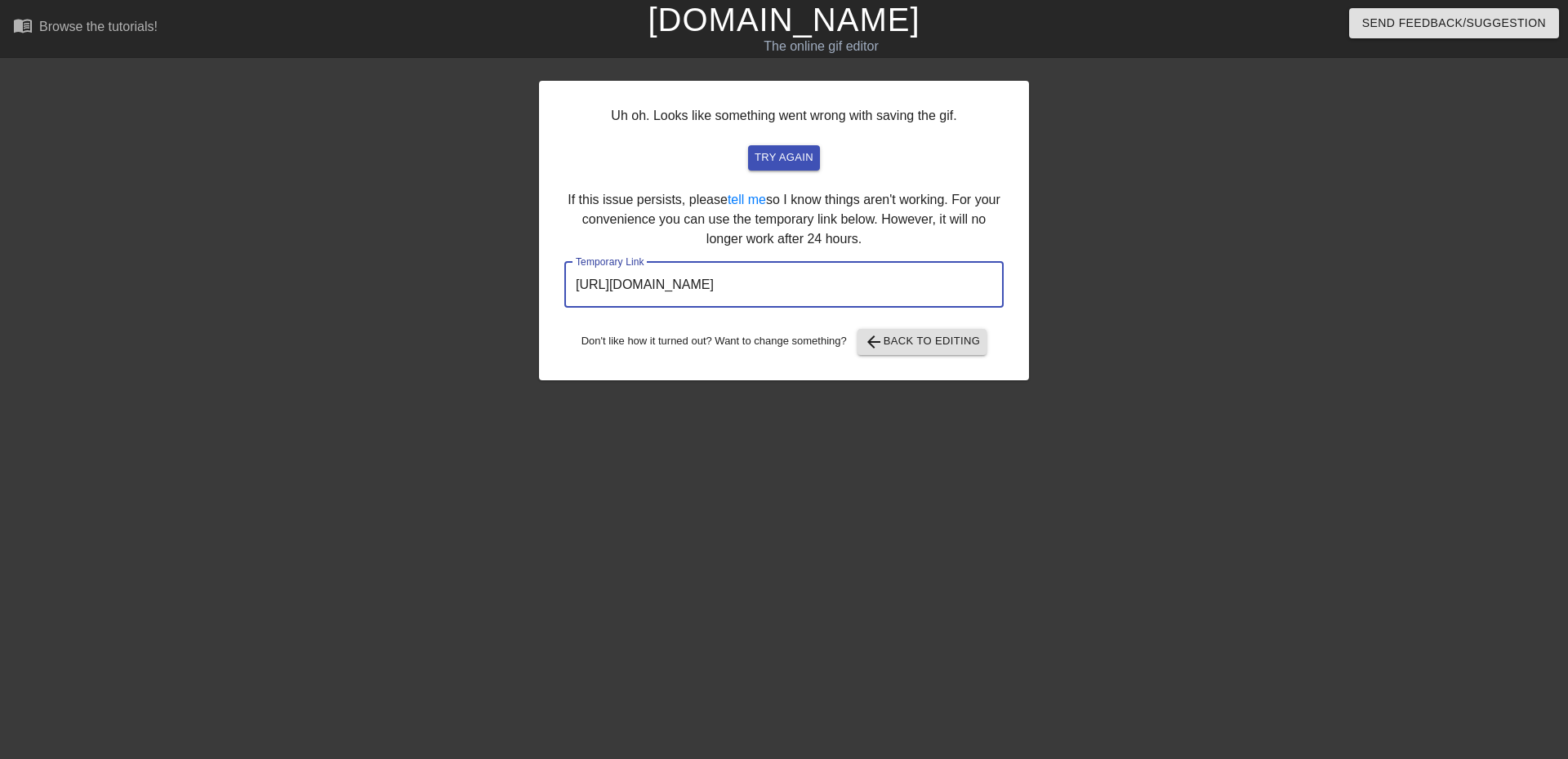
drag, startPoint x: 917, startPoint y: 284, endPoint x: 485, endPoint y: 270, distance: 432.2
click at [482, 270] on div "Uh oh. Looks like something went wrong with saving the gif. try again If this i…" at bounding box center [784, 309] width 1568 height 489
click at [735, 20] on link "[DOMAIN_NAME]" at bounding box center [783, 20] width 272 height 36
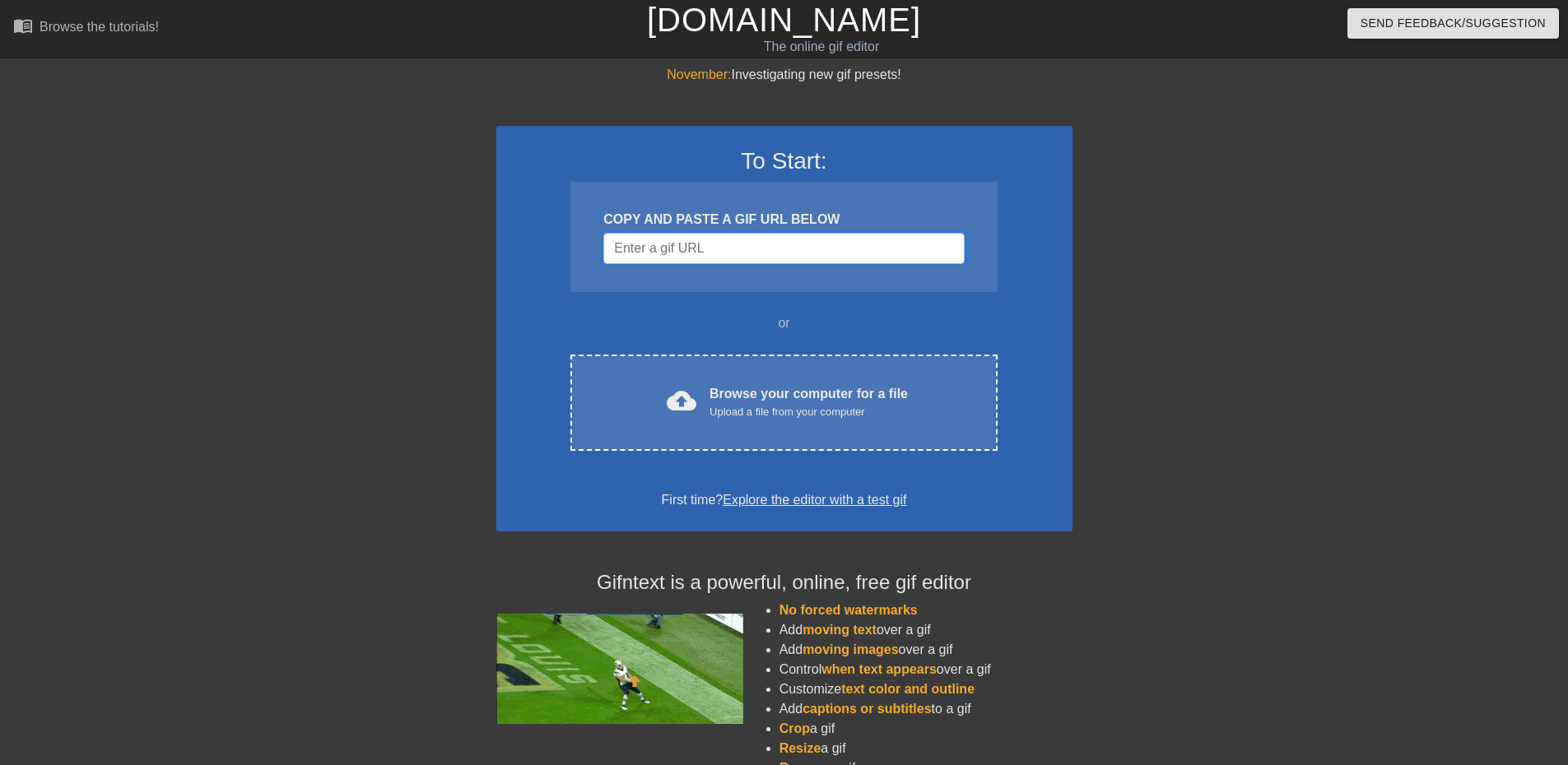
click at [730, 260] on input "Username" at bounding box center [783, 248] width 361 height 31
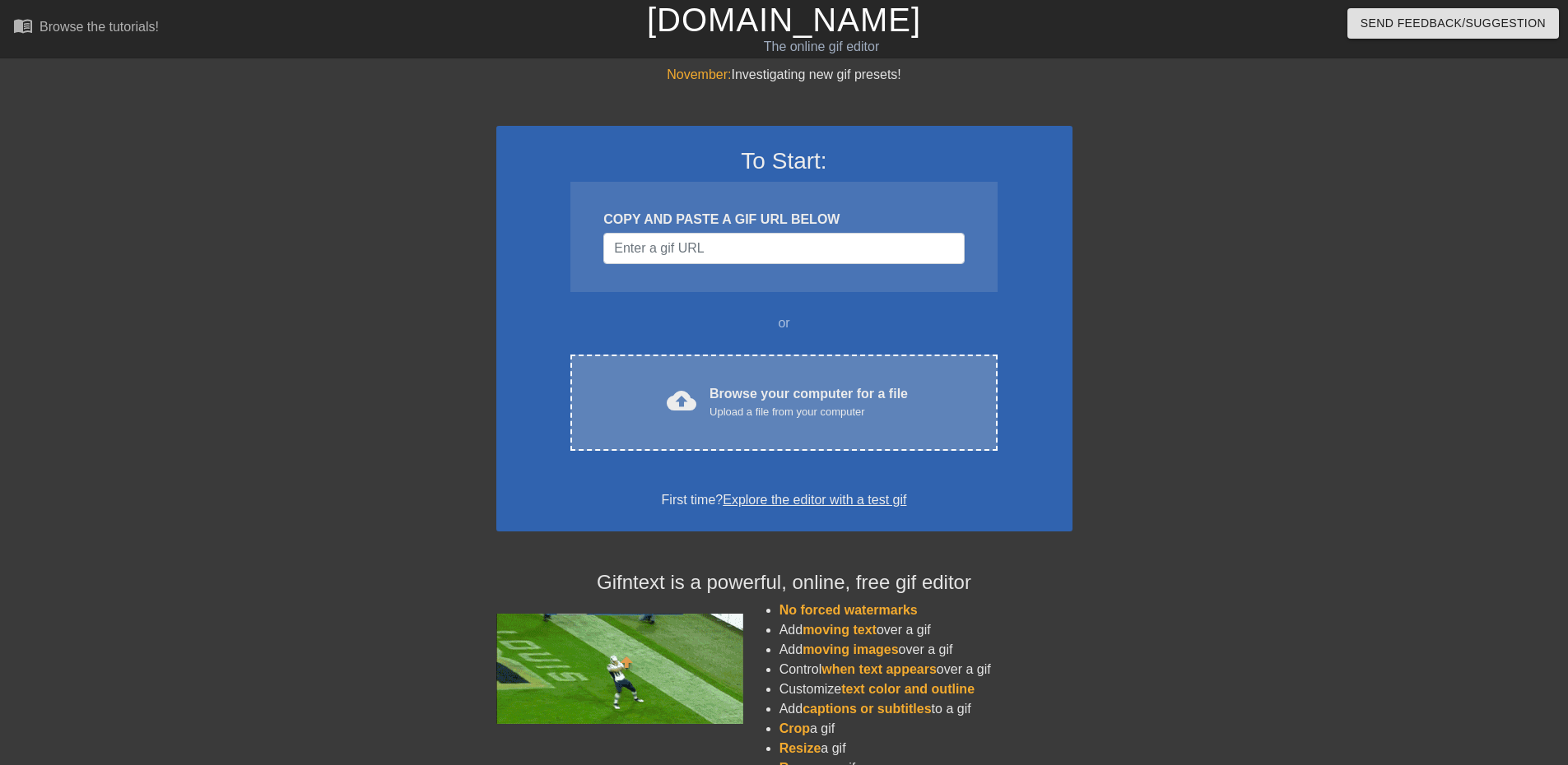
click at [731, 422] on div "cloud_upload Browse your computer for a file Upload a file from your computer C…" at bounding box center [783, 402] width 426 height 96
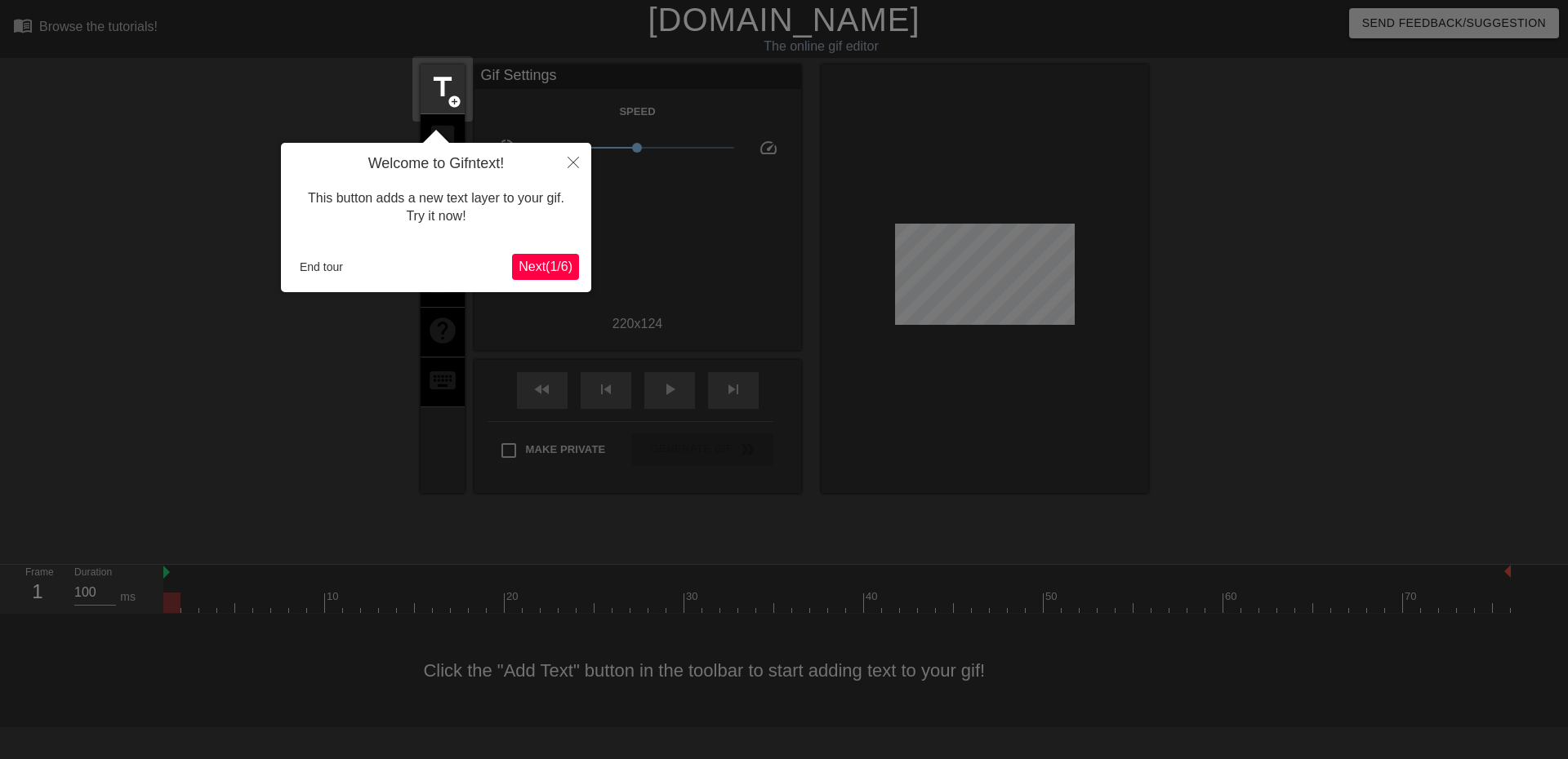
click at [719, 233] on div at bounding box center [784, 380] width 1568 height 759
click at [571, 161] on icon "Close" at bounding box center [574, 163] width 12 height 12
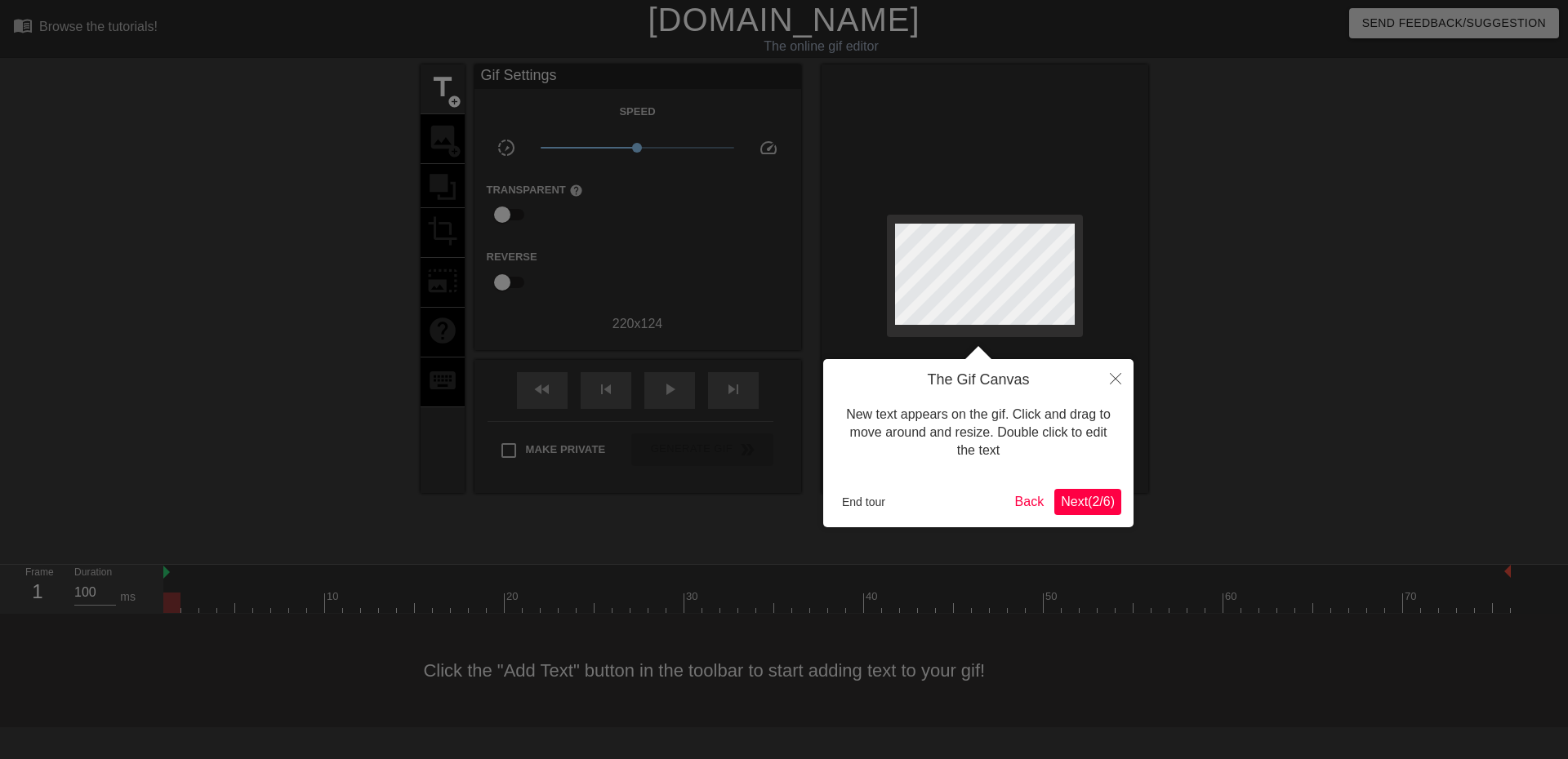
click at [571, 161] on div at bounding box center [784, 380] width 1568 height 759
click at [866, 499] on button "End tour" at bounding box center [863, 501] width 56 height 25
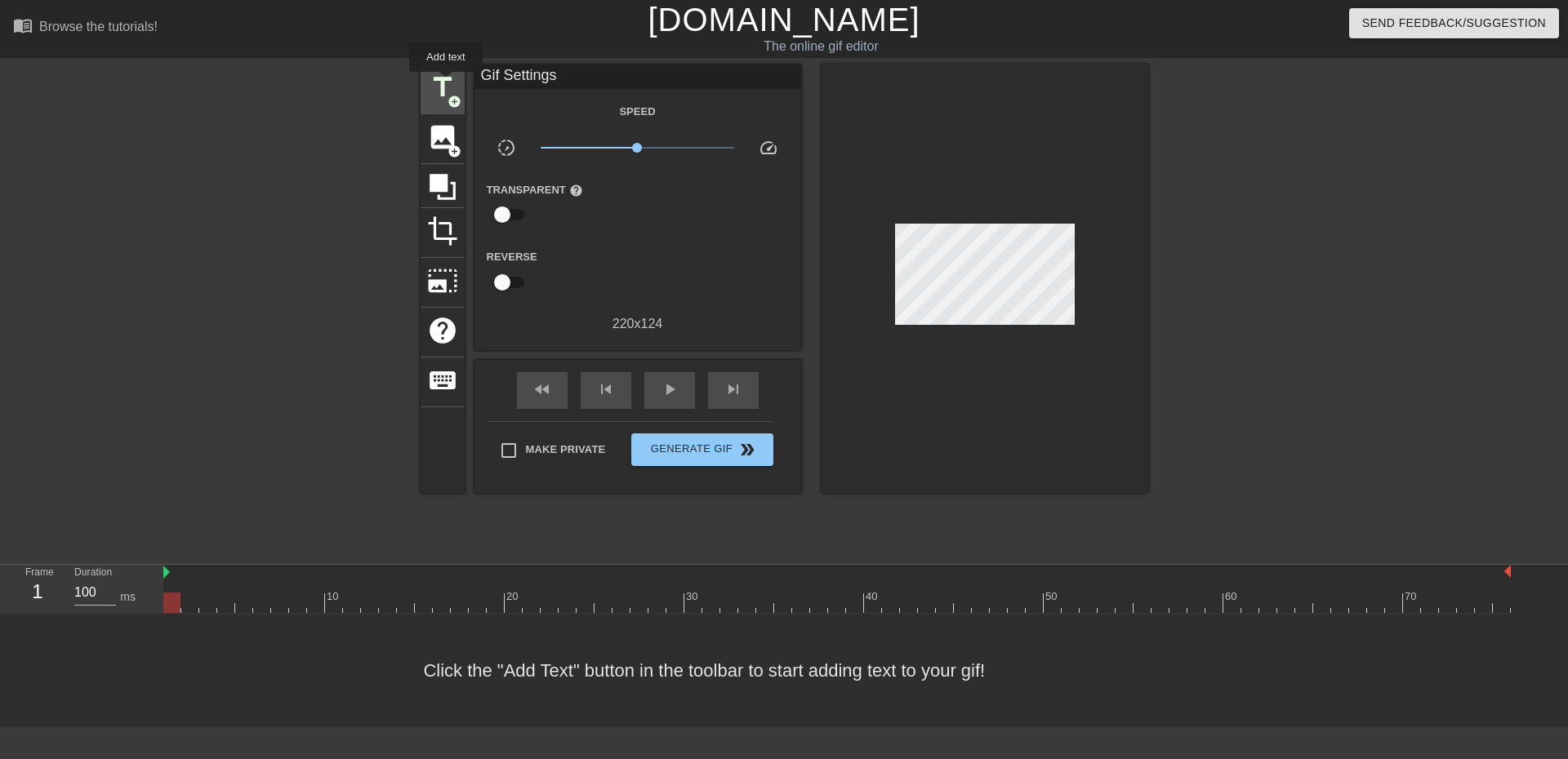
click at [446, 83] on span "title" at bounding box center [442, 87] width 31 height 31
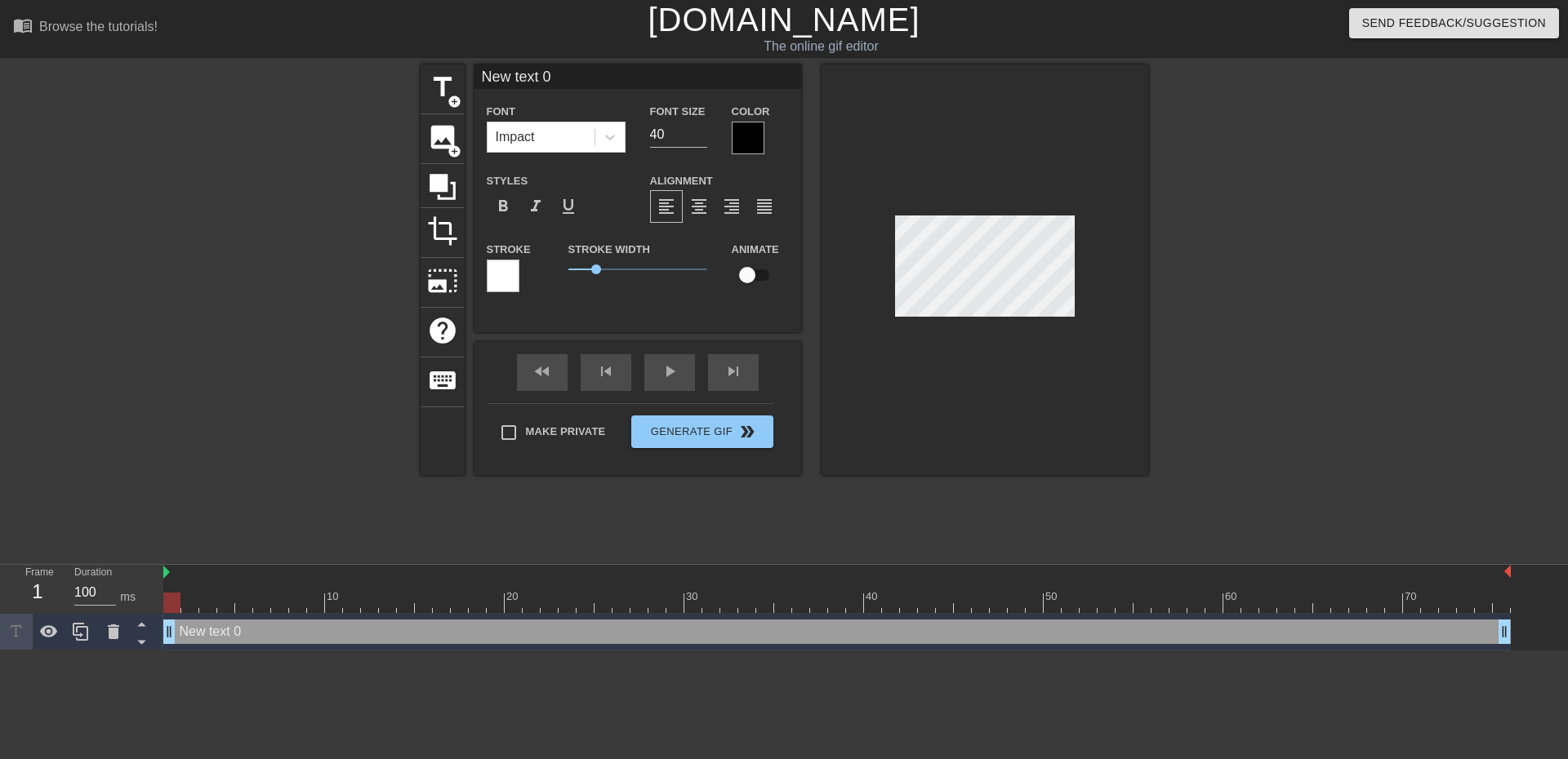
scroll to position [2, 2]
type input "B"
type textarea "B"
type input "Br"
type textarea "Br"
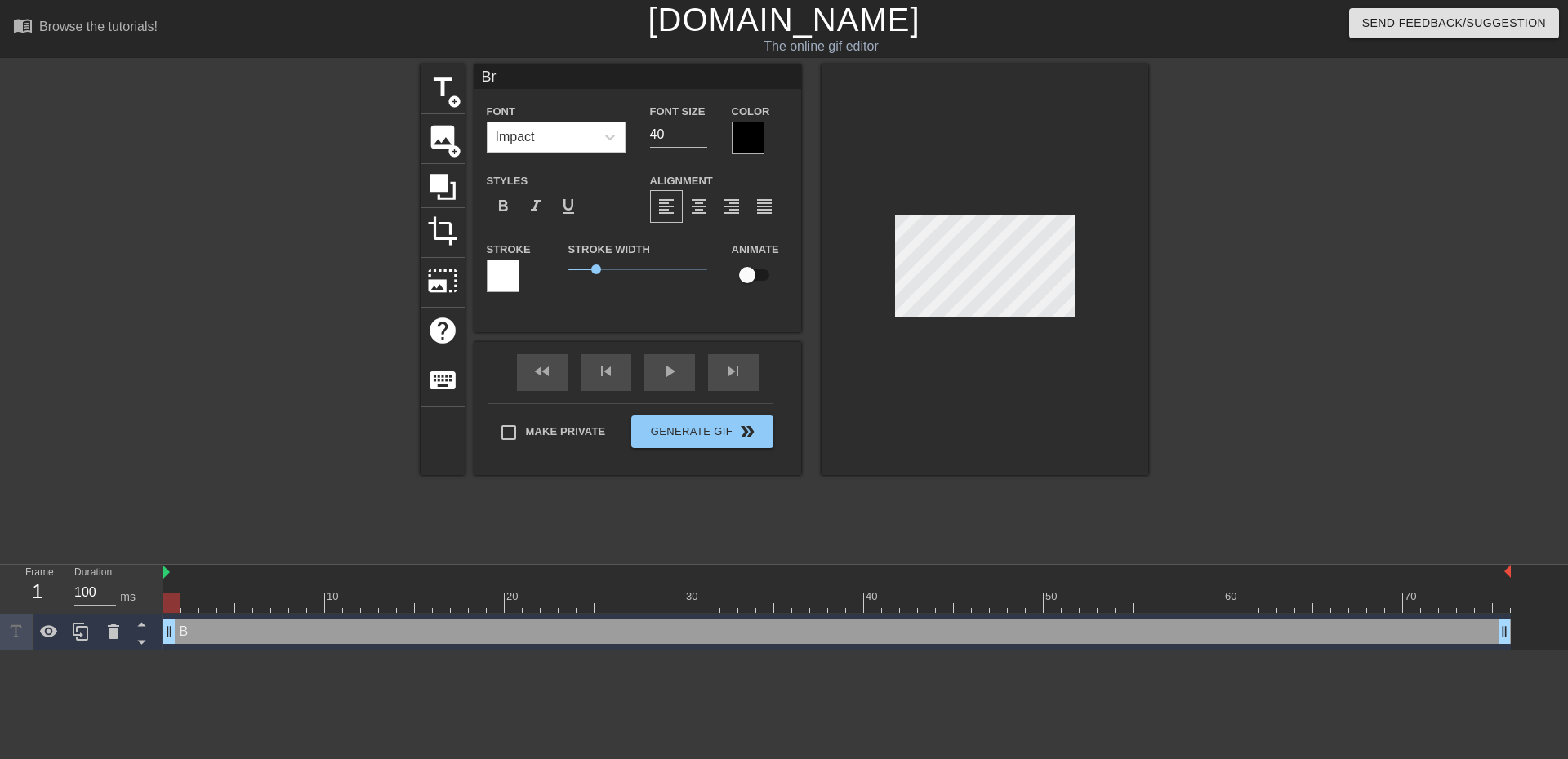
type input "Bry"
type textarea "Bry"
type input "Bryc"
type textarea "Bryc"
type input "Bryce"
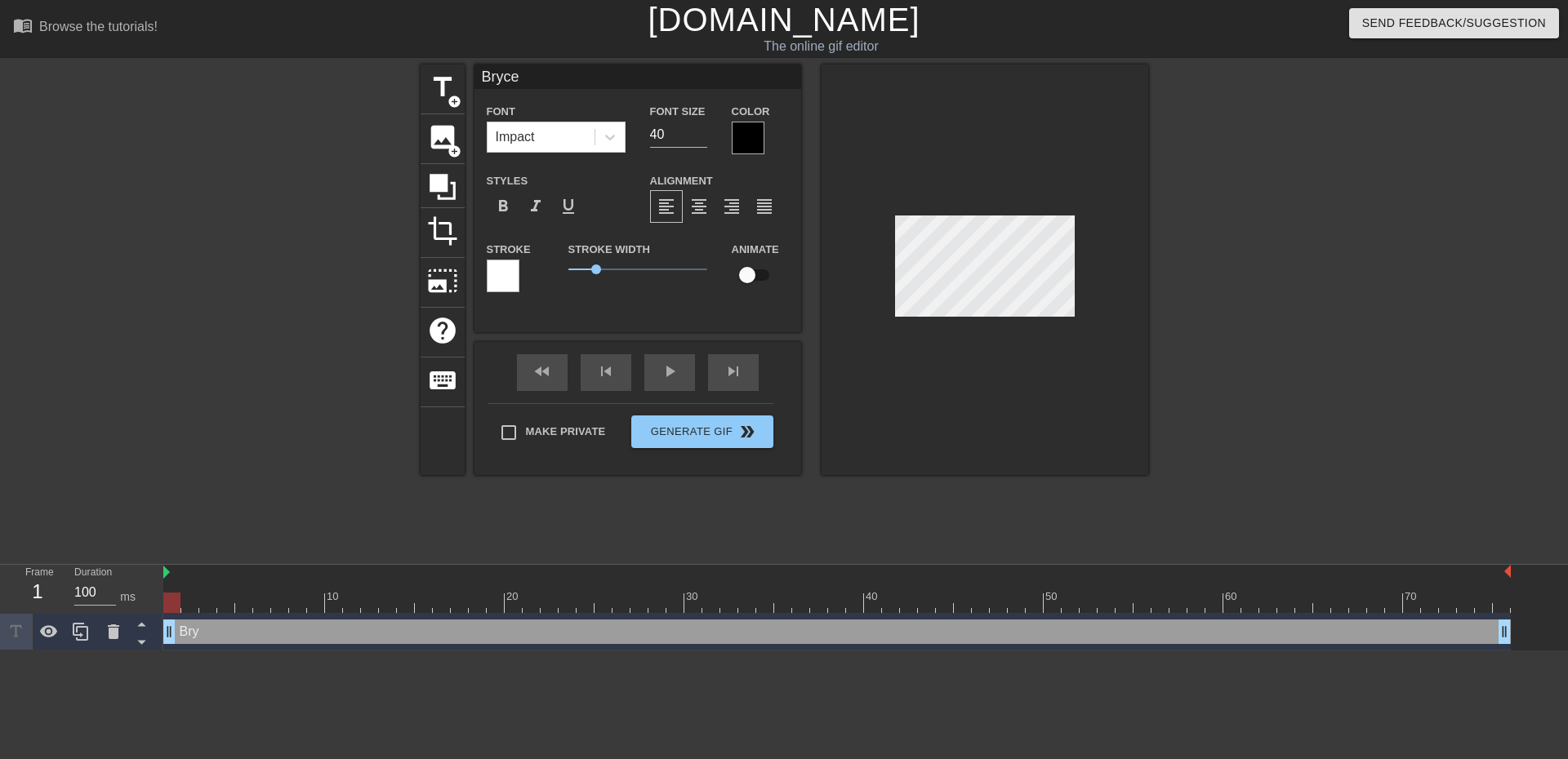
scroll to position [2, 2]
type textarea "Bryce"
drag, startPoint x: 678, startPoint y: 134, endPoint x: 644, endPoint y: 132, distance: 34.1
click at [647, 132] on div "Font Size 40" at bounding box center [679, 128] width 81 height 54
type input "1"
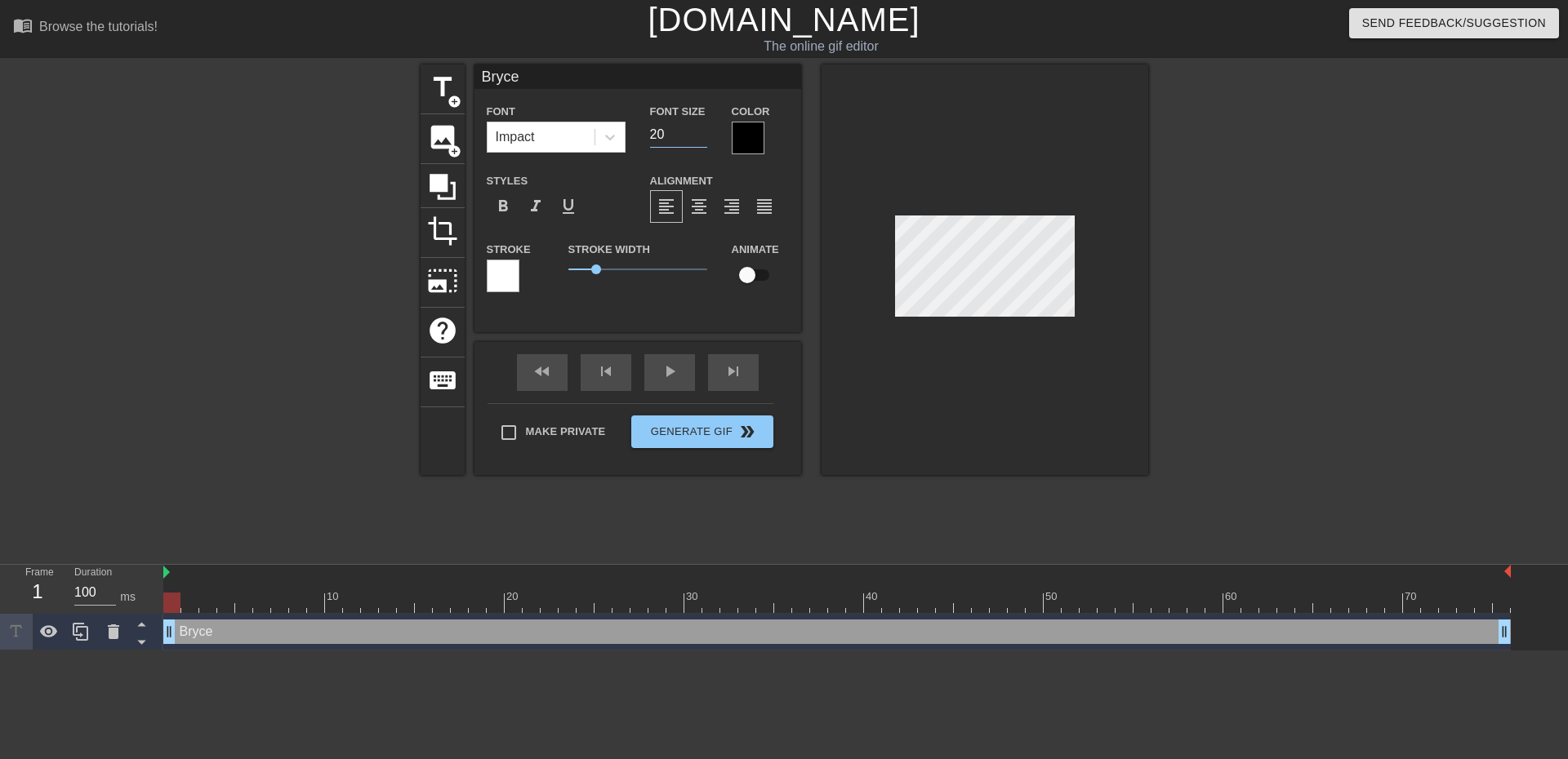
type input "20"
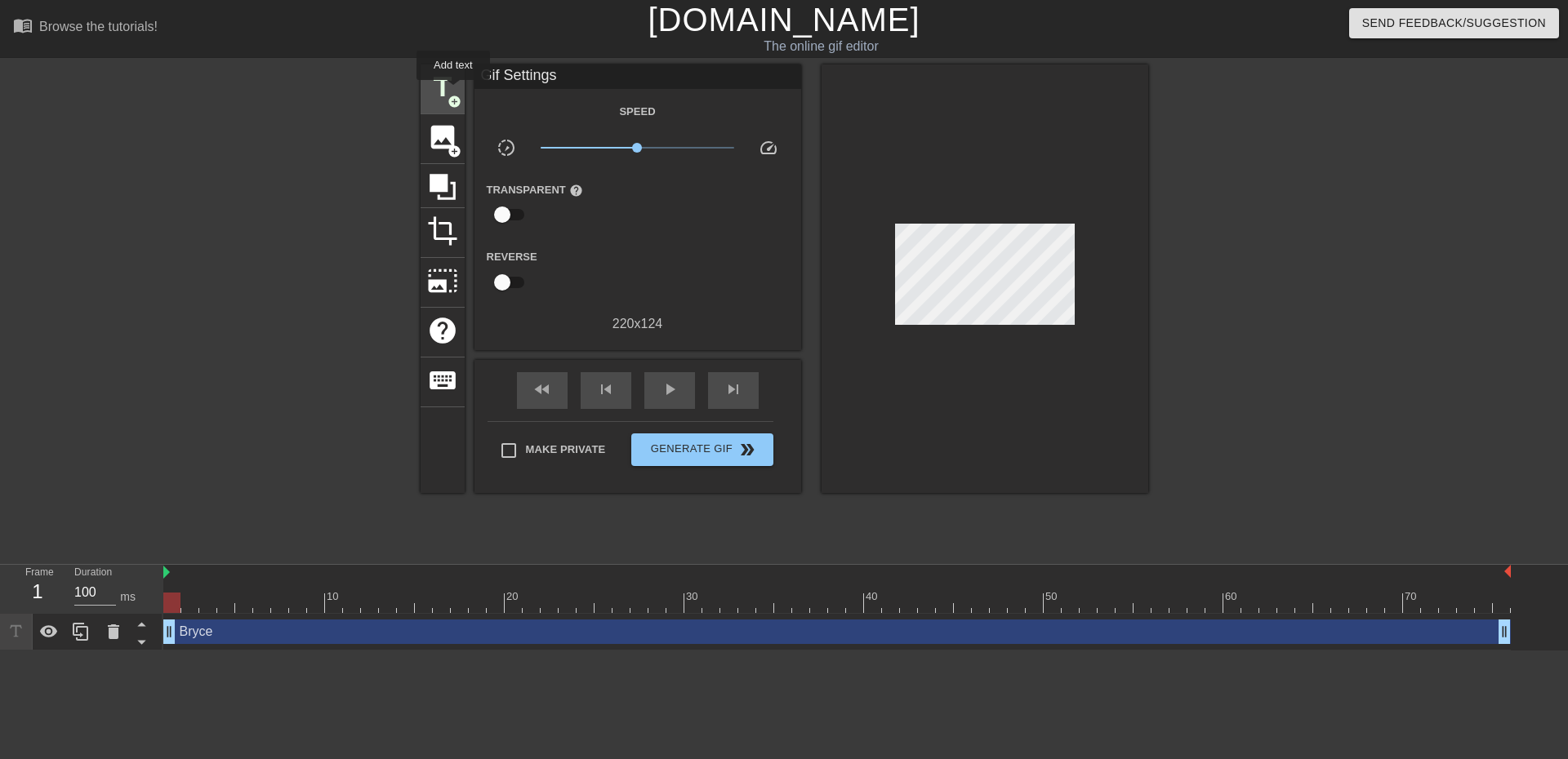
click at [449, 85] on span "title" at bounding box center [442, 87] width 31 height 31
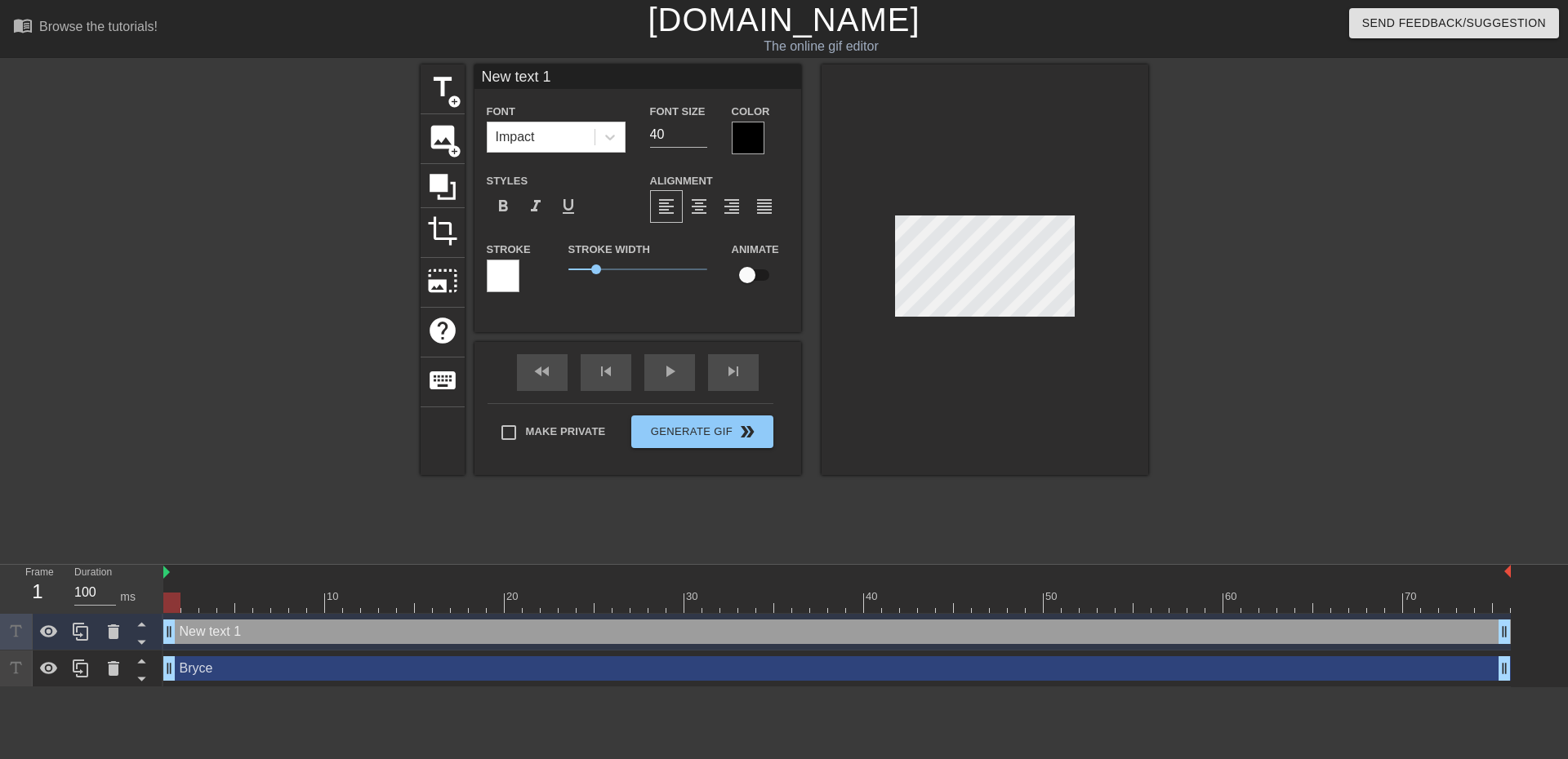
type input "N"
type textarea "N"
type input "Na"
type textarea "Na"
type input "Nat"
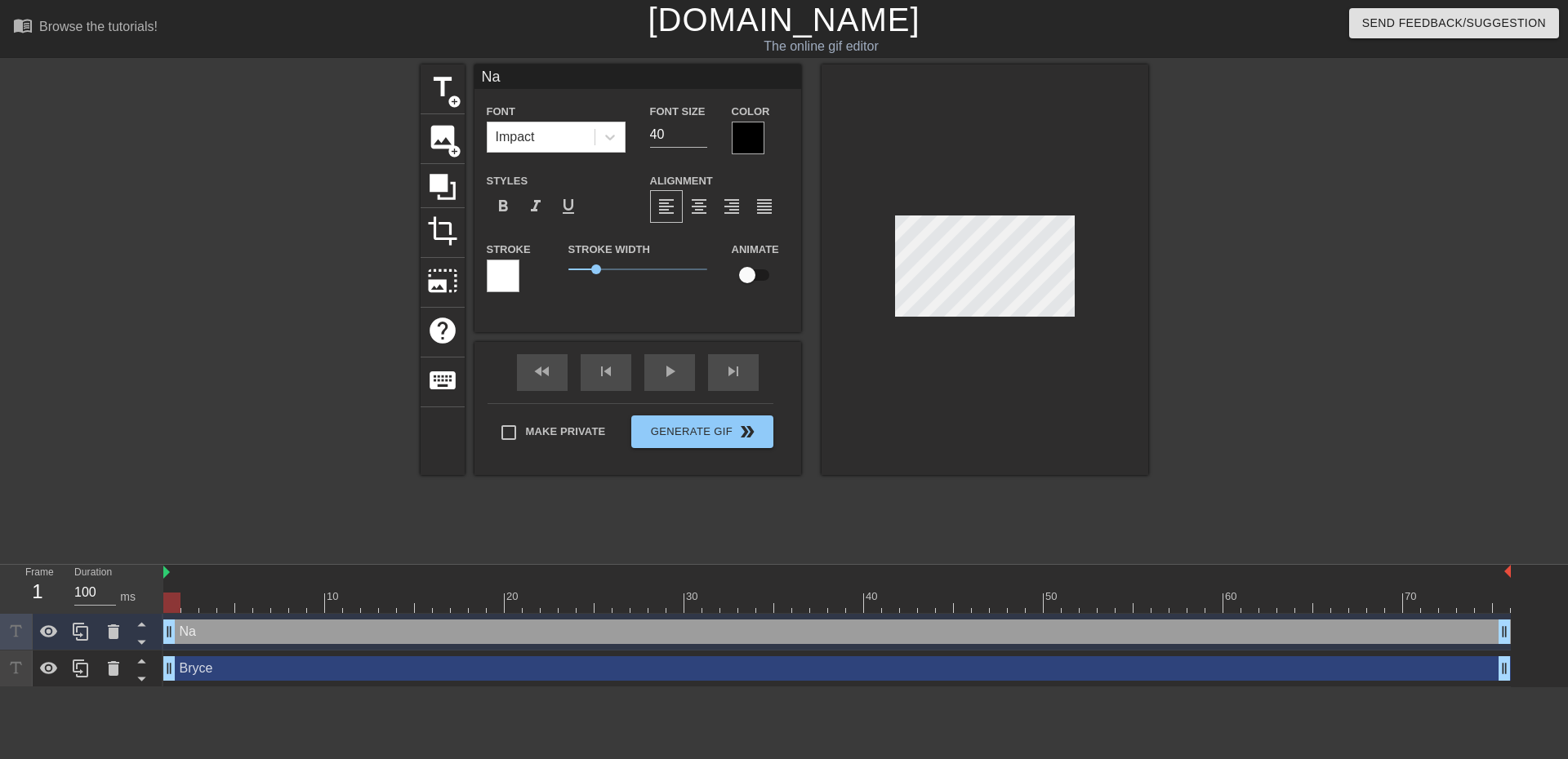
type textarea "Nat"
type input "Nate"
type textarea "Nate"
click at [666, 137] on input "40" at bounding box center [679, 135] width 57 height 26
type input "4"
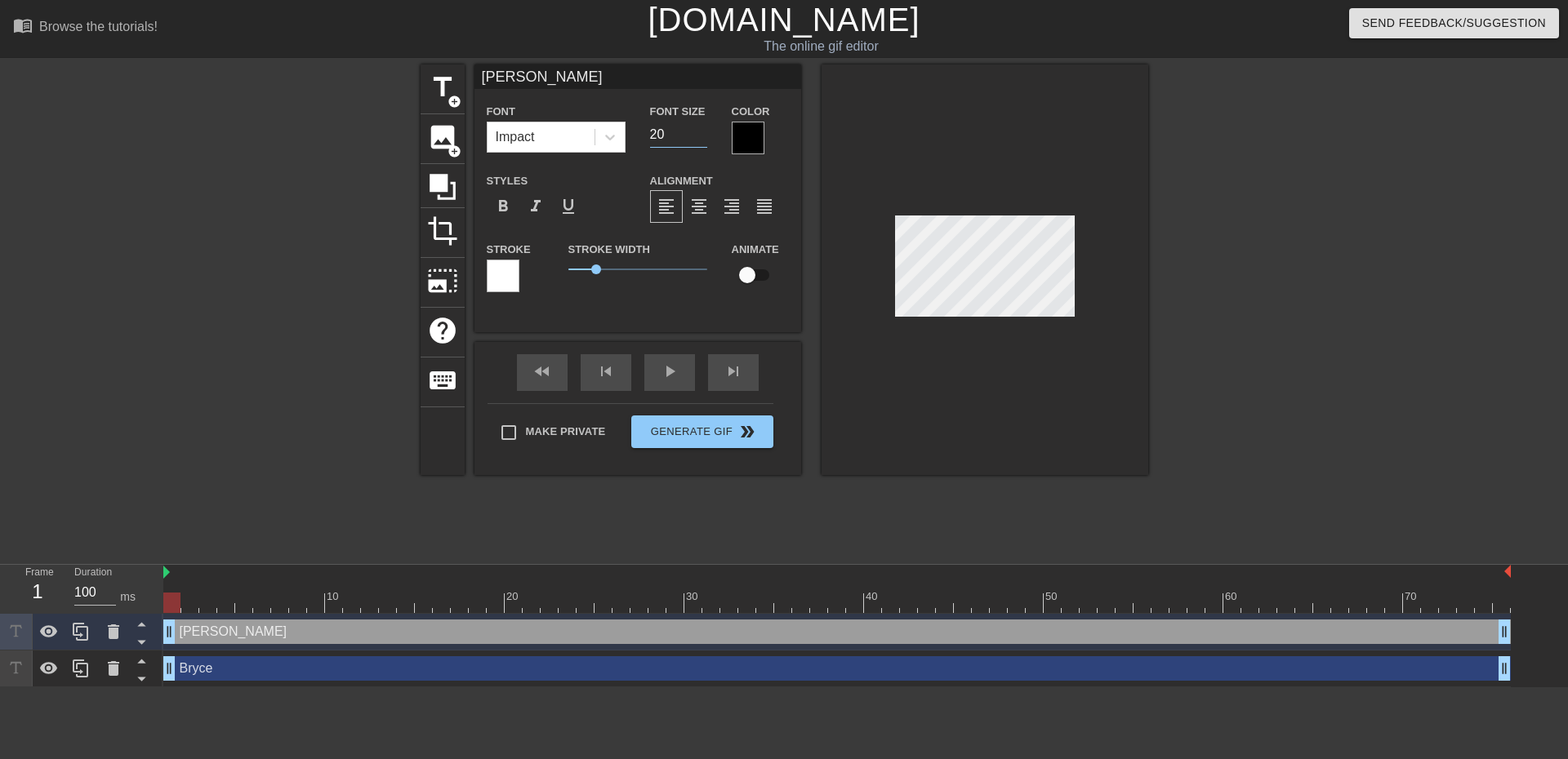
type input "20"
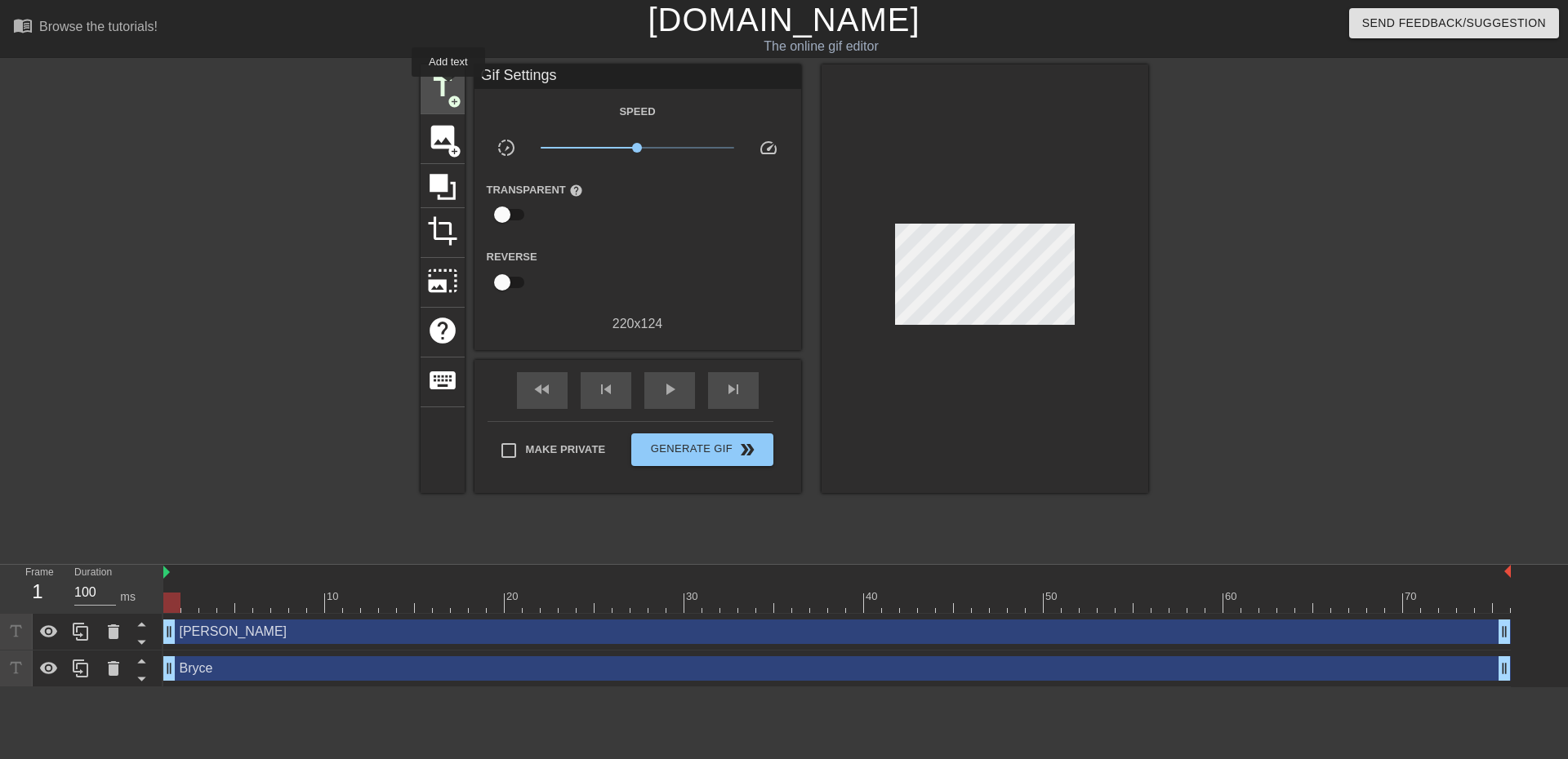
click at [442, 73] on span "title" at bounding box center [442, 87] width 31 height 31
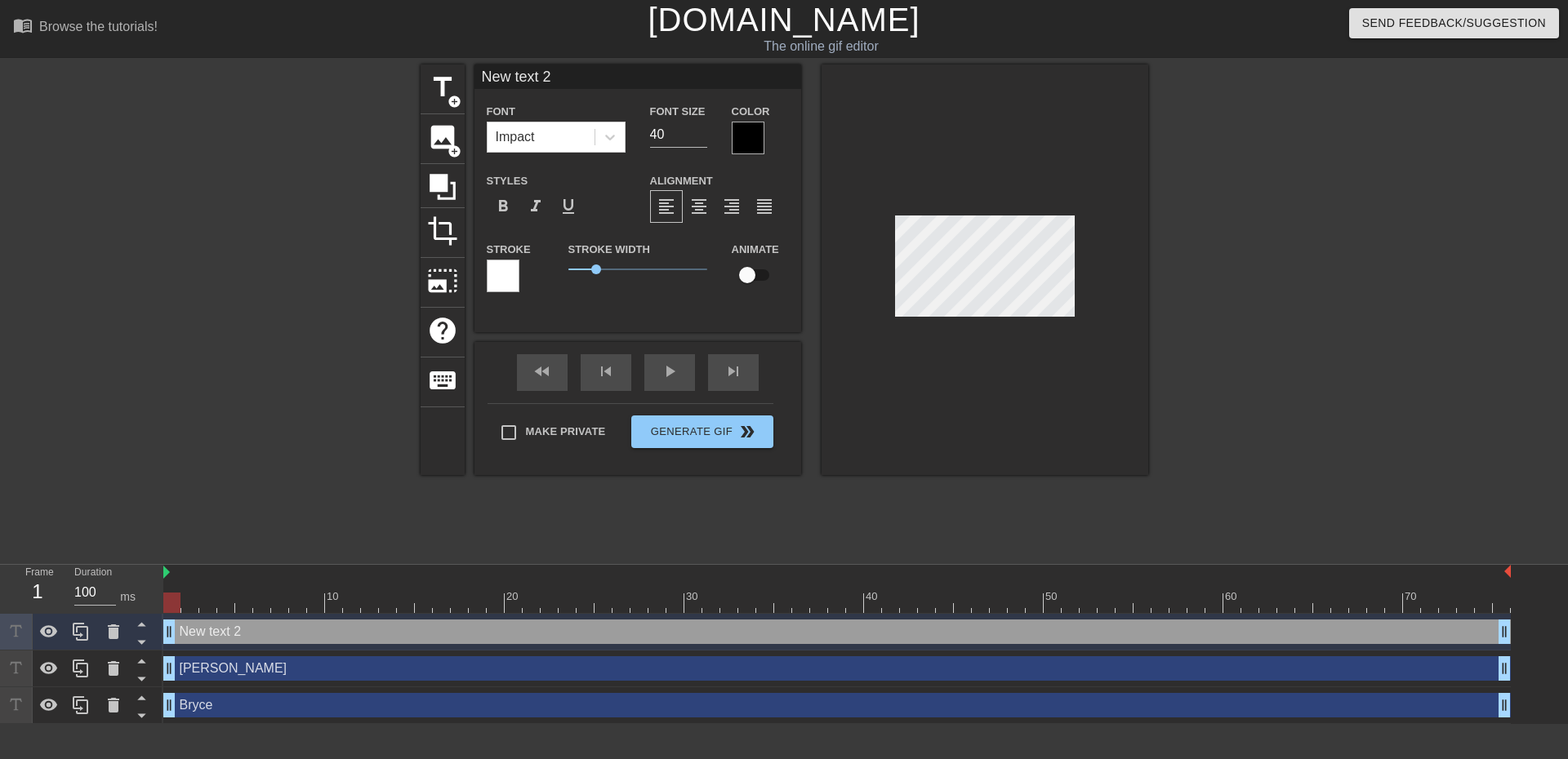
scroll to position [2, 5]
type input "J"
type textarea "J"
type input "Ja"
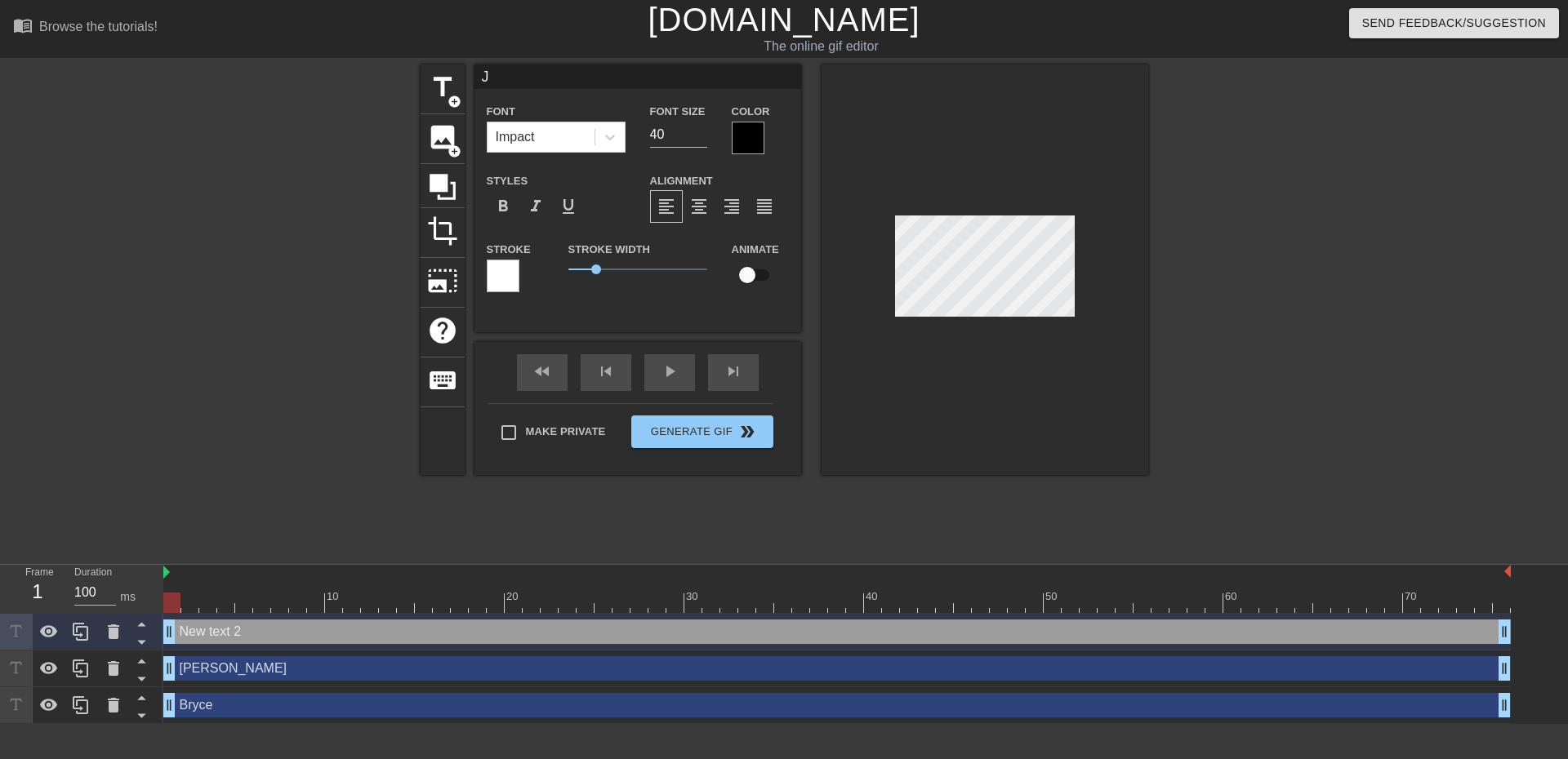
type textarea "Ja"
type input "Jac"
type textarea "Jac"
type input "Jack"
type textarea "Jack"
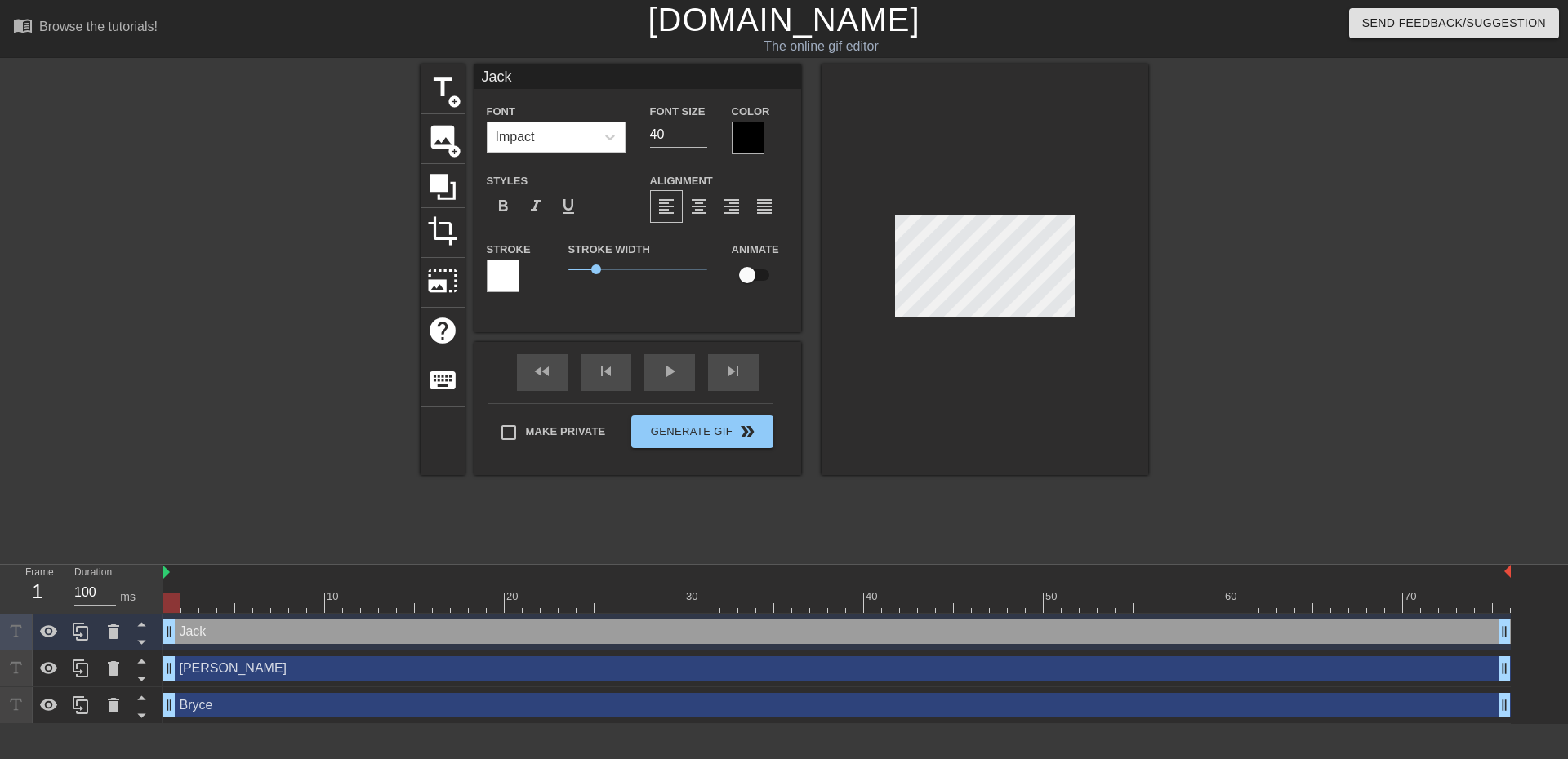
type input "Jack"
type textarea "Jack"
drag, startPoint x: 673, startPoint y: 127, endPoint x: 615, endPoint y: 128, distance: 58.0
click at [615, 128] on div "Font Impact Font Size 40 Color" at bounding box center [638, 128] width 327 height 54
type input "Jack"
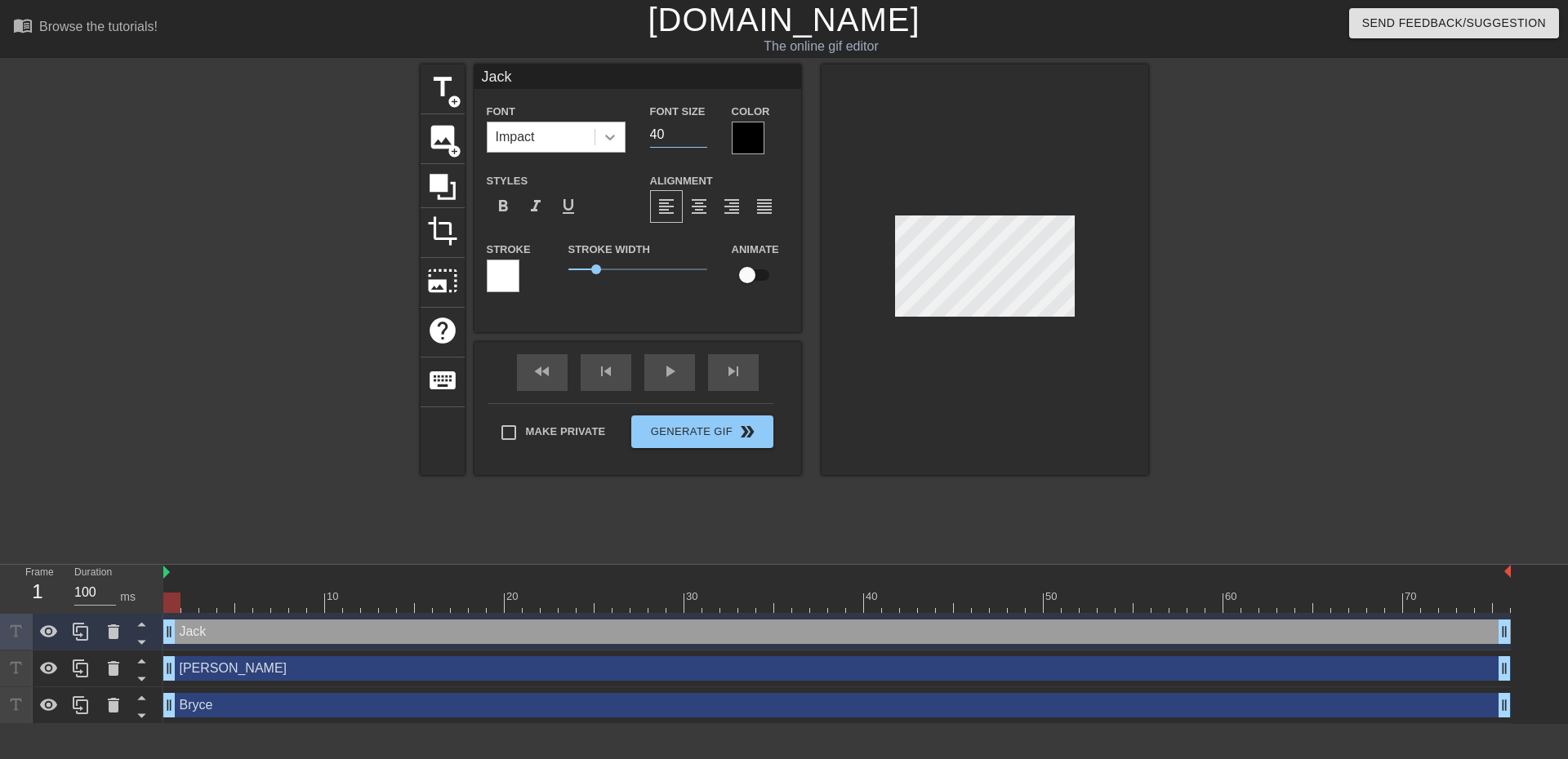
type input "2"
type input "Jack"
type input "20"
type input "Bryce"
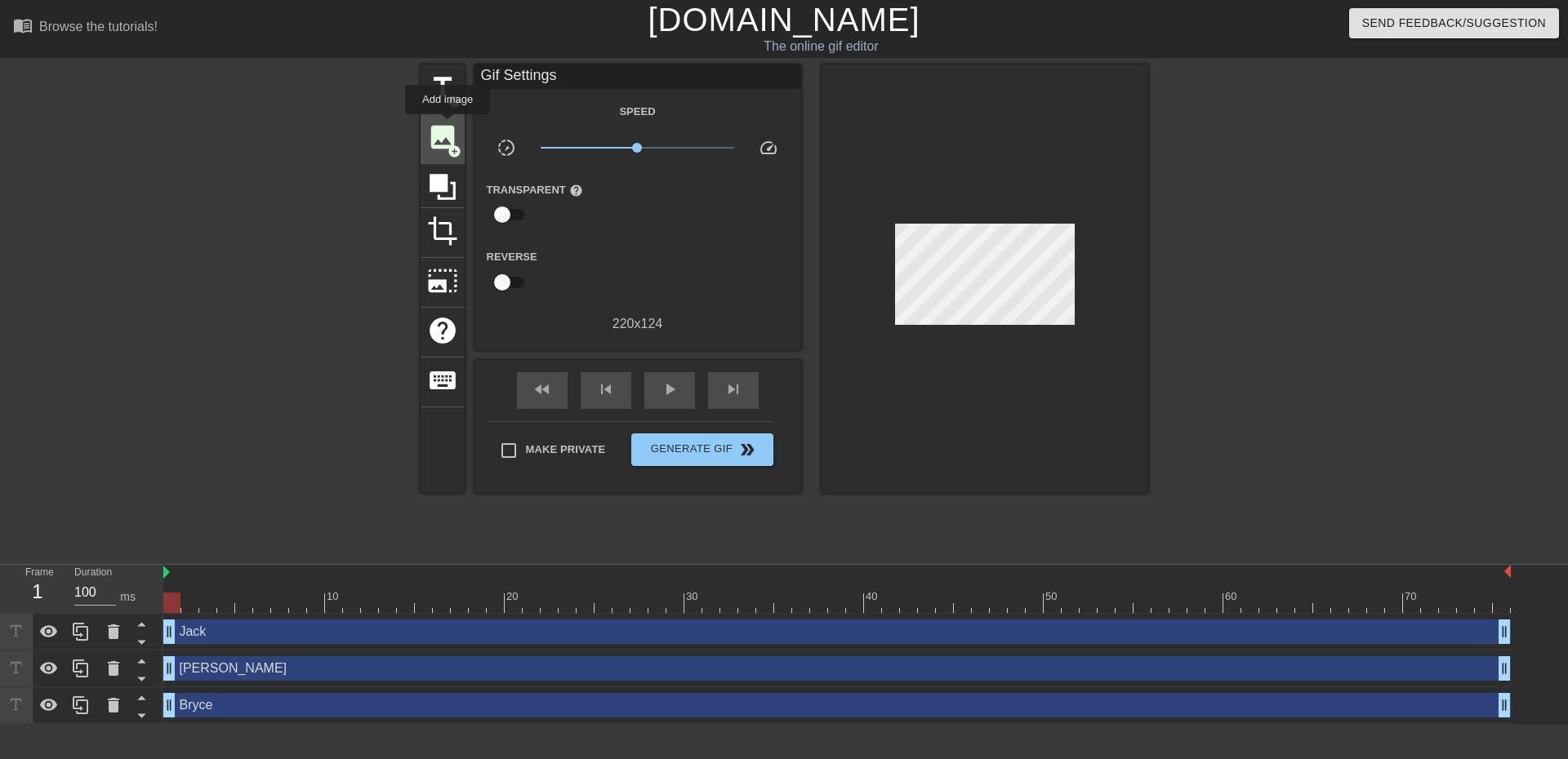
click at [448, 126] on span "image" at bounding box center [442, 137] width 31 height 31
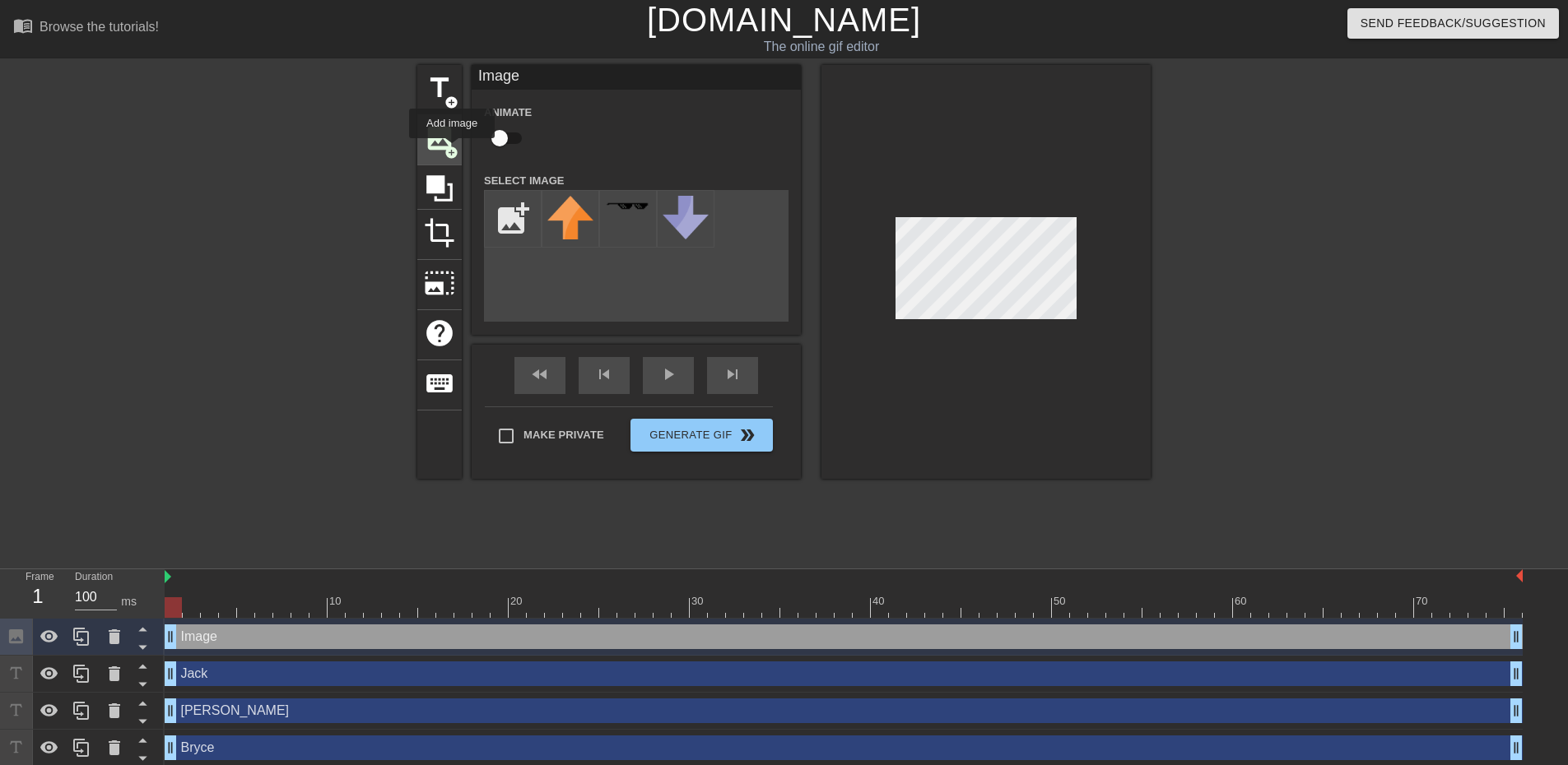
click at [442, 129] on span "image" at bounding box center [438, 138] width 31 height 31
click at [112, 644] on icon at bounding box center [115, 636] width 12 height 15
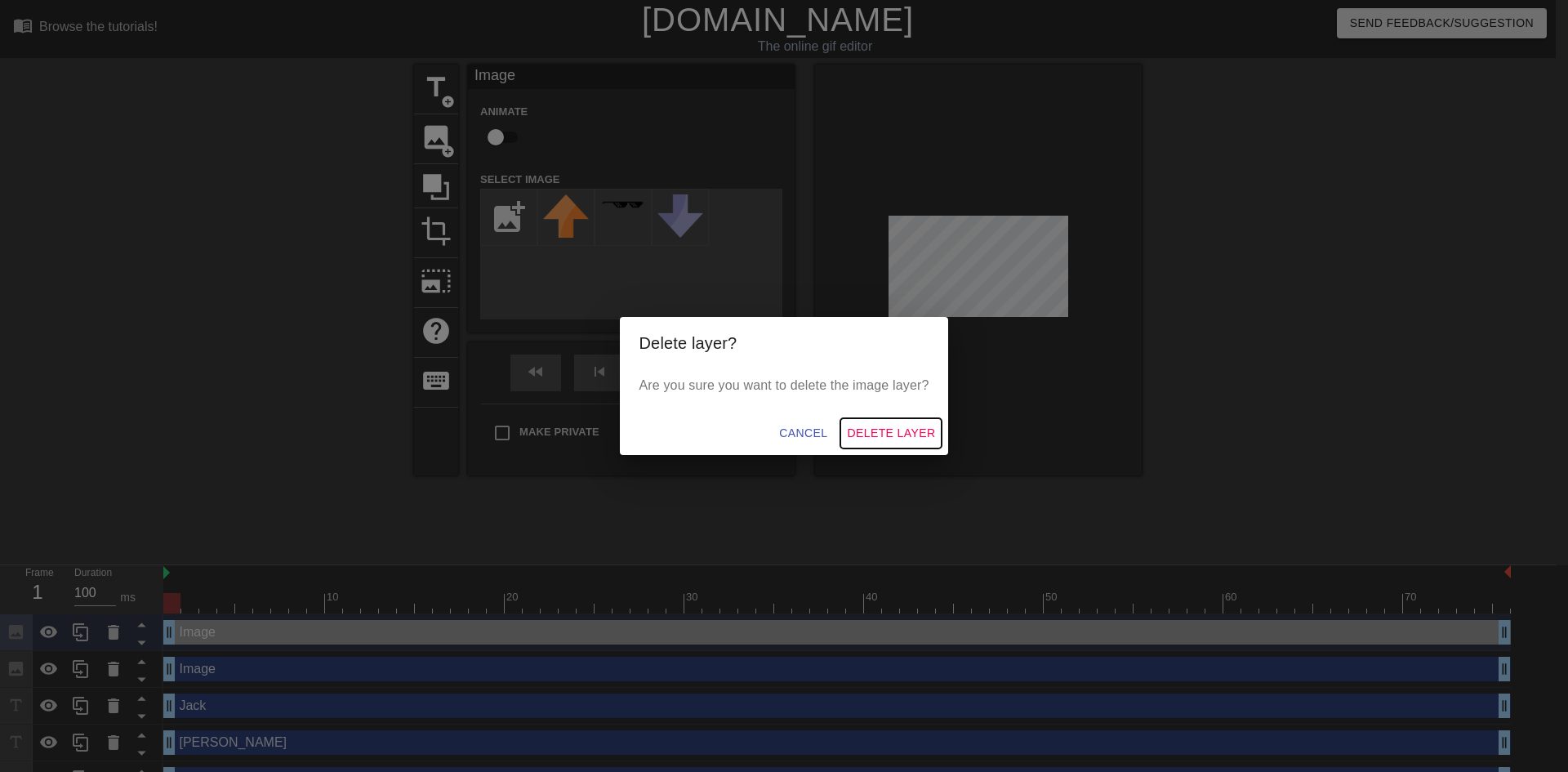
click at [875, 426] on span "Delete Layer" at bounding box center [891, 433] width 88 height 21
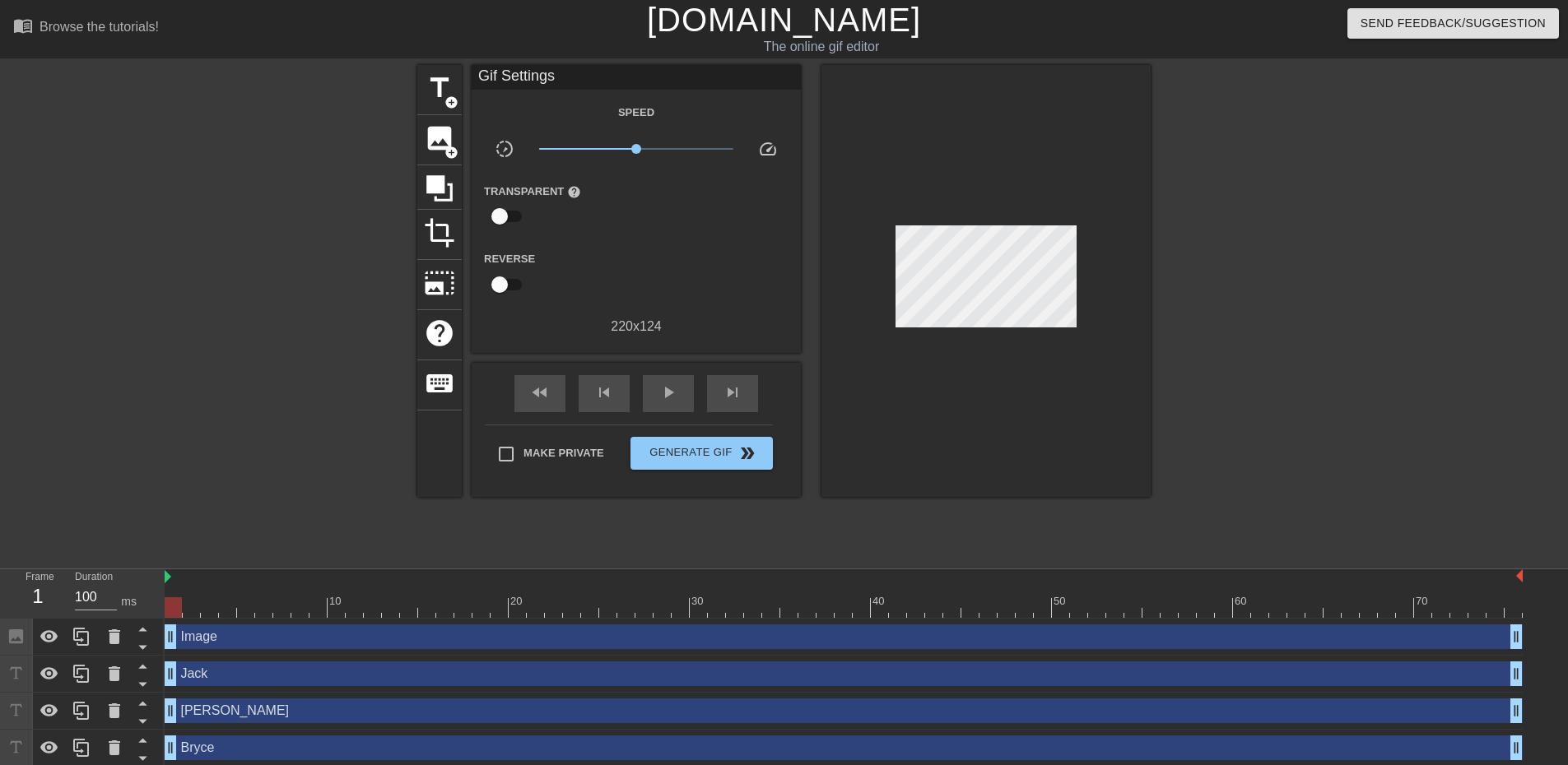
click at [272, 648] on div "Image drag_handle drag_handle" at bounding box center [844, 636] width 1358 height 25
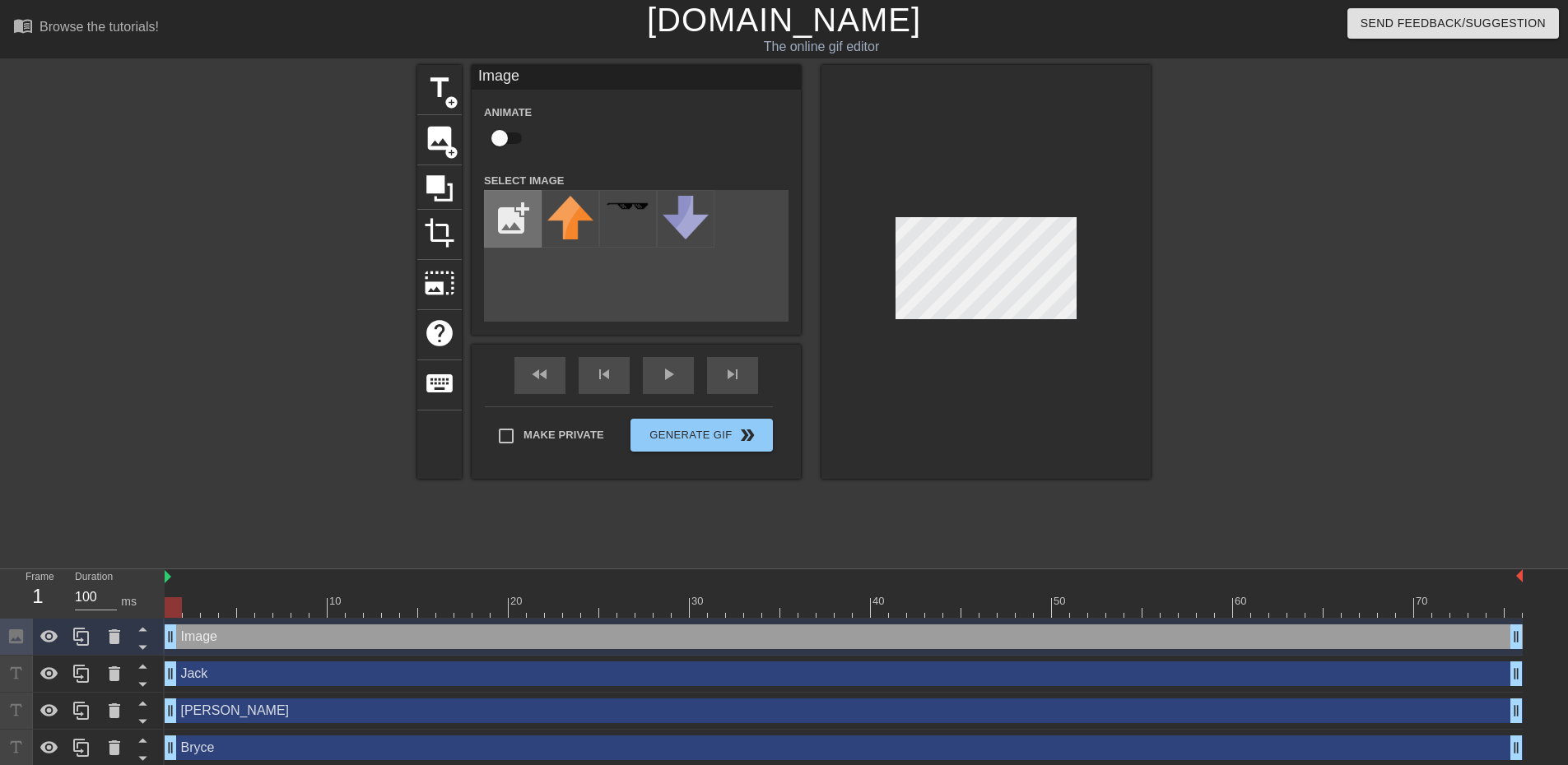
click at [516, 218] on input "file" at bounding box center [512, 219] width 56 height 56
type input "C:\fakepath\PumpkinSeeds.webp"
click at [577, 206] on img at bounding box center [570, 217] width 46 height 42
click at [1197, 284] on div at bounding box center [1293, 312] width 247 height 493
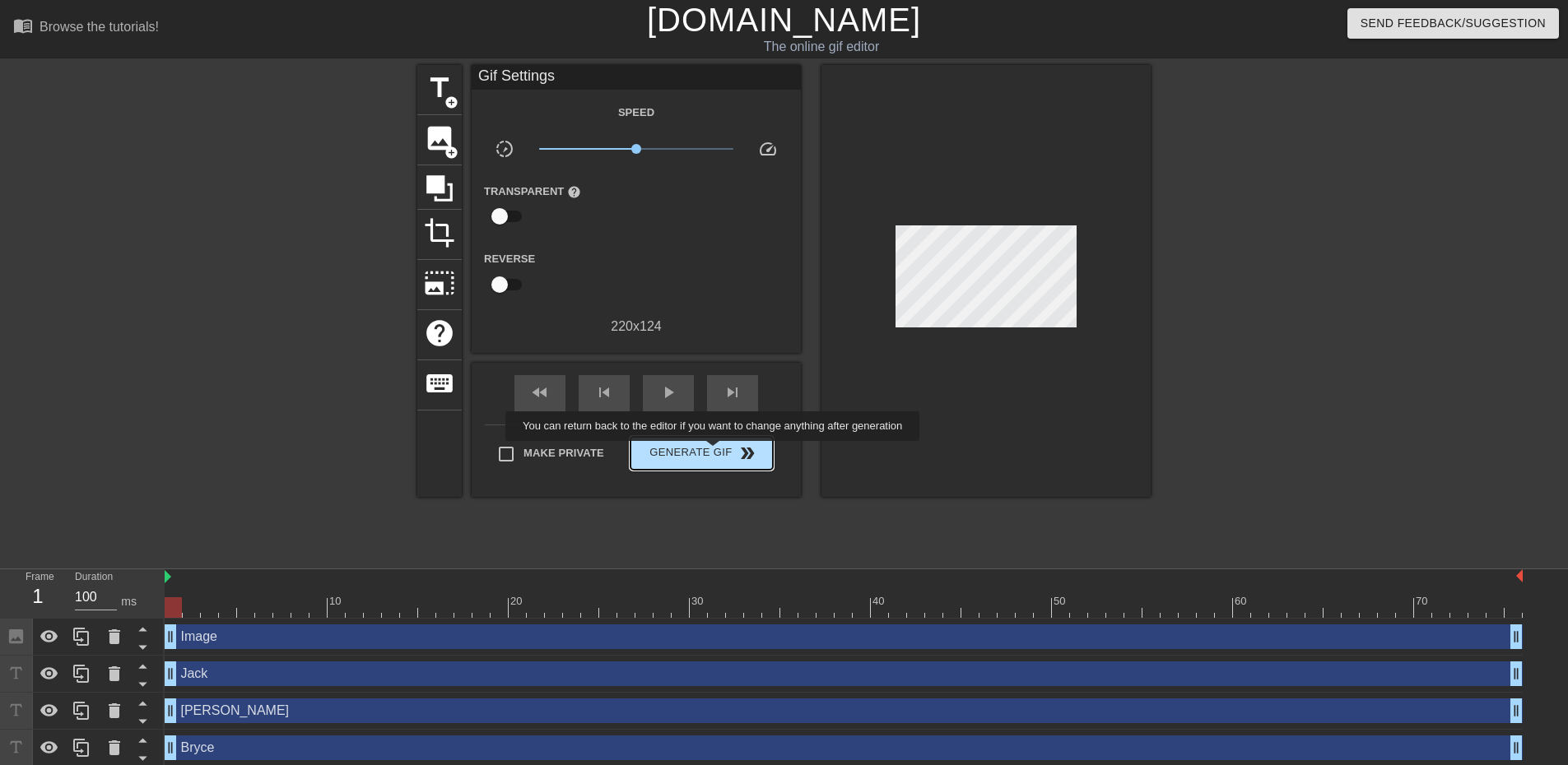
click at [714, 452] on span "Generate Gif double_arrow" at bounding box center [701, 453] width 129 height 20
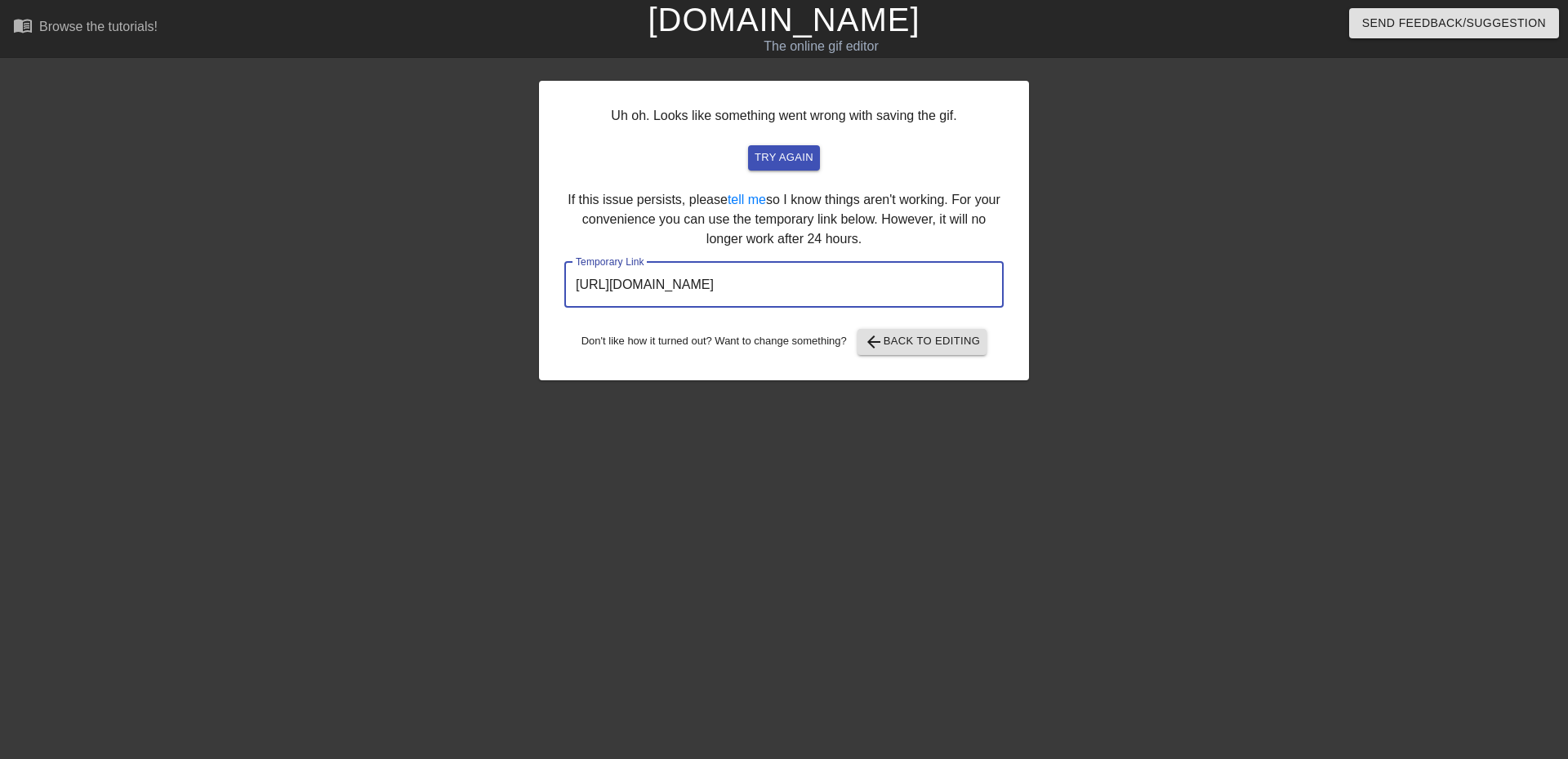
drag, startPoint x: 899, startPoint y: 286, endPoint x: 495, endPoint y: 272, distance: 404.2
click at [492, 278] on div "Uh oh. Looks like something went wrong with saving the gif. try again If this i…" at bounding box center [784, 309] width 1568 height 489
